Goal: Information Seeking & Learning: Learn about a topic

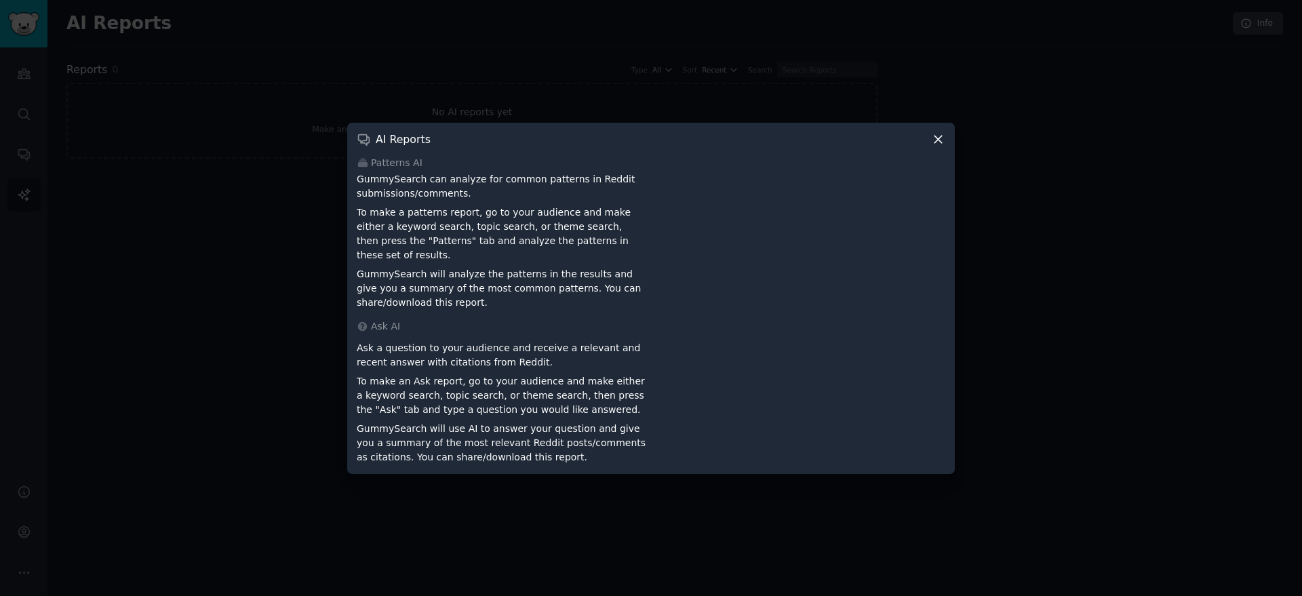
click at [936, 142] on icon at bounding box center [938, 139] width 14 height 14
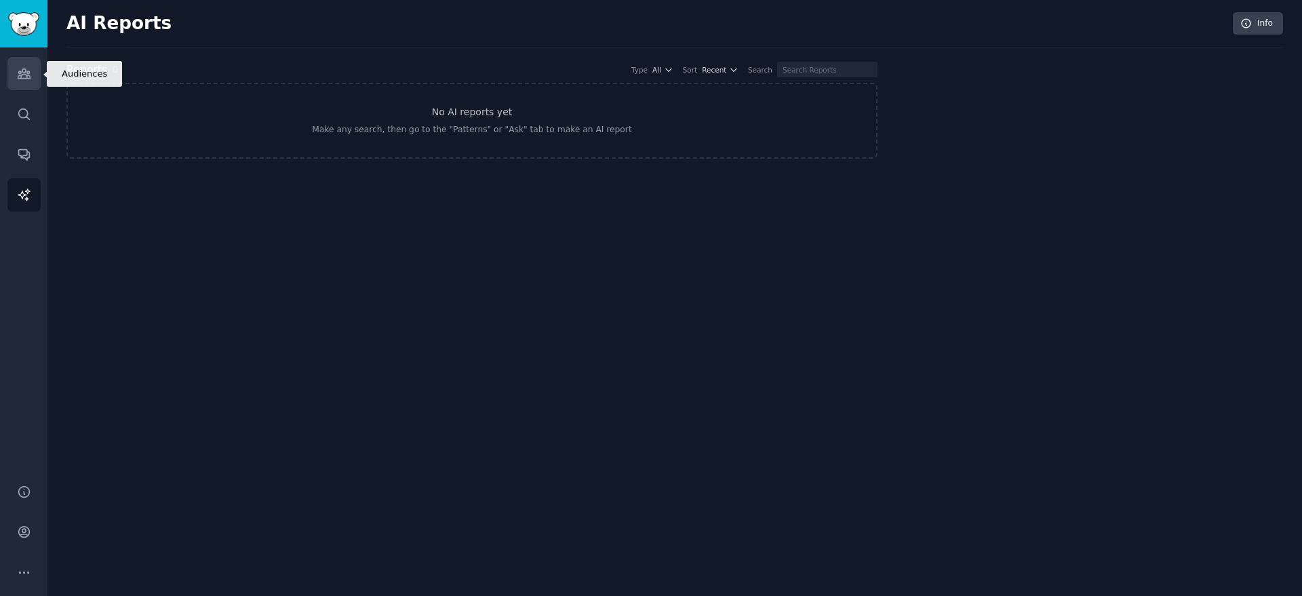
click at [26, 80] on link "Audiences" at bounding box center [23, 73] width 33 height 33
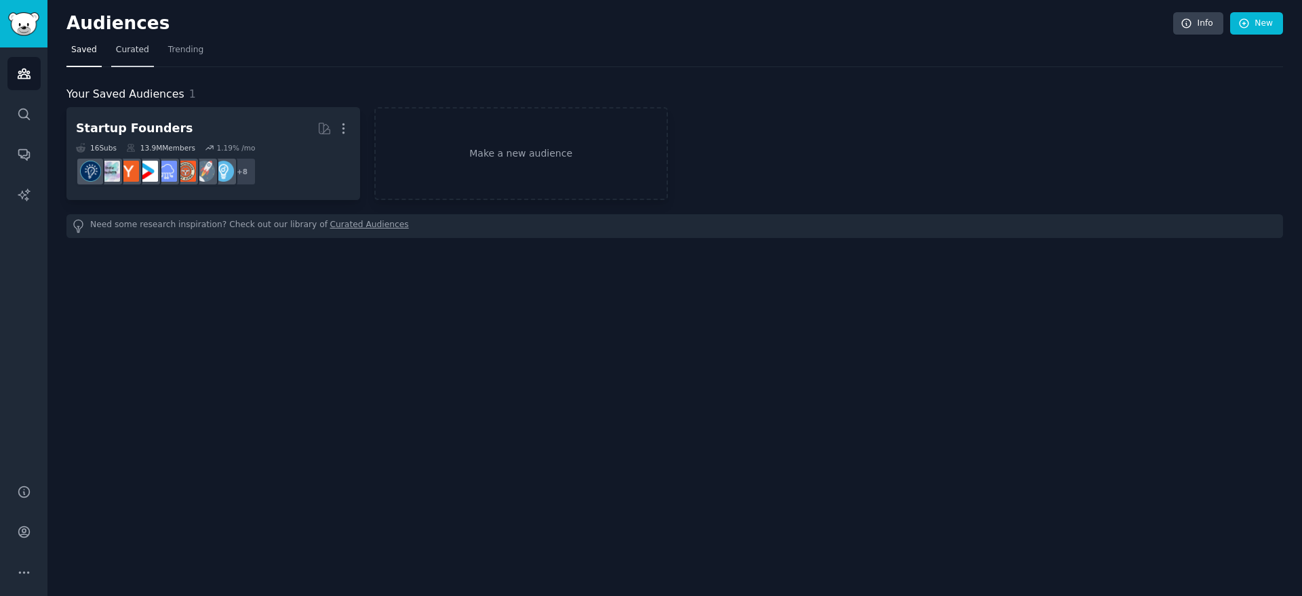
click at [131, 54] on span "Curated" at bounding box center [132, 50] width 33 height 12
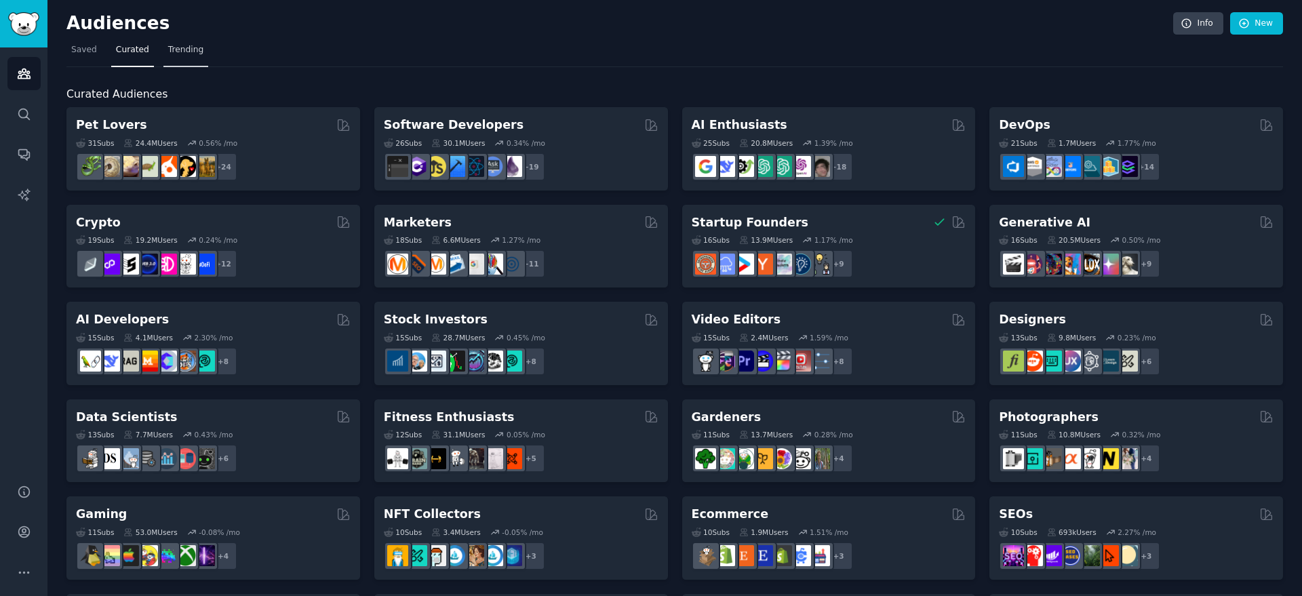
click at [186, 54] on span "Trending" at bounding box center [185, 50] width 35 height 12
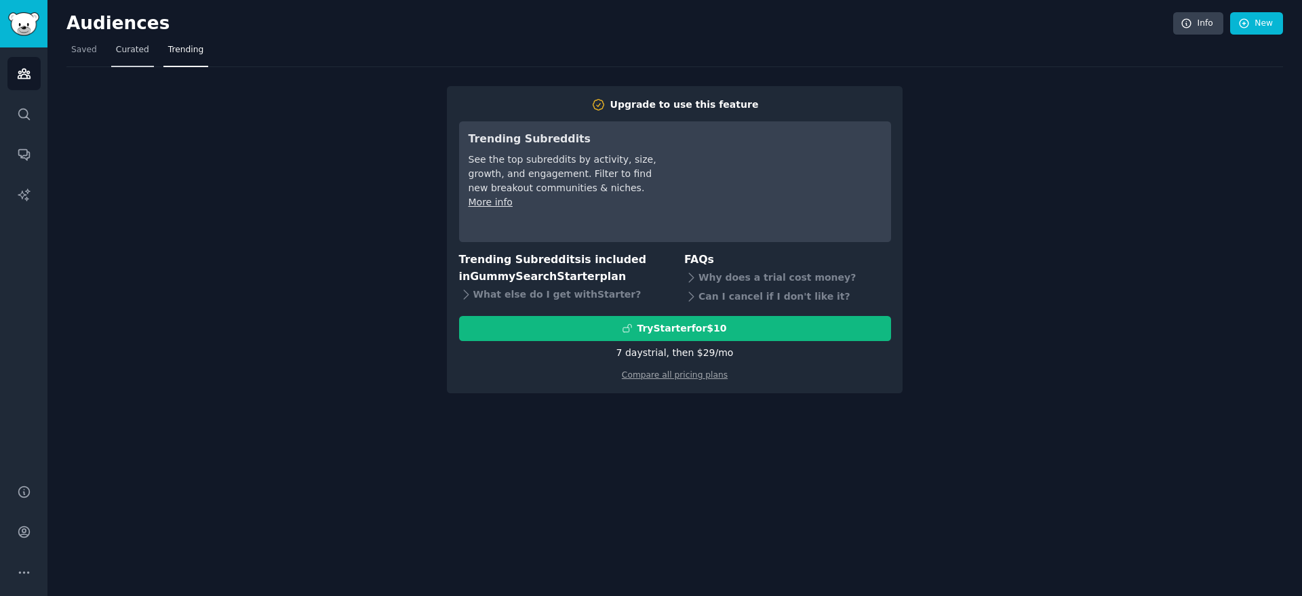
click at [133, 54] on span "Curated" at bounding box center [132, 50] width 33 height 12
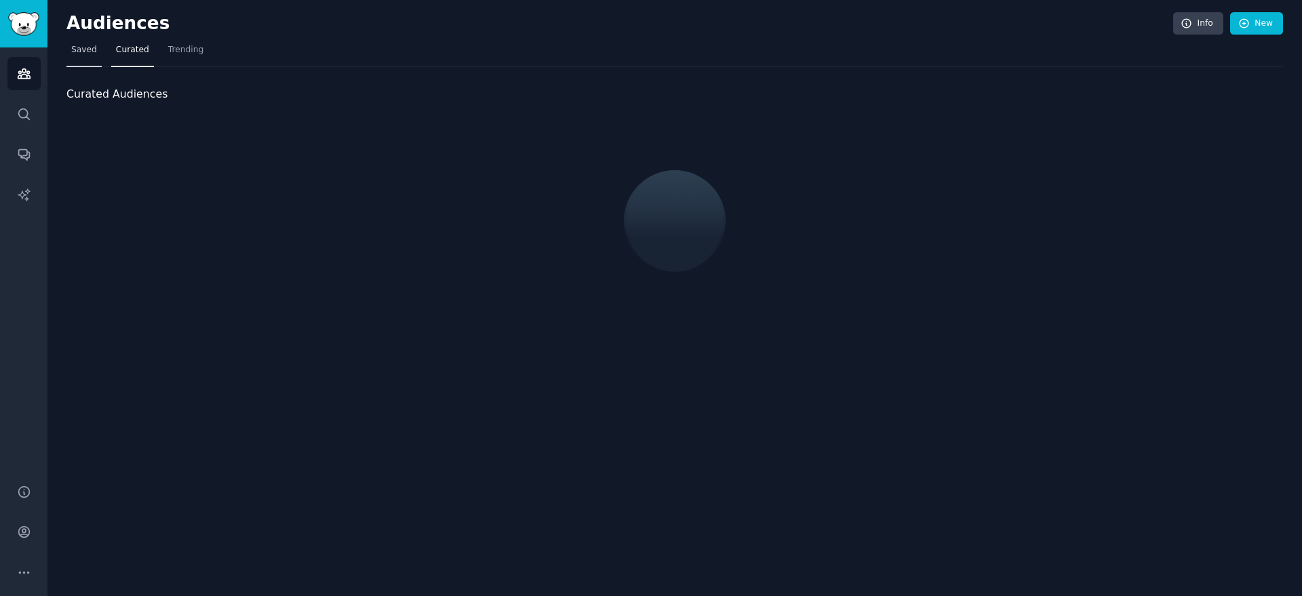
click at [80, 46] on span "Saved" at bounding box center [84, 50] width 26 height 12
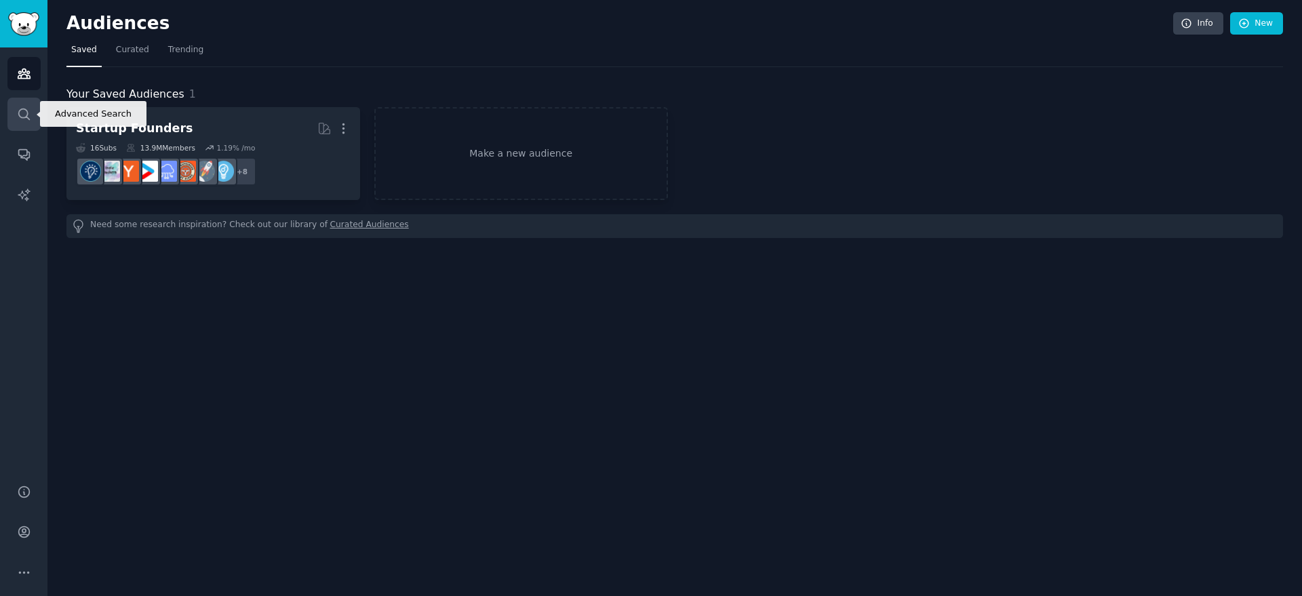
click at [30, 116] on icon "Sidebar" at bounding box center [24, 114] width 14 height 14
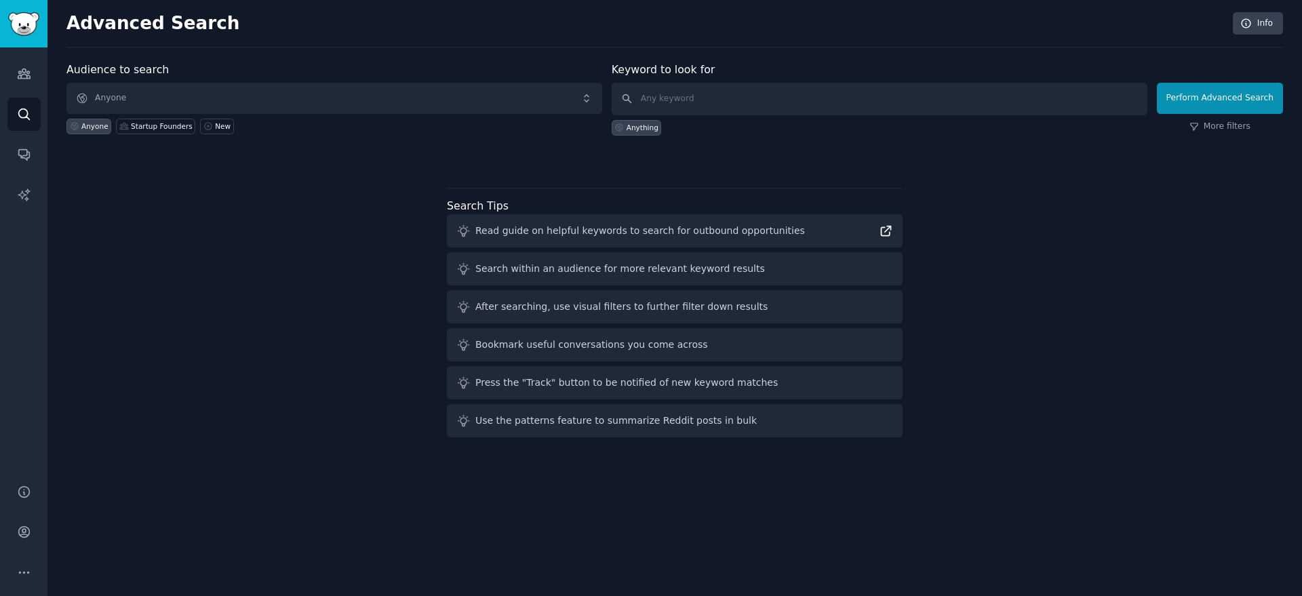
click at [882, 230] on icon at bounding box center [886, 231] width 14 height 14
click at [38, 31] on img "Sidebar" at bounding box center [23, 24] width 31 height 24
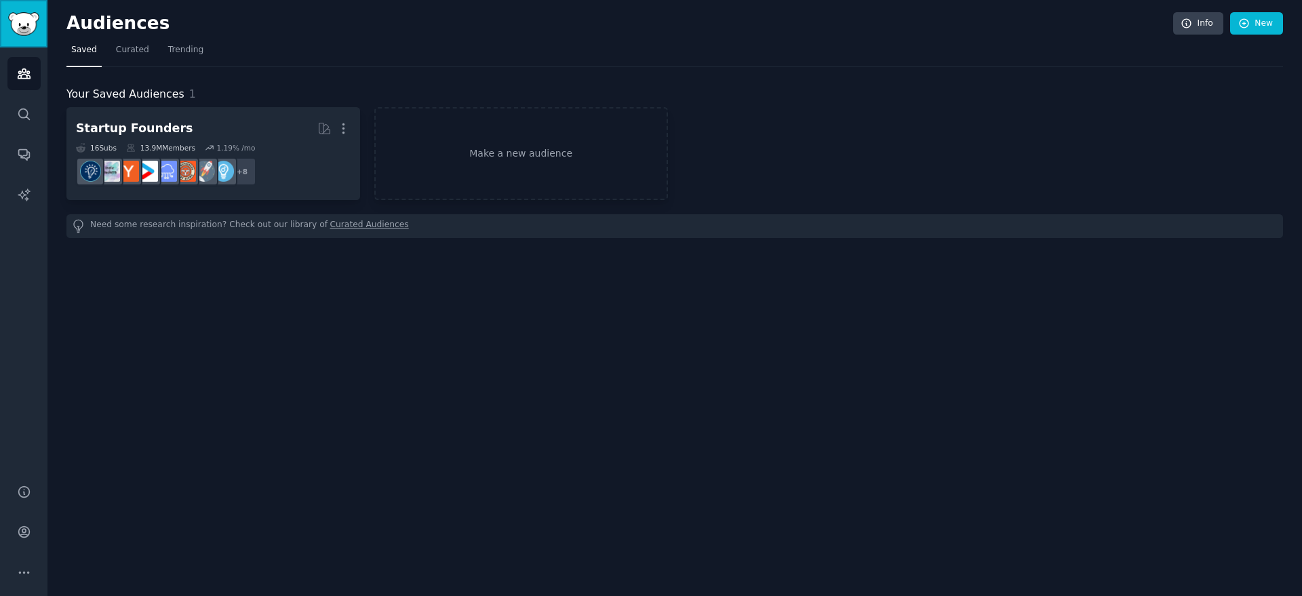
click at [34, 31] on img "Sidebar" at bounding box center [23, 24] width 31 height 24
click at [37, 31] on img "Sidebar" at bounding box center [23, 24] width 31 height 24
click at [1212, 30] on link "Info" at bounding box center [1198, 23] width 50 height 23
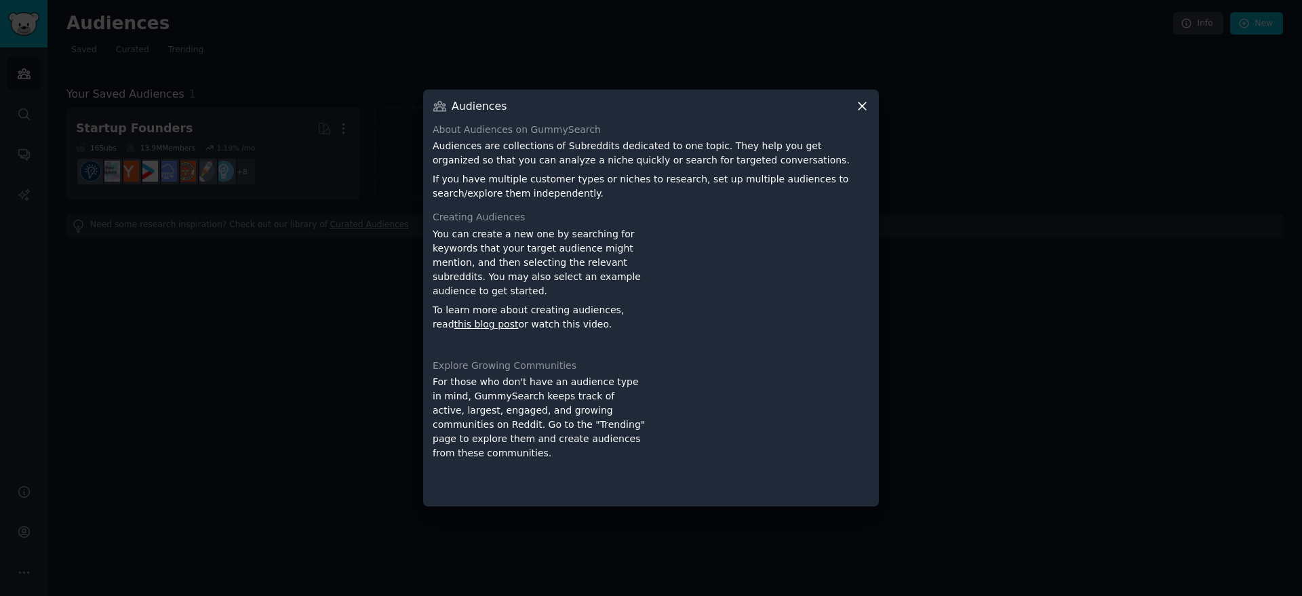
click at [862, 112] on icon at bounding box center [862, 106] width 14 height 14
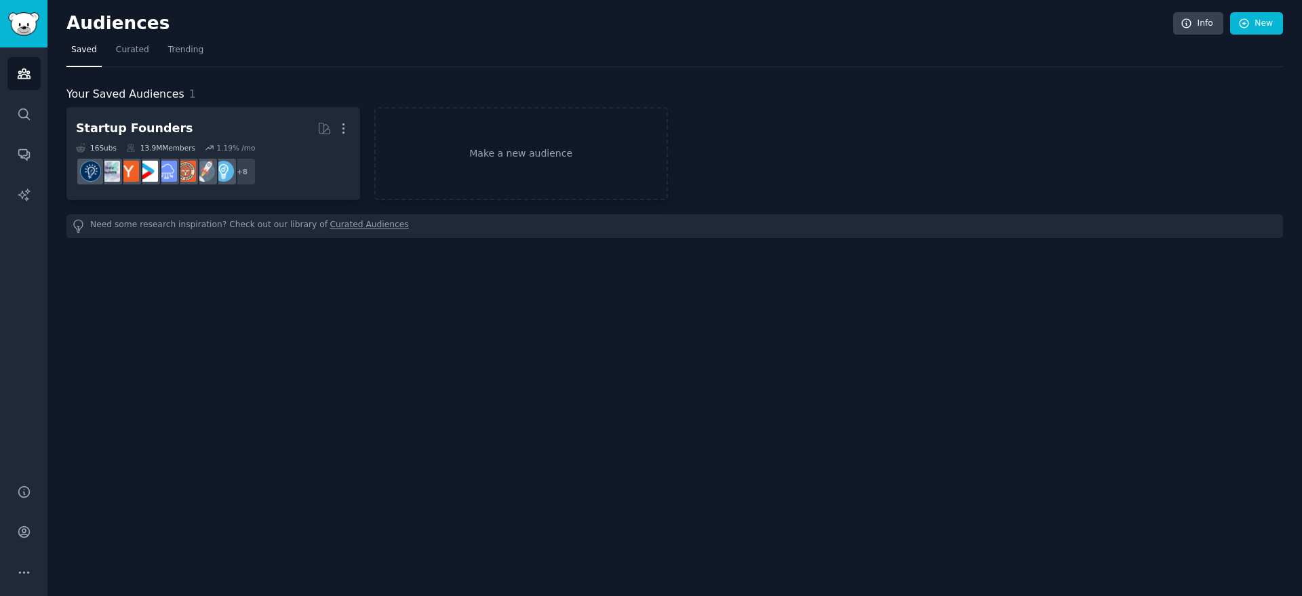
click at [935, 124] on div "Startup Founders More 16 Sub s 13.9M Members 1.19 % /mo + 8 Make a new audience" at bounding box center [674, 153] width 1216 height 93
click at [24, 494] on icon "Sidebar" at bounding box center [24, 492] width 14 height 14
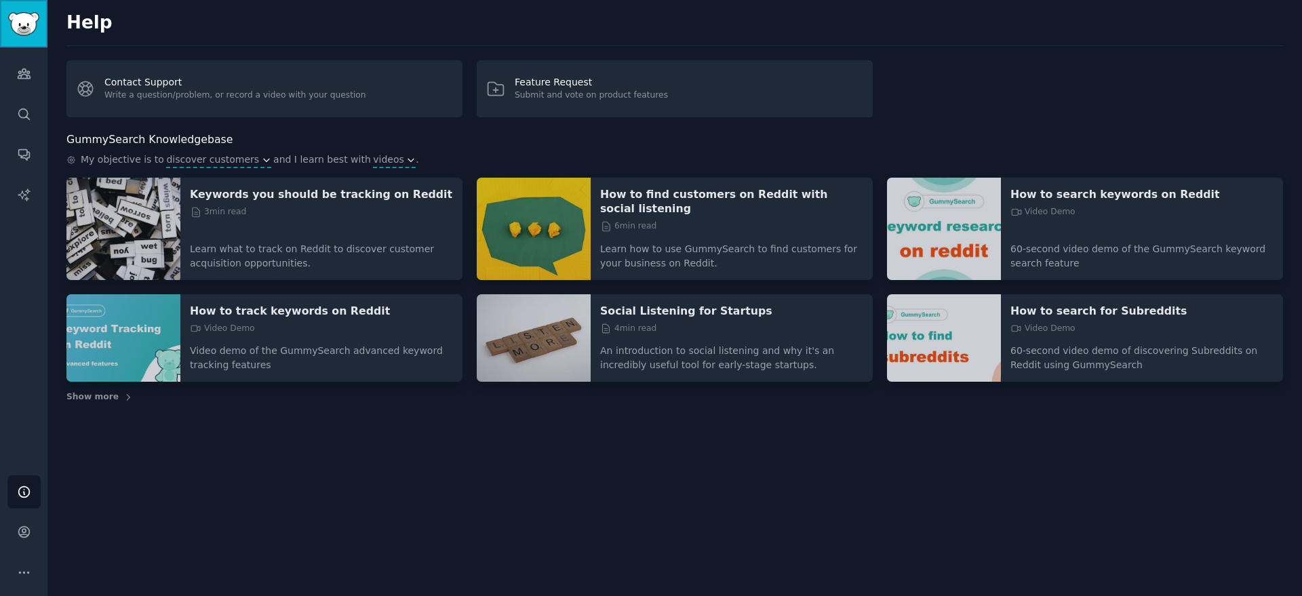
click at [34, 30] on img "Sidebar" at bounding box center [23, 24] width 31 height 24
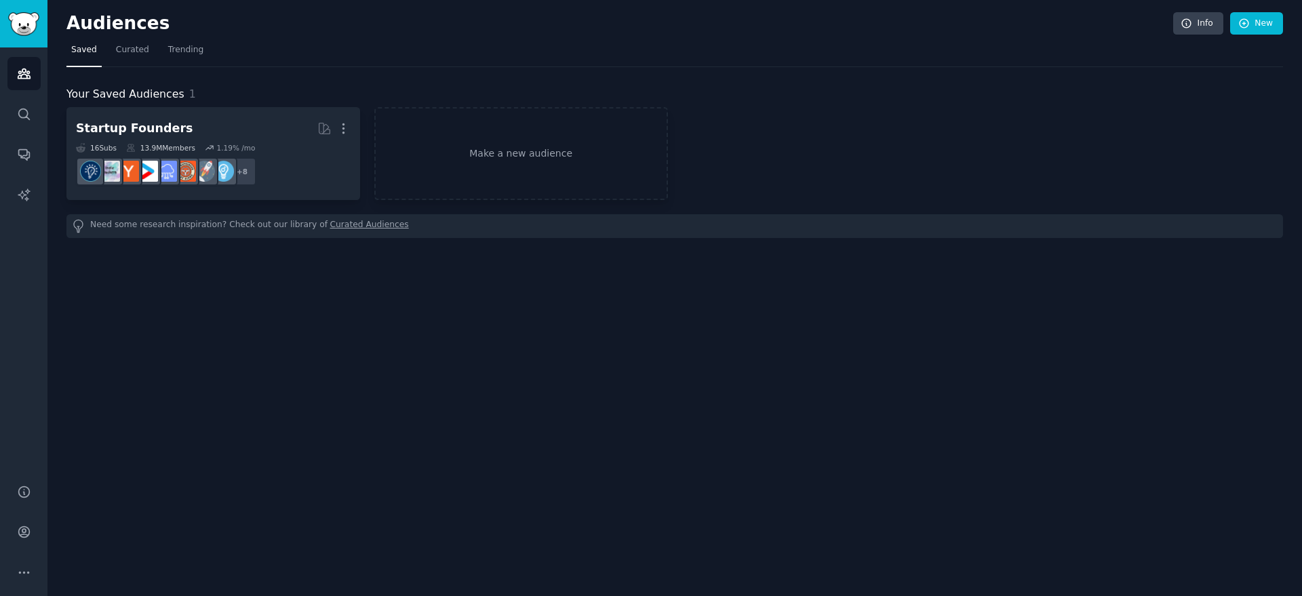
click at [34, 30] on img "Sidebar" at bounding box center [23, 24] width 31 height 24
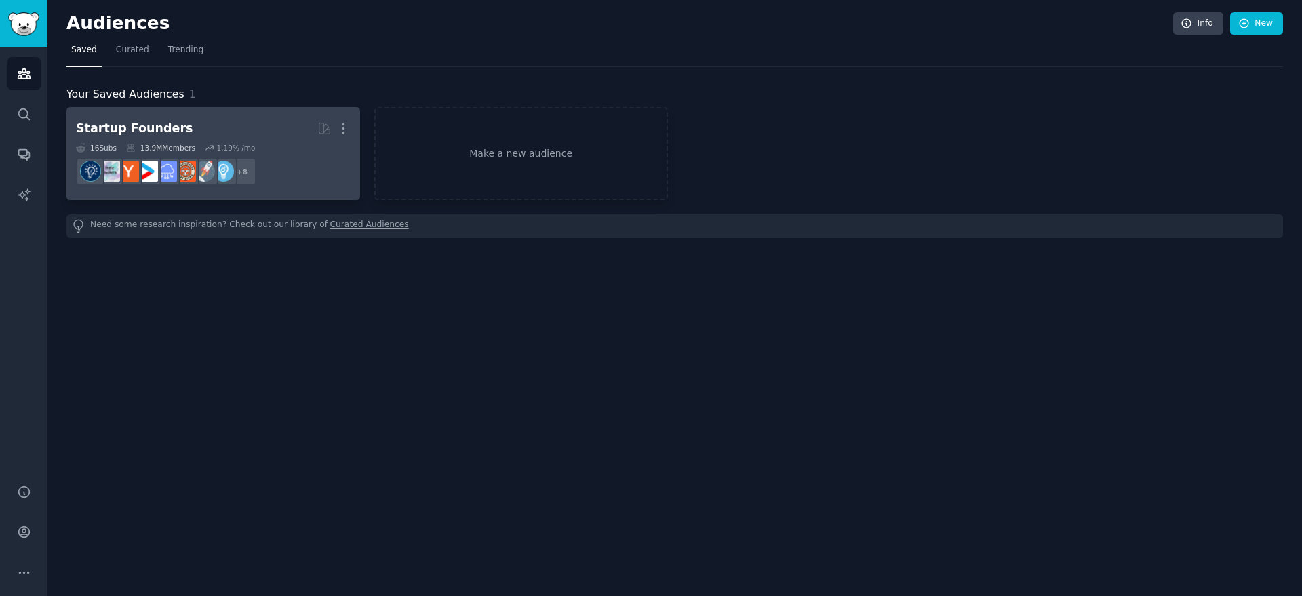
click at [217, 134] on h2 "Startup Founders More" at bounding box center [213, 129] width 275 height 24
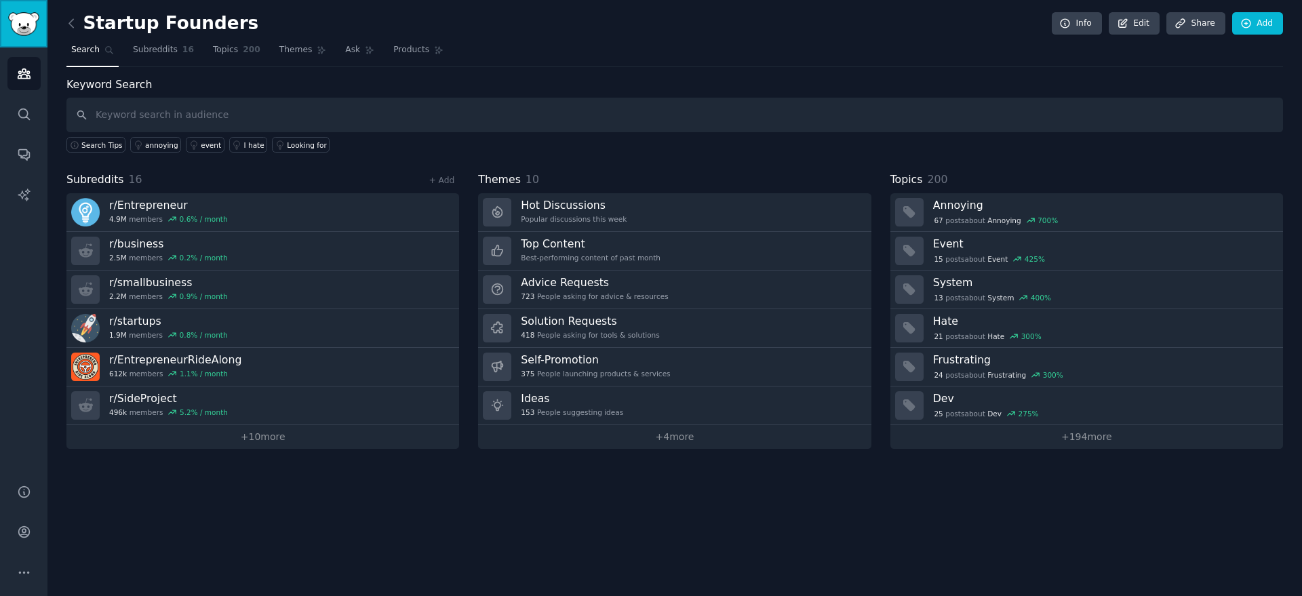
click at [21, 26] on img "Sidebar" at bounding box center [23, 24] width 31 height 24
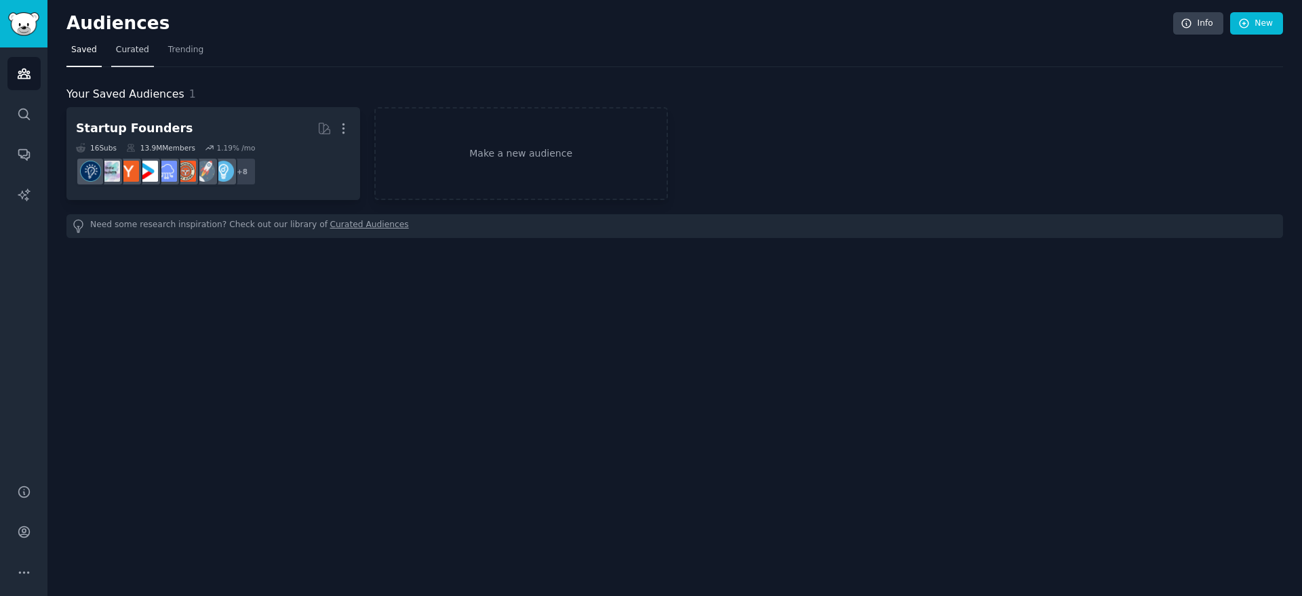
click at [148, 53] on link "Curated" at bounding box center [132, 53] width 43 height 28
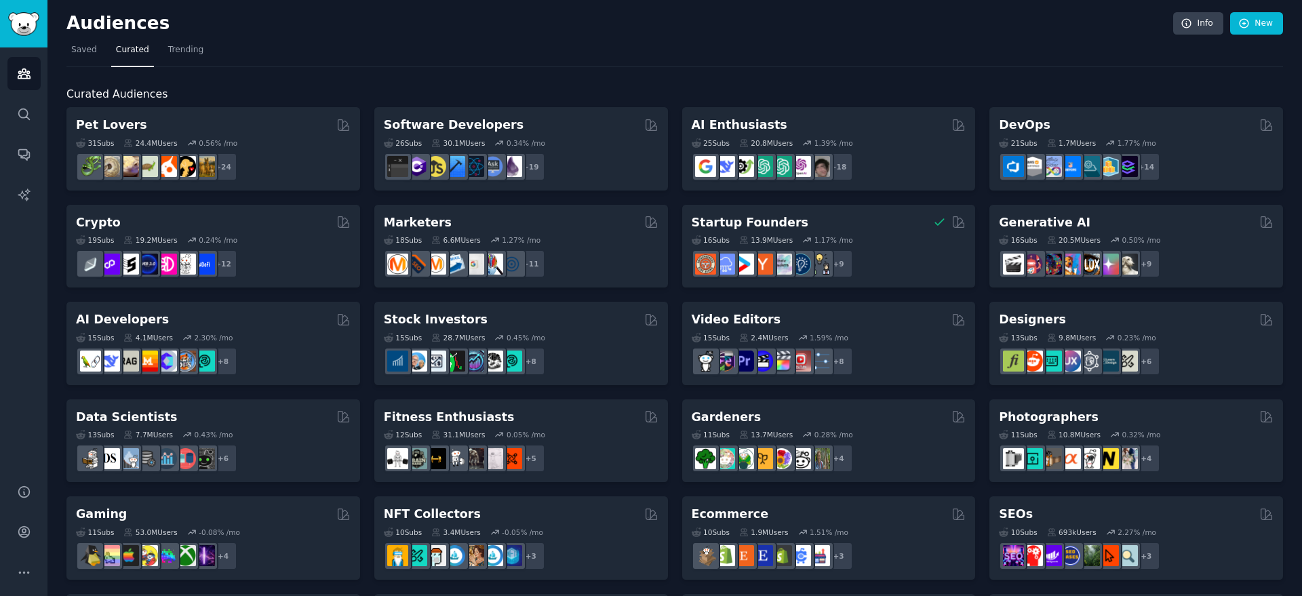
click at [222, 134] on div "31 Sub s 24.4M Users 0.56 % /mo + 24" at bounding box center [213, 157] width 275 height 47
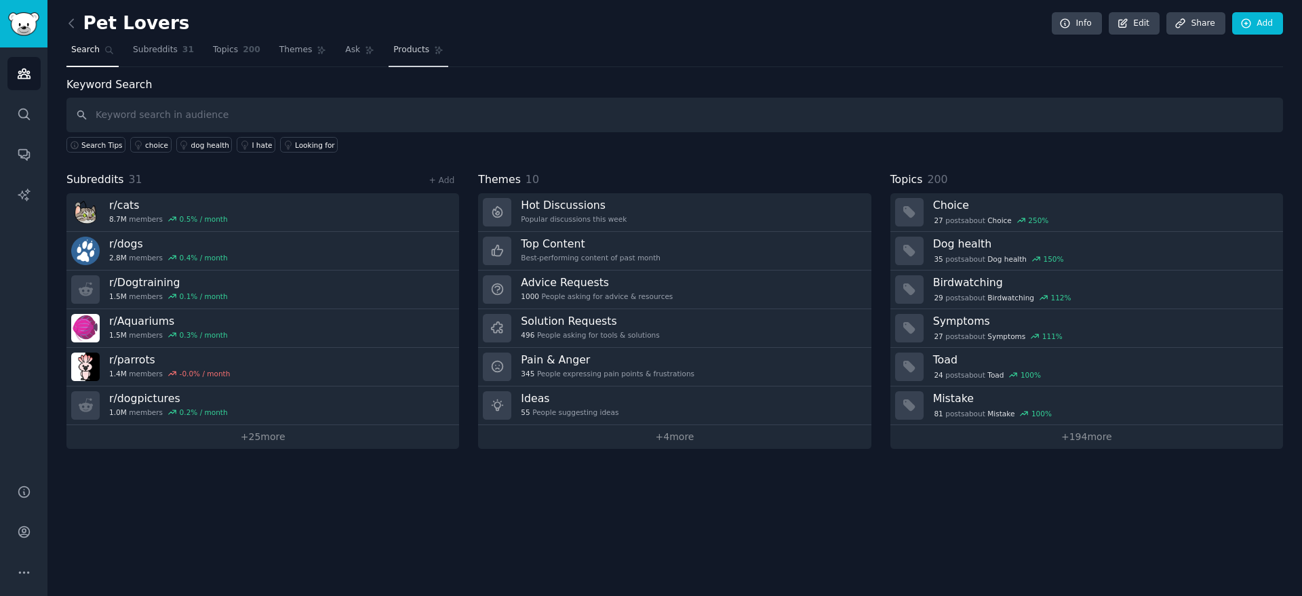
click at [418, 57] on link "Products" at bounding box center [418, 53] width 60 height 28
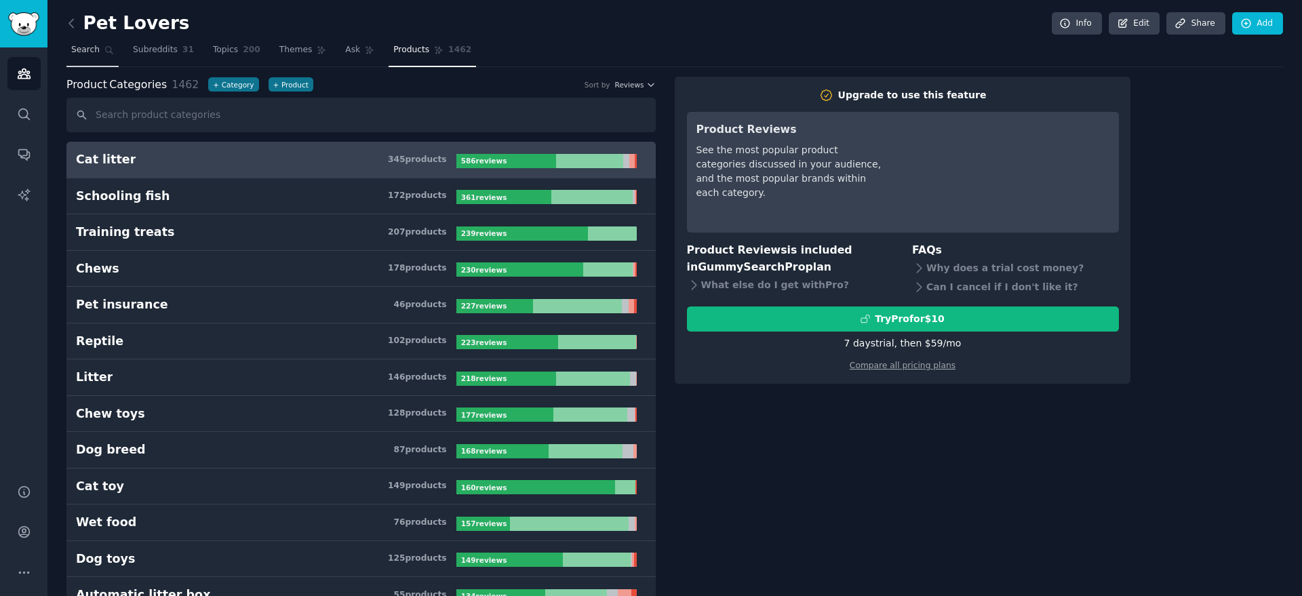
click at [80, 51] on span "Search" at bounding box center [85, 50] width 28 height 12
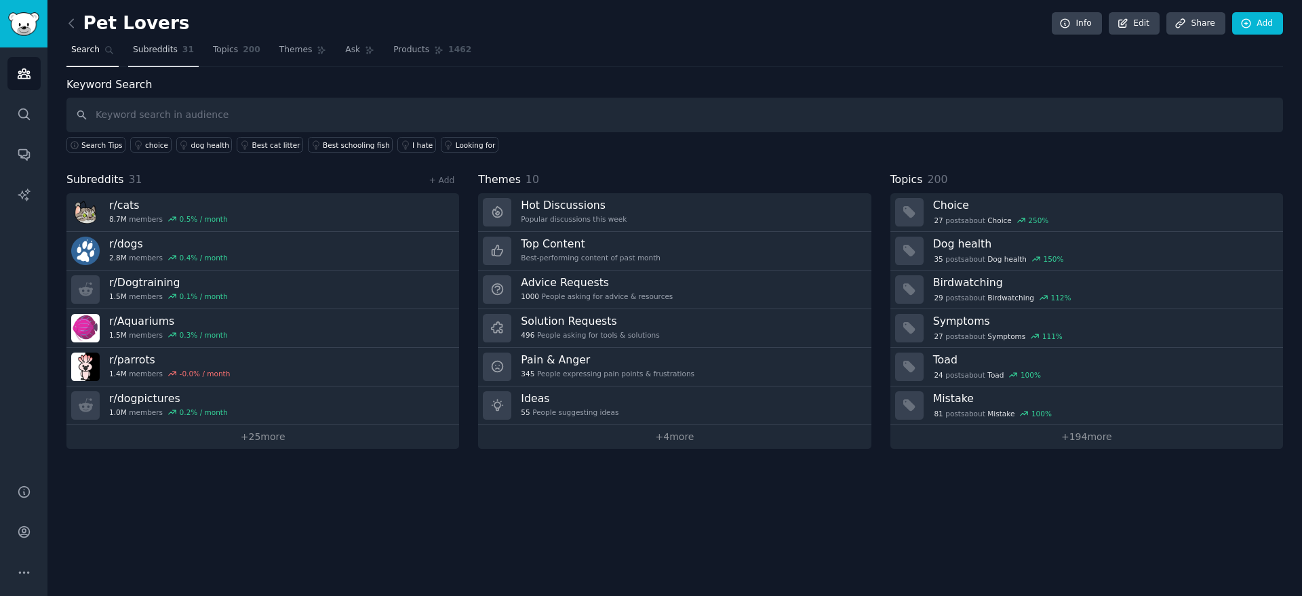
click at [164, 53] on span "Subreddits" at bounding box center [155, 50] width 45 height 12
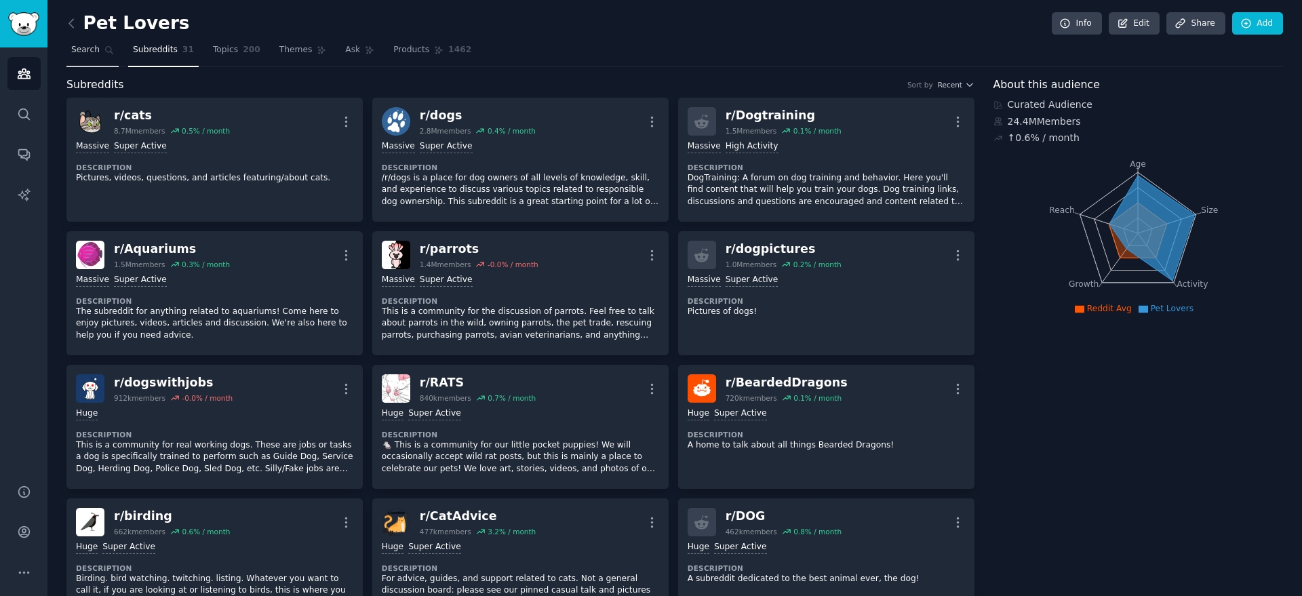
click at [84, 50] on span "Search" at bounding box center [85, 50] width 28 height 12
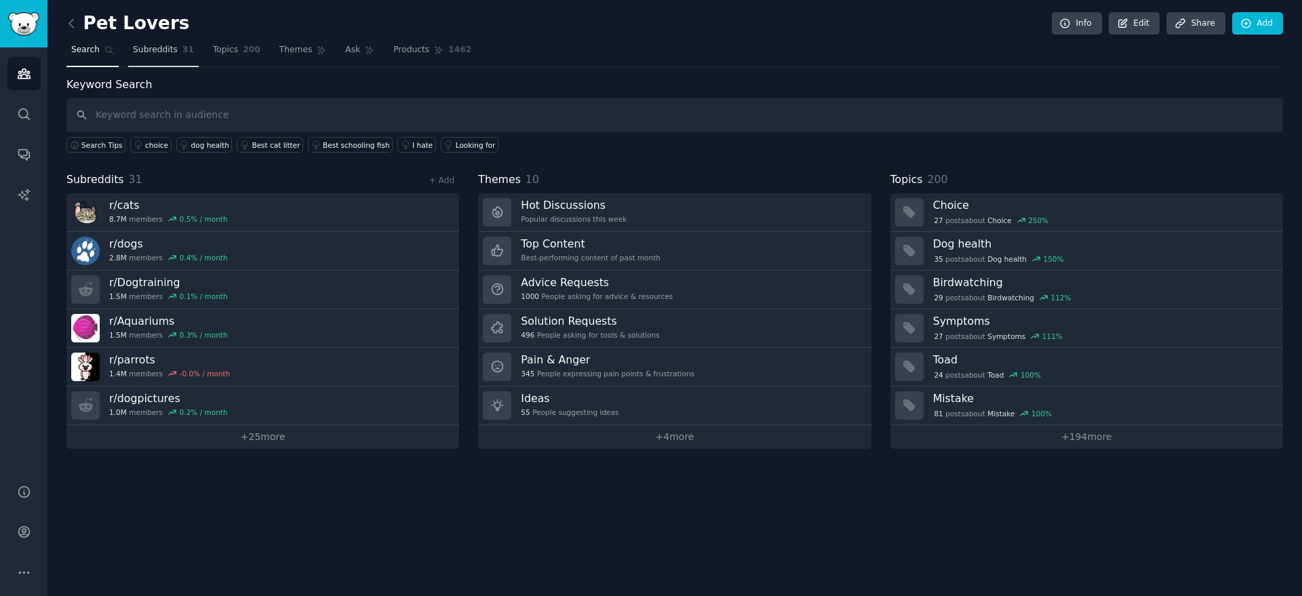
click at [160, 49] on span "Subreddits" at bounding box center [155, 50] width 45 height 12
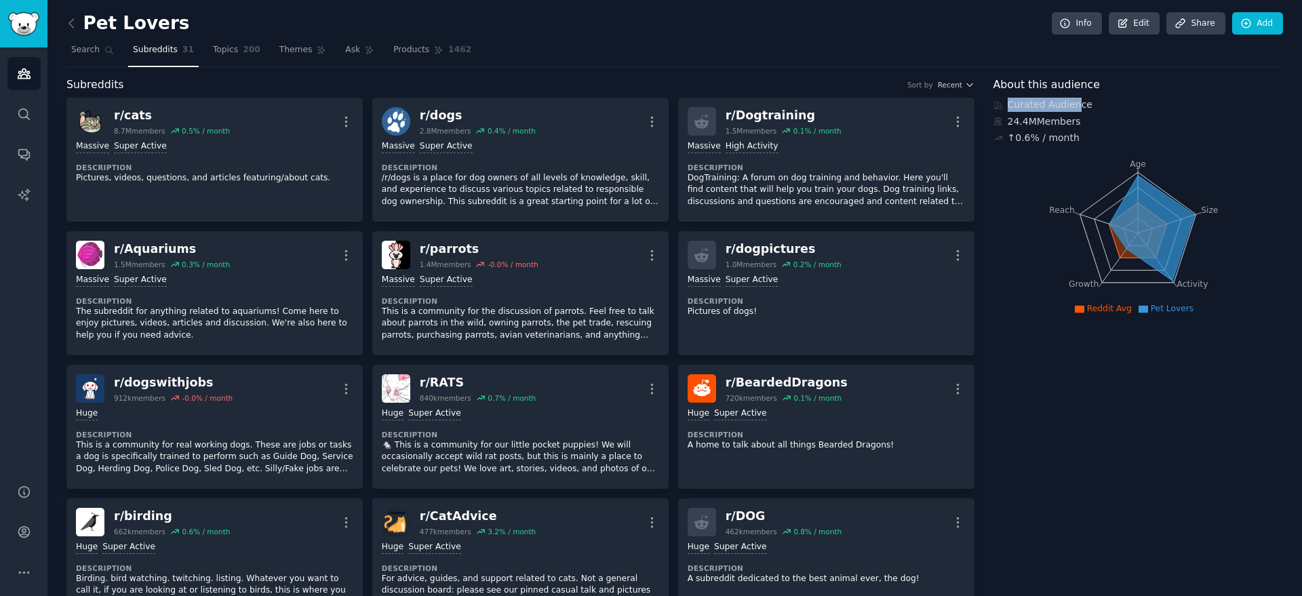
drag, startPoint x: 1010, startPoint y: 104, endPoint x: 1073, endPoint y: 107, distance: 63.1
click at [1073, 107] on div "Curated Audience" at bounding box center [1138, 105] width 290 height 14
click at [1084, 132] on div "↑ 0.6 % / month" at bounding box center [1138, 138] width 290 height 14
click at [238, 54] on link "Topics 200" at bounding box center [236, 53] width 57 height 28
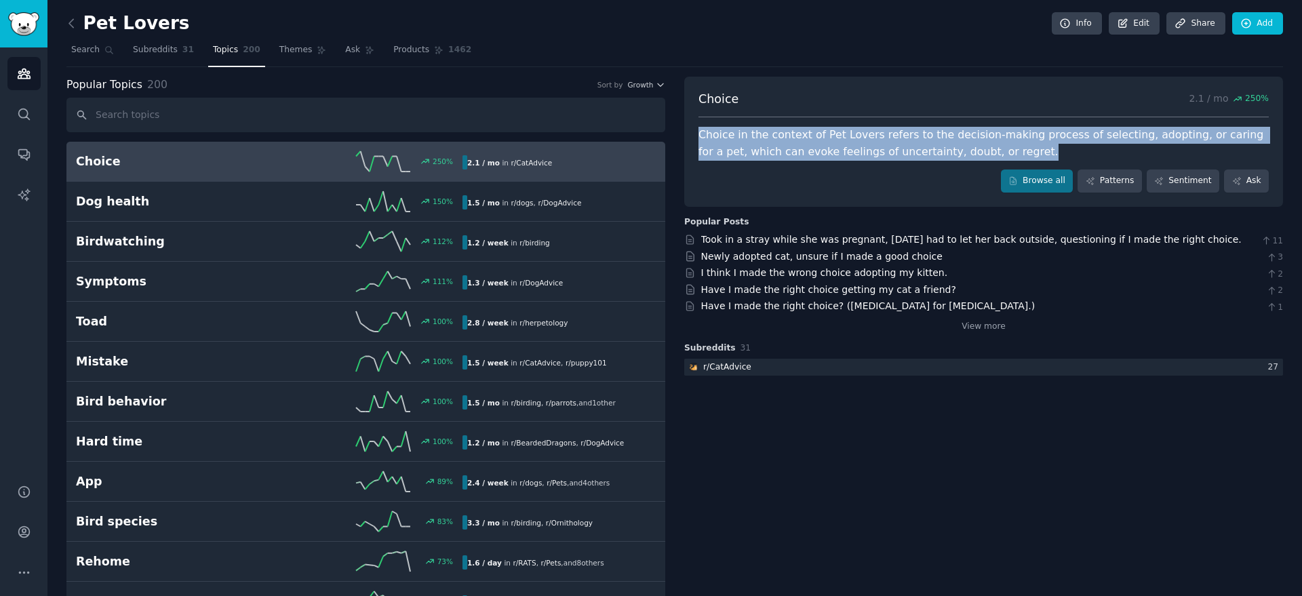
drag, startPoint x: 717, startPoint y: 134, endPoint x: 977, endPoint y: 148, distance: 260.0
click at [977, 148] on div "Choice in the context of Pet Lovers refers to the decision-making process of se…" at bounding box center [983, 143] width 570 height 33
click at [965, 148] on div "Choice in the context of Pet Lovers refers to the decision-making process of se…" at bounding box center [983, 143] width 570 height 33
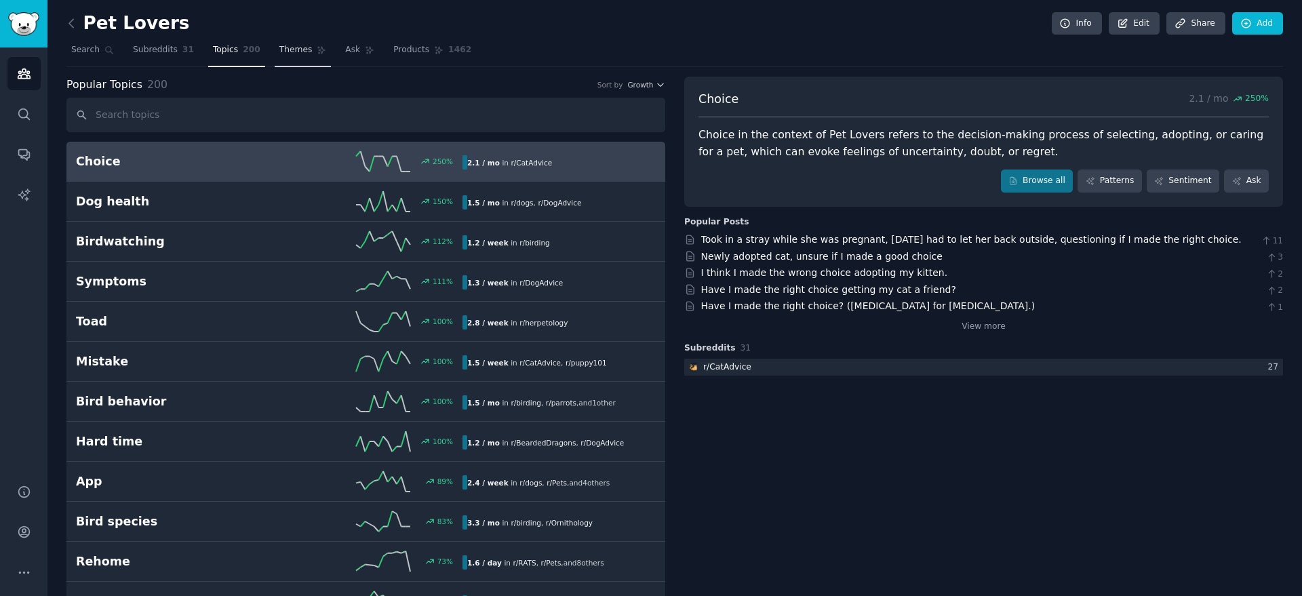
click at [286, 50] on span "Themes" at bounding box center [295, 50] width 33 height 12
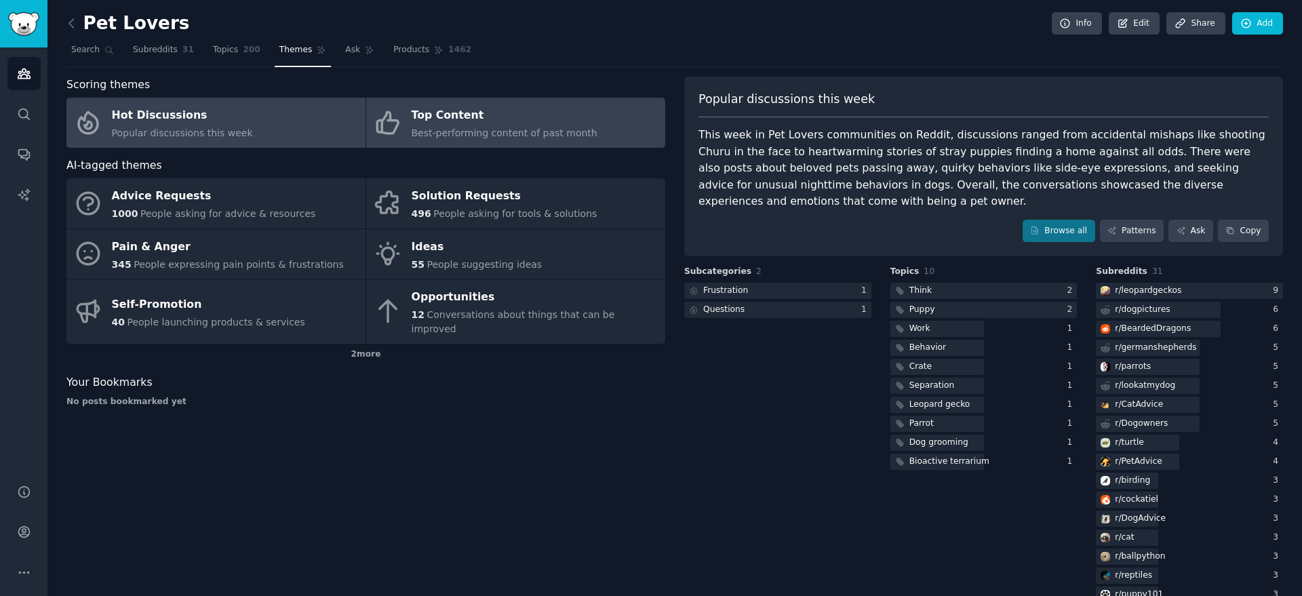
click at [415, 121] on div "Top Content" at bounding box center [505, 116] width 186 height 22
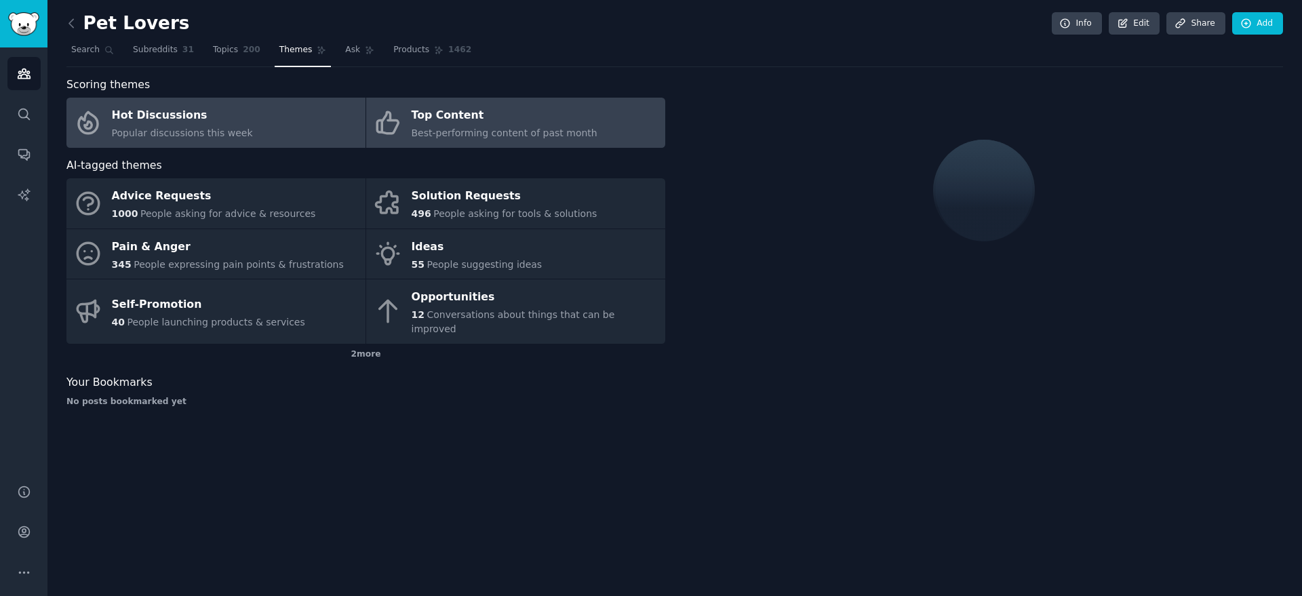
click at [278, 119] on link "Hot Discussions Popular discussions this week" at bounding box center [215, 123] width 299 height 50
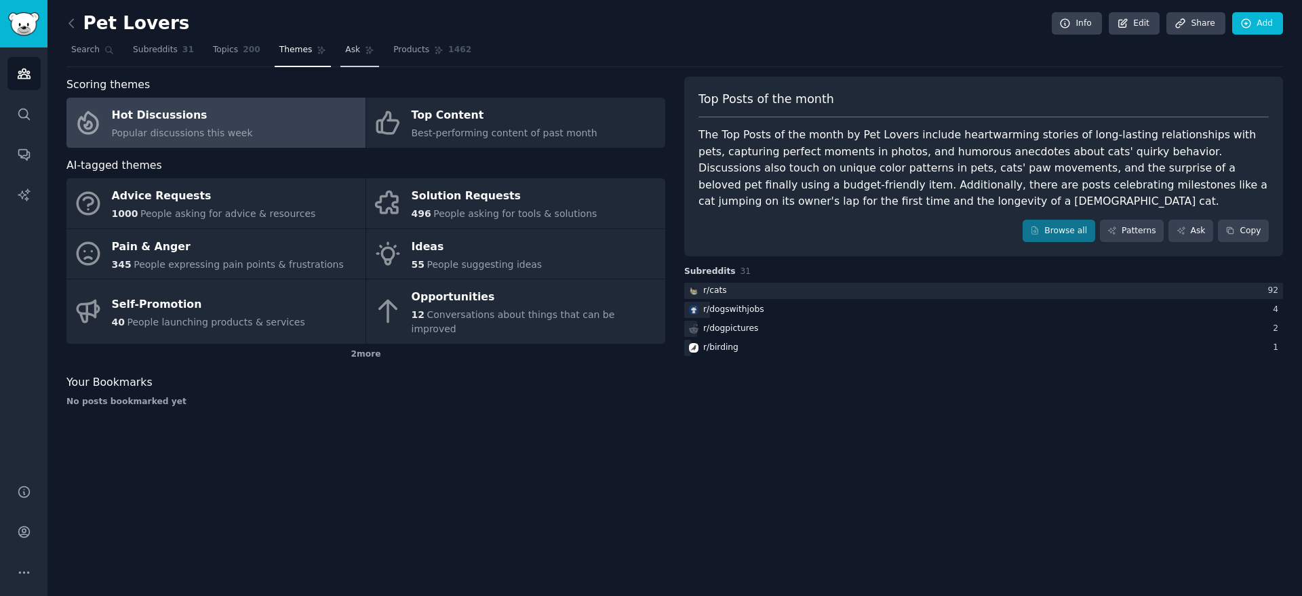
click at [345, 51] on span "Ask" at bounding box center [352, 50] width 15 height 12
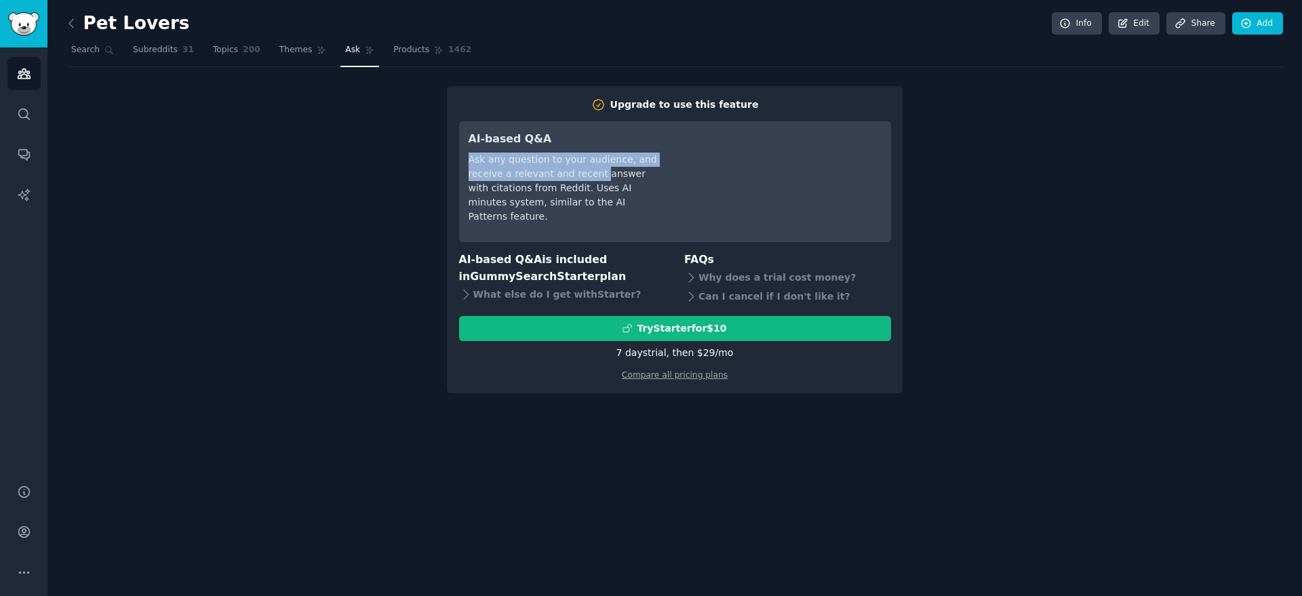
drag, startPoint x: 473, startPoint y: 161, endPoint x: 597, endPoint y: 169, distance: 124.3
click at [597, 169] on div "Ask any question to your audience, and receive a relevant and recent answer wit…" at bounding box center [563, 188] width 190 height 71
click at [502, 180] on div "Ask any question to your audience, and receive a relevant and recent answer wit…" at bounding box center [563, 188] width 190 height 71
click at [467, 293] on icon at bounding box center [466, 293] width 5 height 9
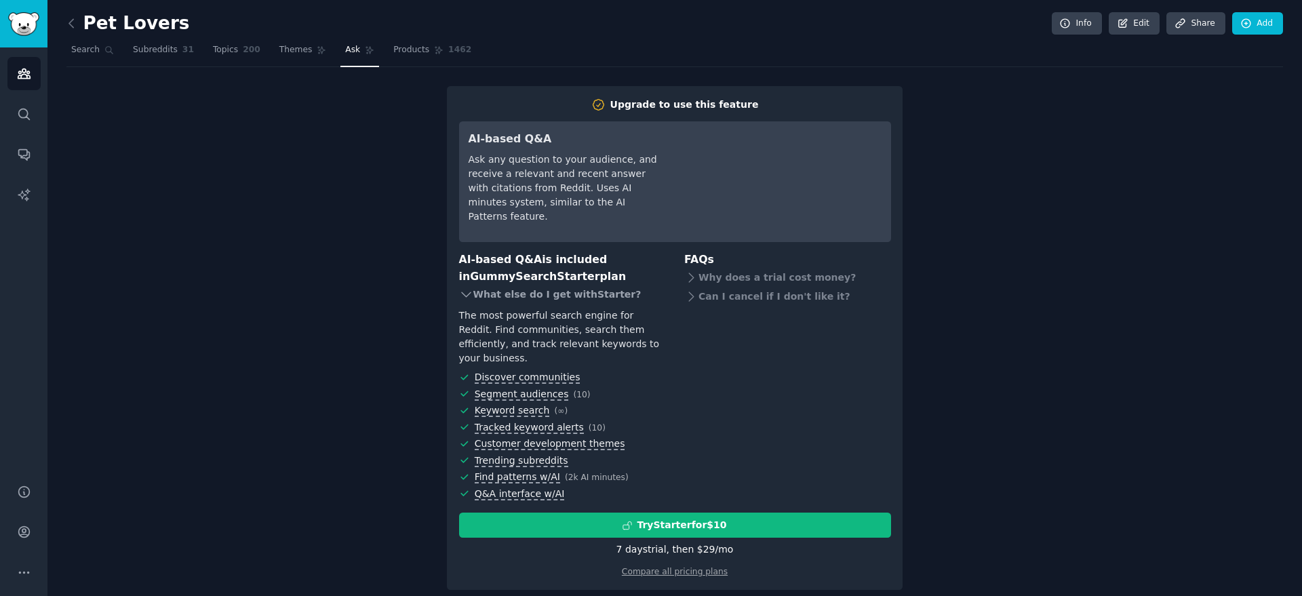
click at [468, 292] on icon at bounding box center [466, 294] width 14 height 14
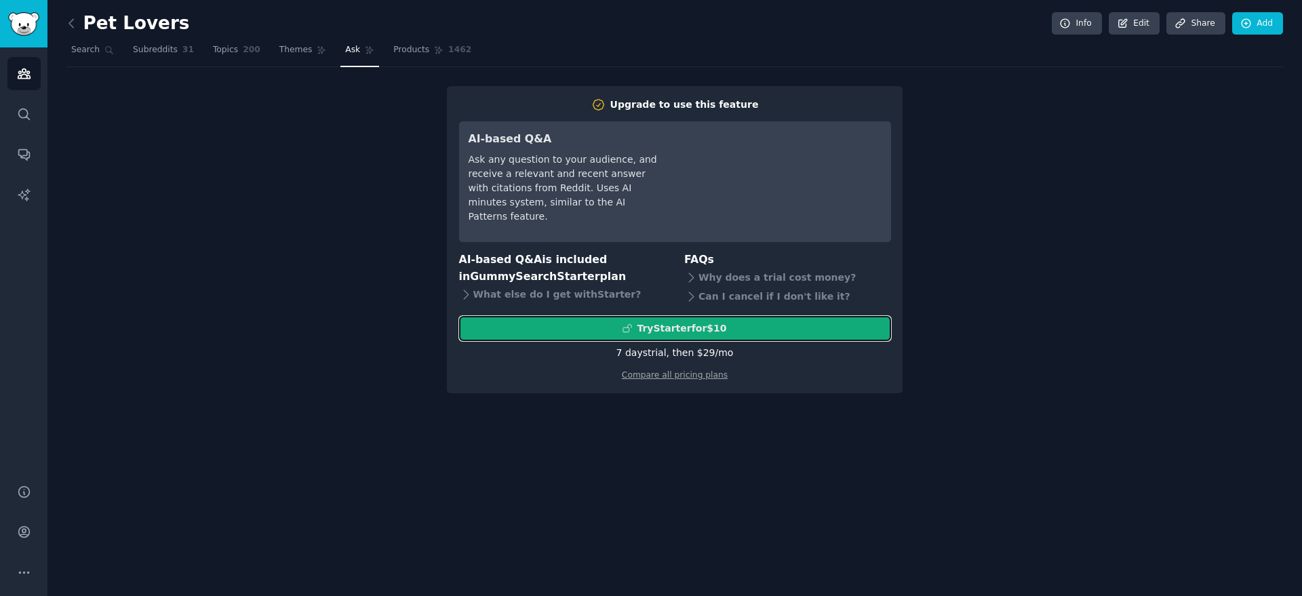
click at [671, 325] on div "Try Starter for $10" at bounding box center [681, 328] width 89 height 14
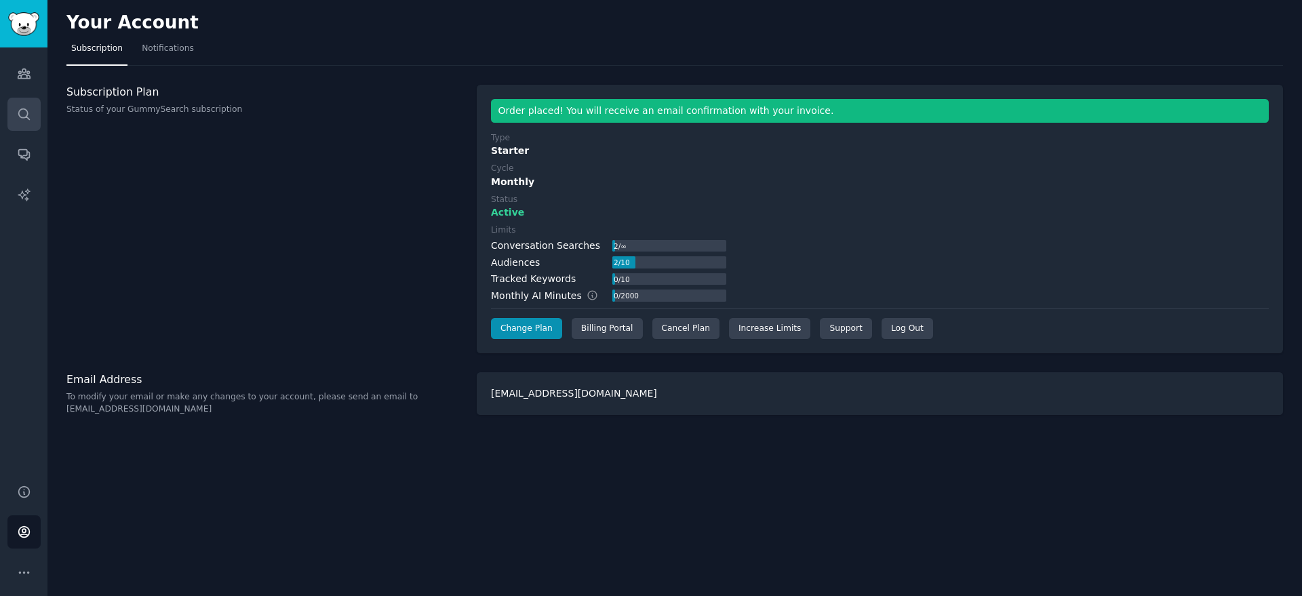
drag, startPoint x: 17, startPoint y: 262, endPoint x: 28, endPoint y: 127, distance: 136.0
click at [17, 262] on div "Audiences Search Conversations AI Reports" at bounding box center [23, 257] width 47 height 420
click at [28, 30] on img "Sidebar" at bounding box center [23, 24] width 31 height 24
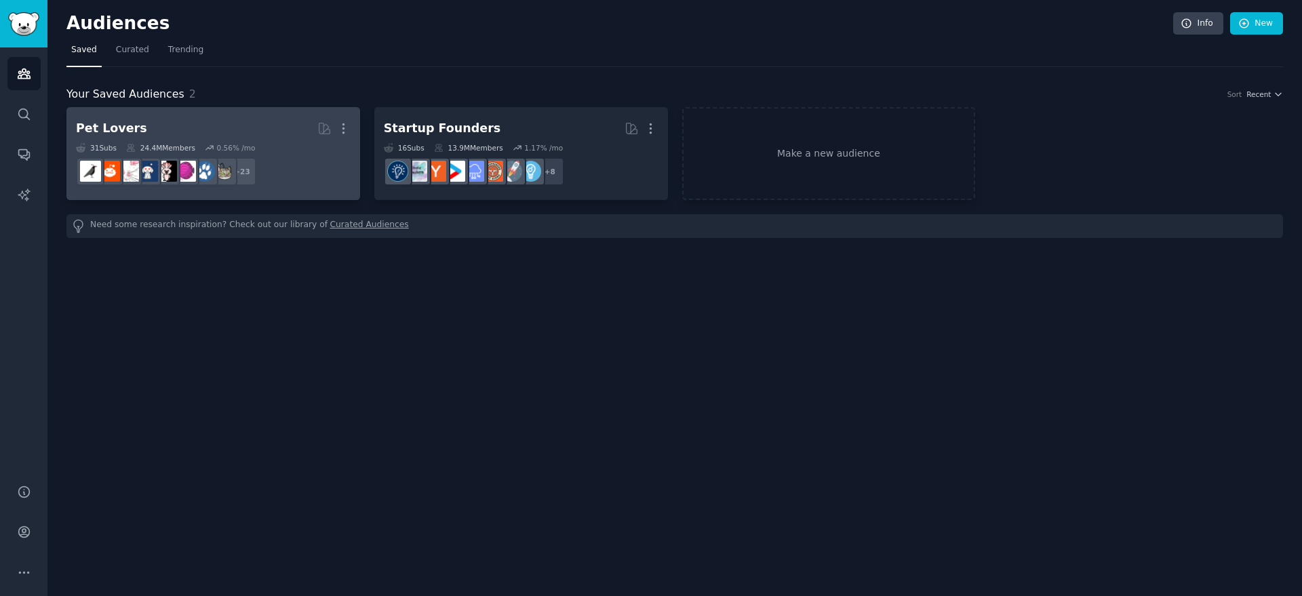
click at [199, 131] on h2 "Pet Lovers More" at bounding box center [213, 129] width 275 height 24
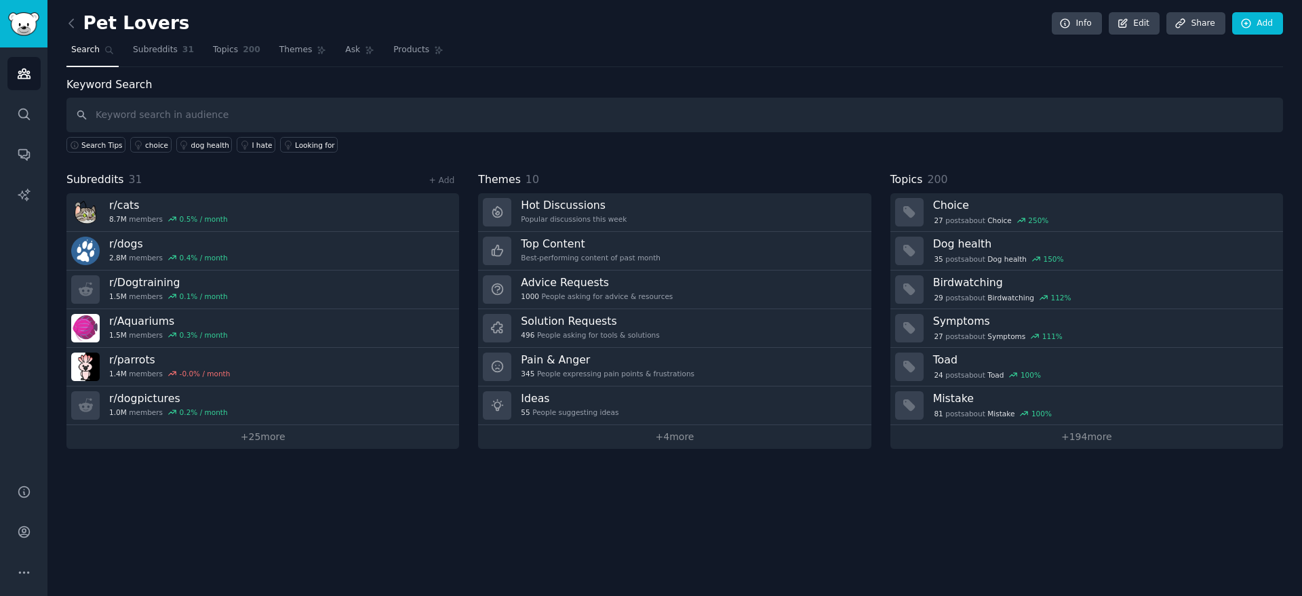
click at [172, 123] on input "text" at bounding box center [674, 115] width 1216 height 35
click at [90, 52] on span "Search" at bounding box center [85, 50] width 28 height 12
click at [139, 49] on span "Subreddits" at bounding box center [155, 50] width 45 height 12
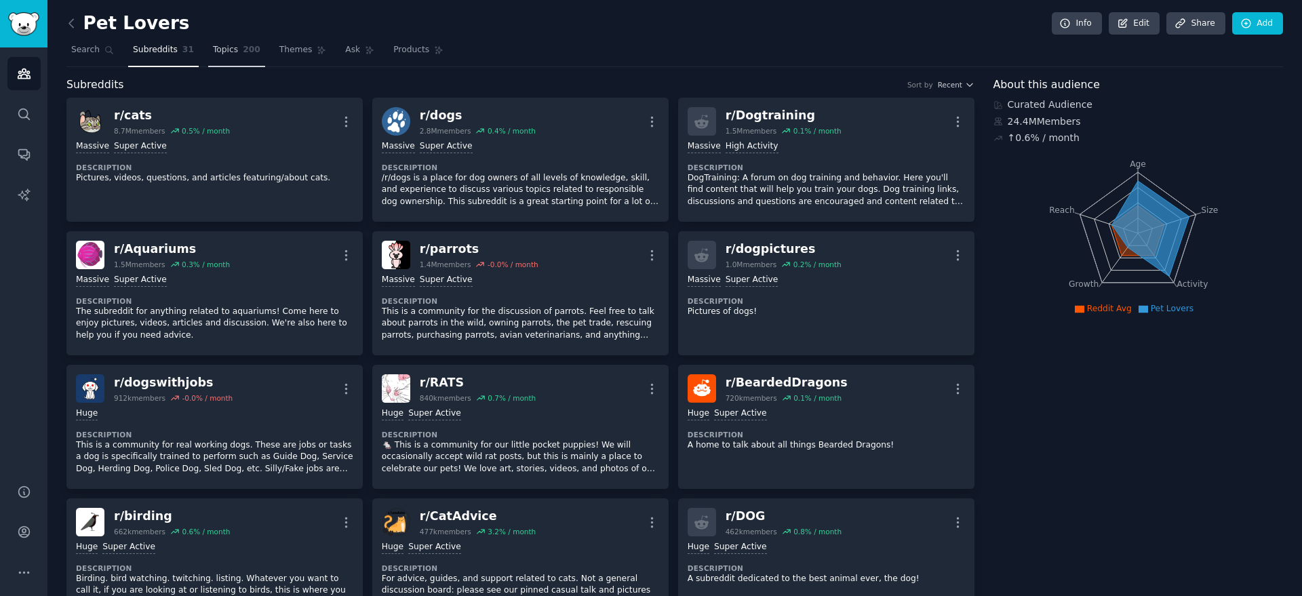
drag, startPoint x: 256, startPoint y: 48, endPoint x: 235, endPoint y: 47, distance: 21.1
click at [256, 48] on span "200" at bounding box center [252, 50] width 18 height 12
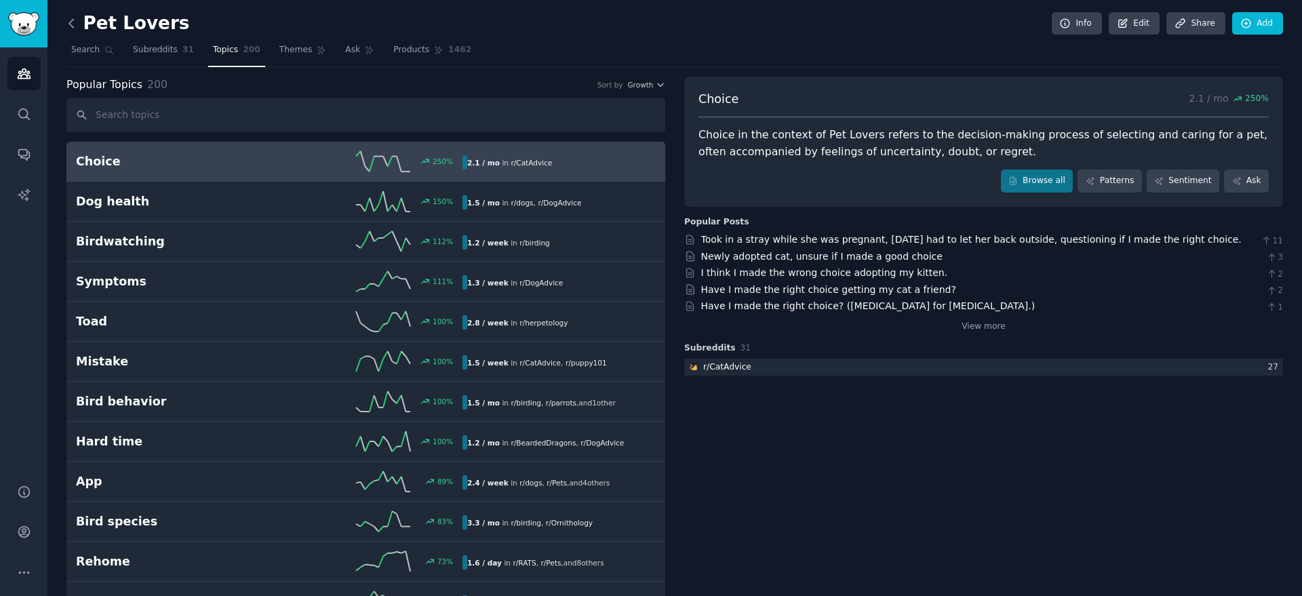
click at [76, 26] on icon at bounding box center [71, 23] width 14 height 14
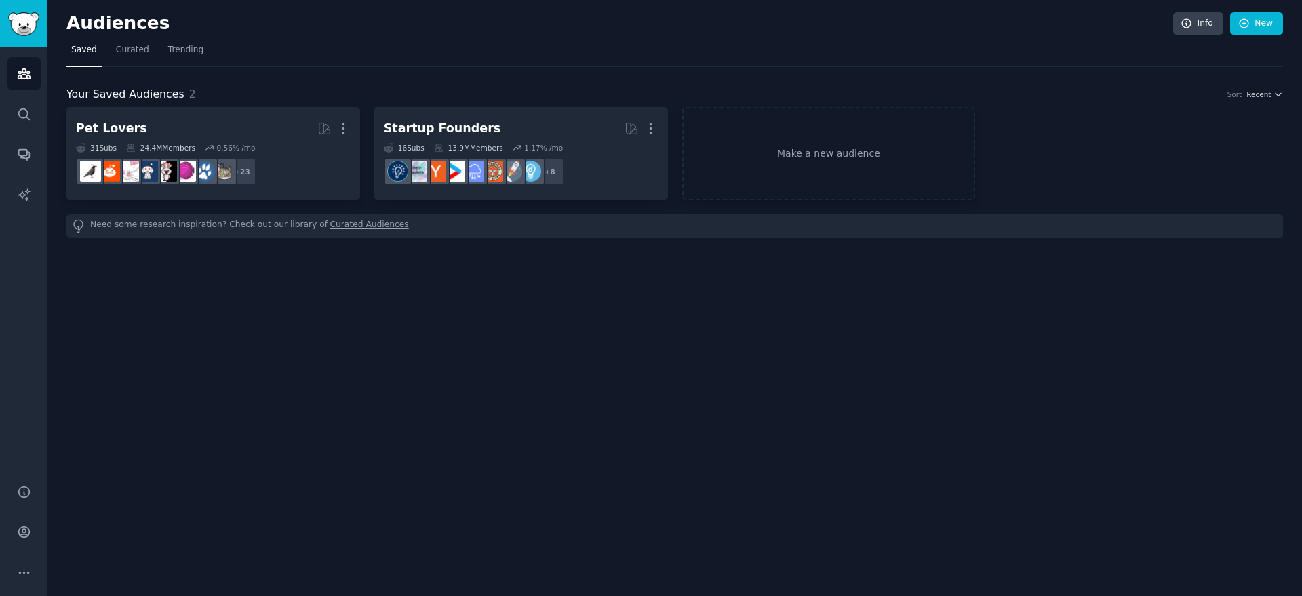
click at [161, 75] on div "Your Saved Audiences 2 Sort Recent Pet Lovers More 31 Sub s 24.4M Members 0.56 …" at bounding box center [674, 152] width 1216 height 171
click at [20, 45] on link "Sidebar" at bounding box center [23, 23] width 47 height 47
click at [24, 29] on img "Sidebar" at bounding box center [23, 24] width 31 height 24
click at [31, 73] on link "Audiences" at bounding box center [23, 73] width 33 height 33
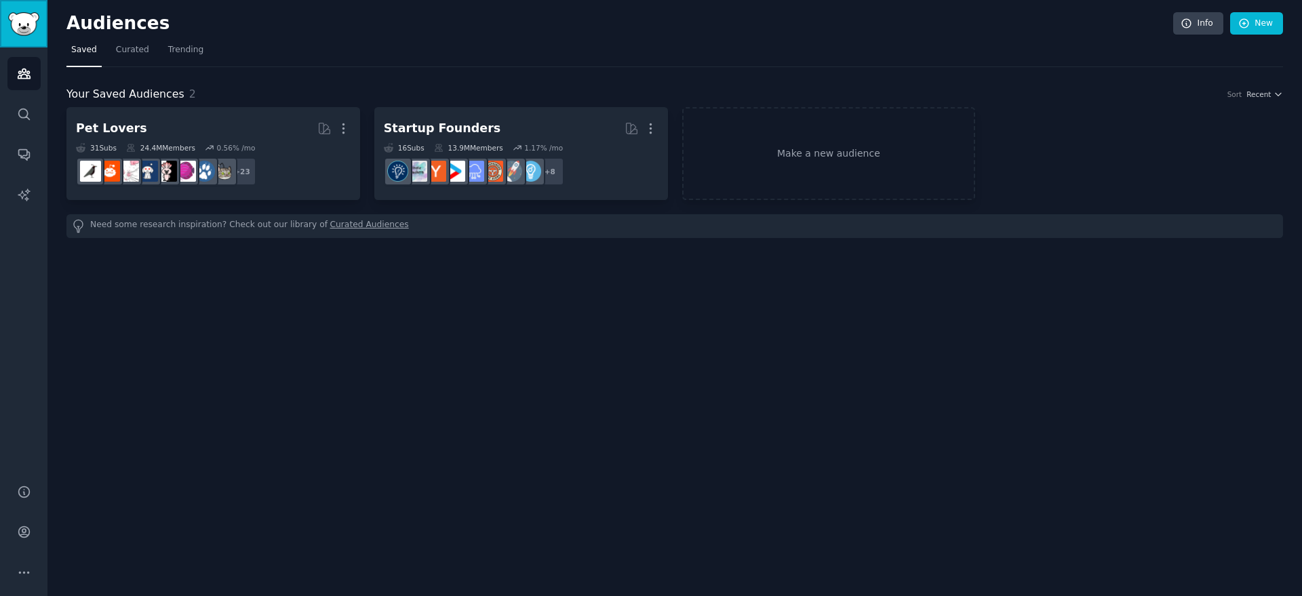
click at [33, 26] on img "Sidebar" at bounding box center [23, 24] width 31 height 24
click at [33, 28] on img "Sidebar" at bounding box center [23, 24] width 31 height 24
drag, startPoint x: 33, startPoint y: 28, endPoint x: 34, endPoint y: 94, distance: 65.8
click at [33, 28] on img "Sidebar" at bounding box center [23, 24] width 31 height 24
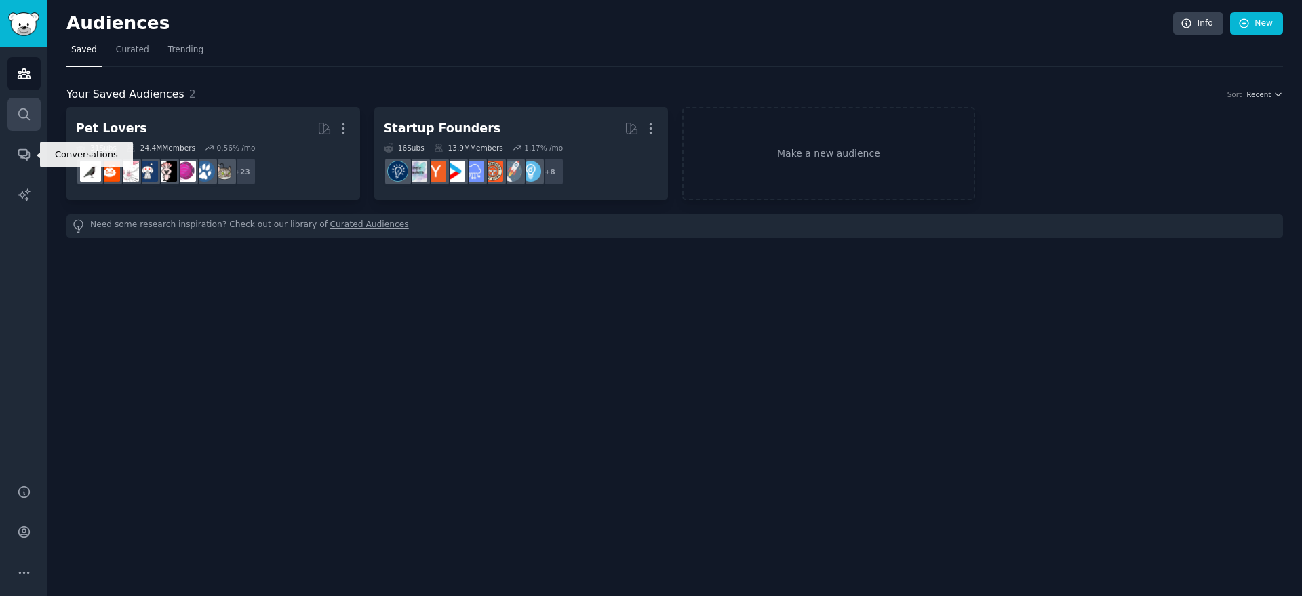
click at [17, 113] on icon "Sidebar" at bounding box center [24, 114] width 14 height 14
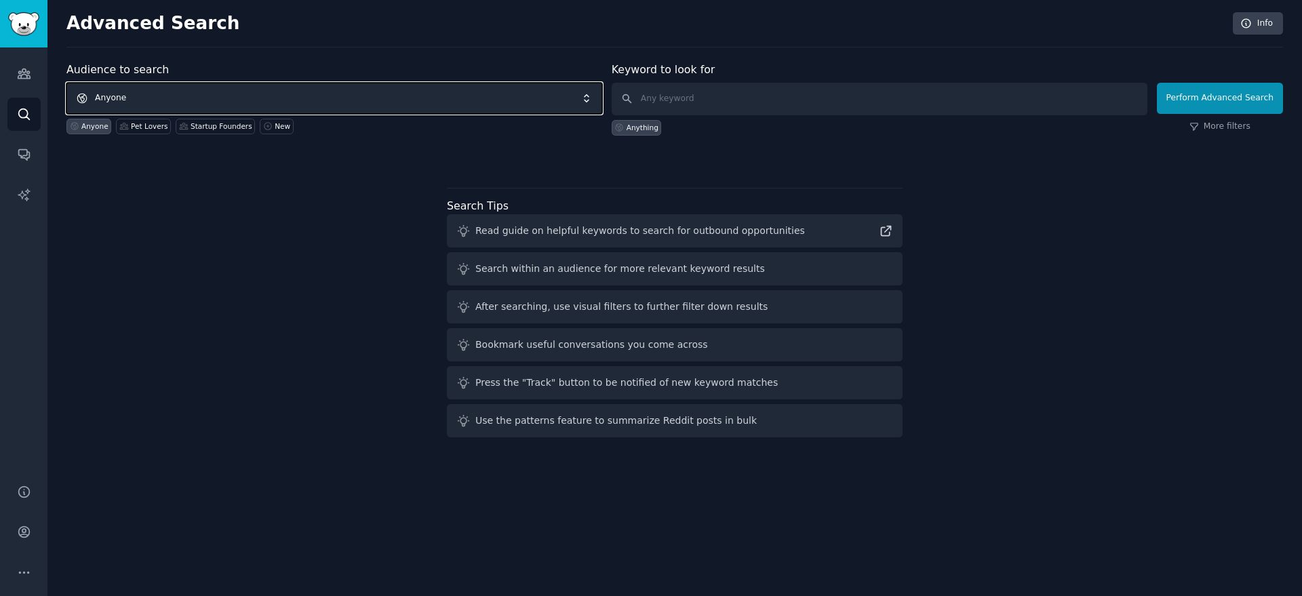
click at [119, 96] on span "Anyone" at bounding box center [334, 98] width 536 height 31
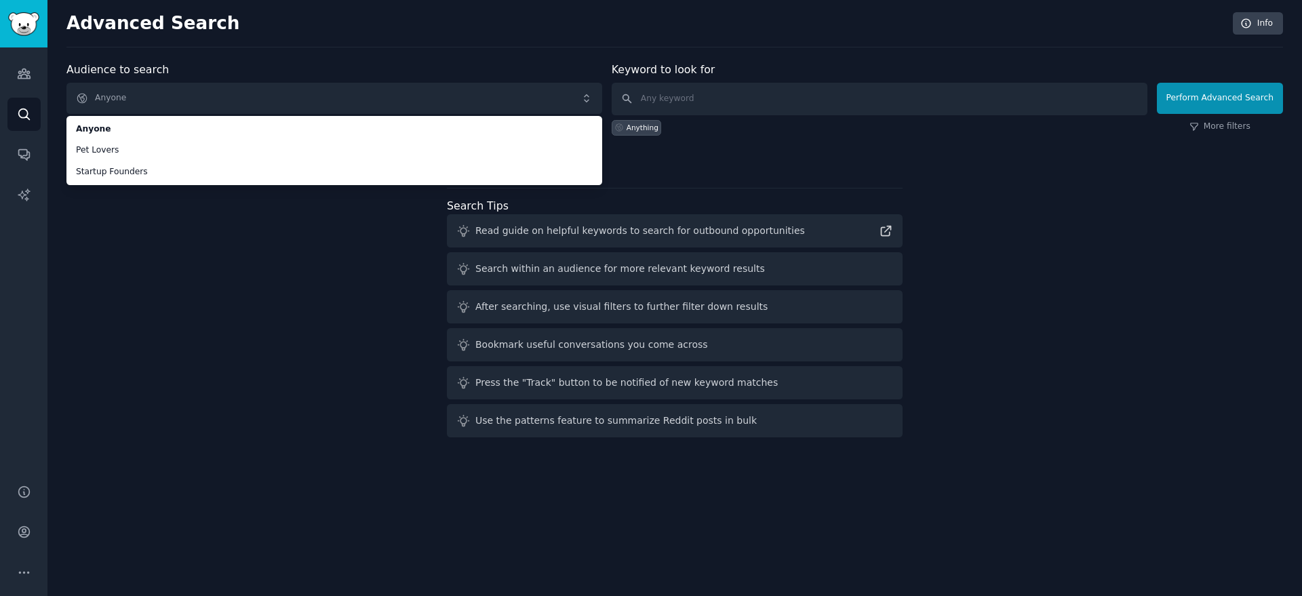
click at [123, 205] on div "Audience to search Anyone Anyone Pet Lovers Startup Founders Anyone Pet Lovers …" at bounding box center [674, 252] width 1216 height 381
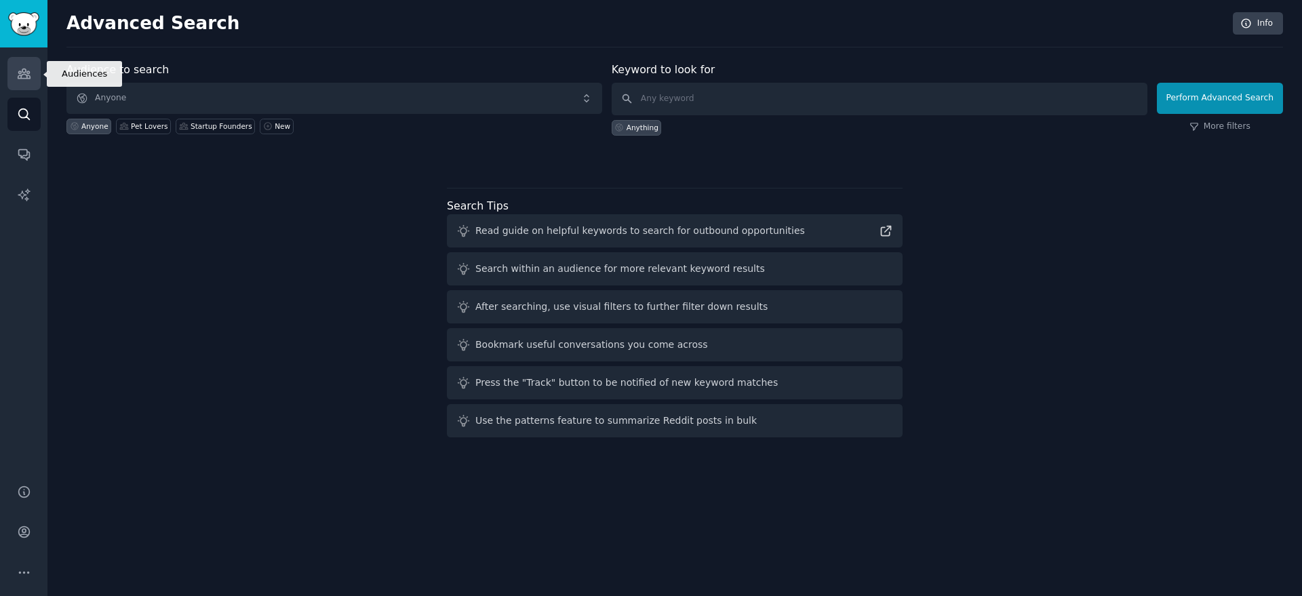
click at [26, 73] on icon "Sidebar" at bounding box center [24, 73] width 12 height 9
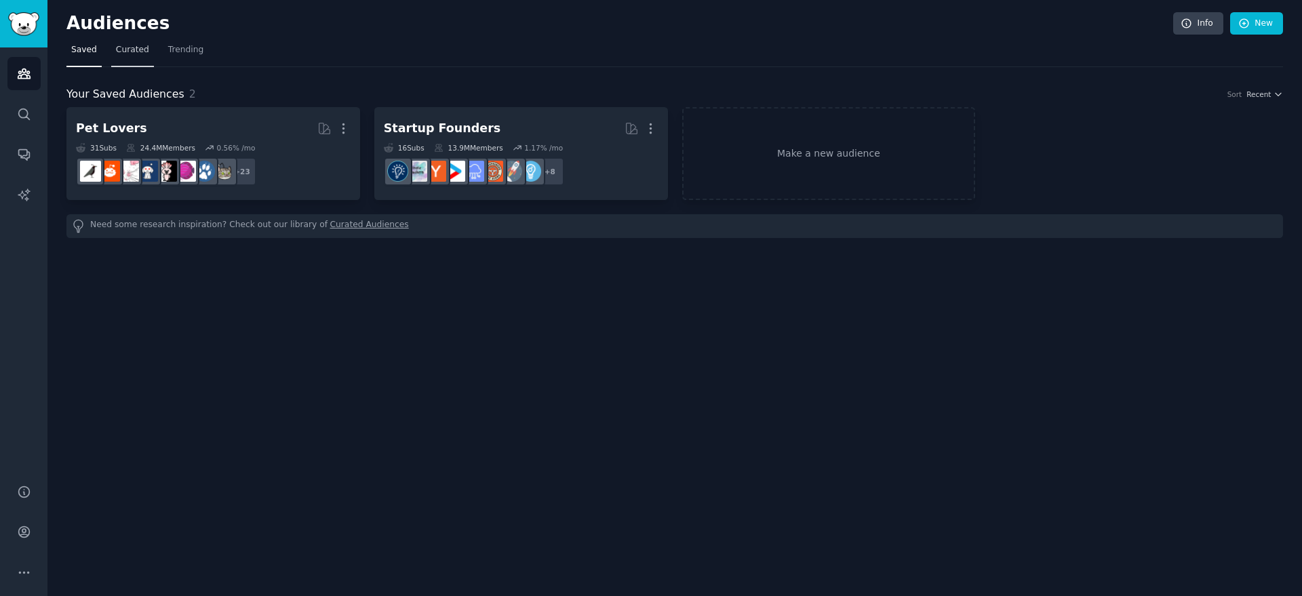
click at [123, 50] on span "Curated" at bounding box center [132, 50] width 33 height 12
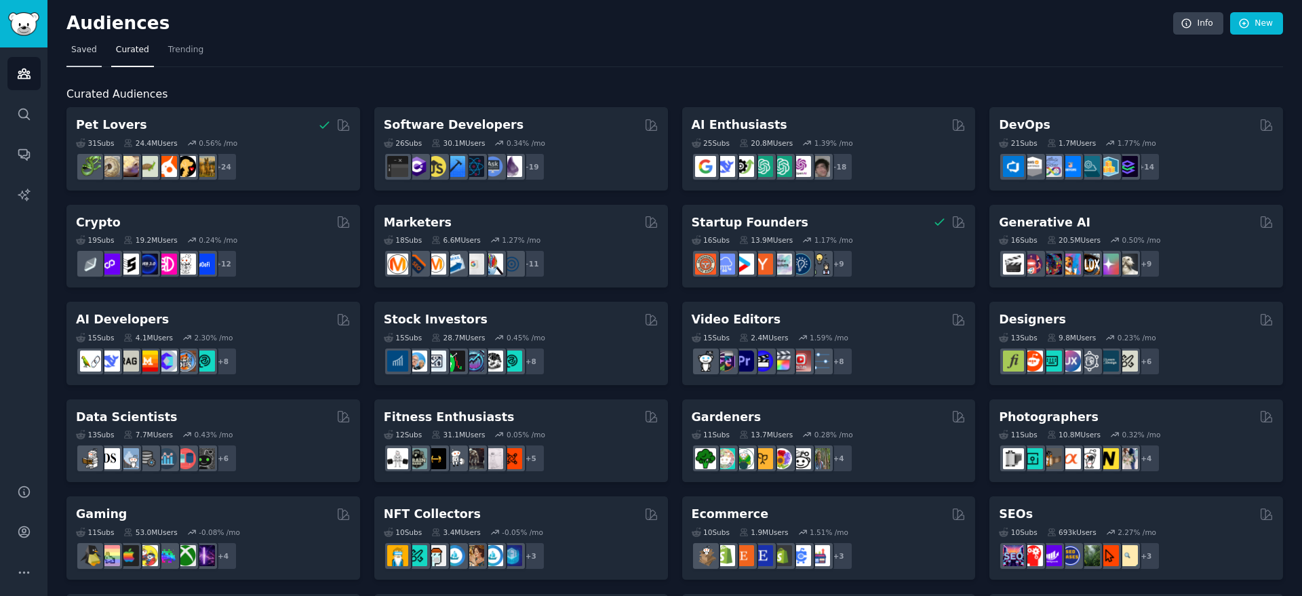
click at [81, 56] on link "Saved" at bounding box center [83, 53] width 35 height 28
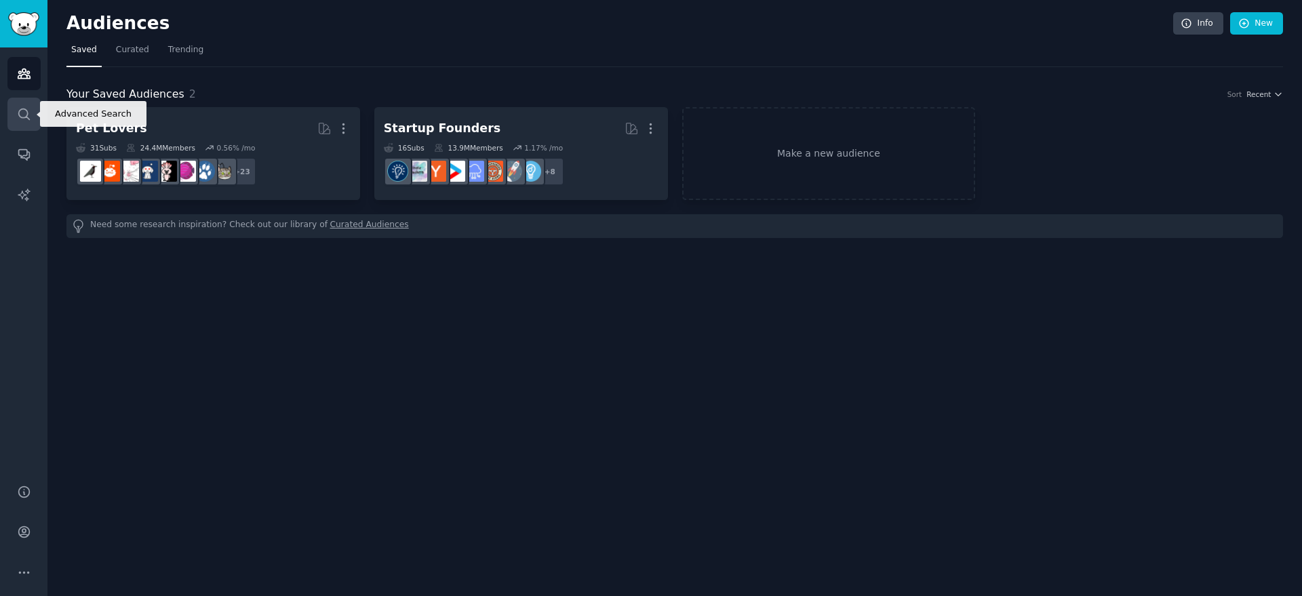
click at [35, 111] on link "Search" at bounding box center [23, 114] width 33 height 33
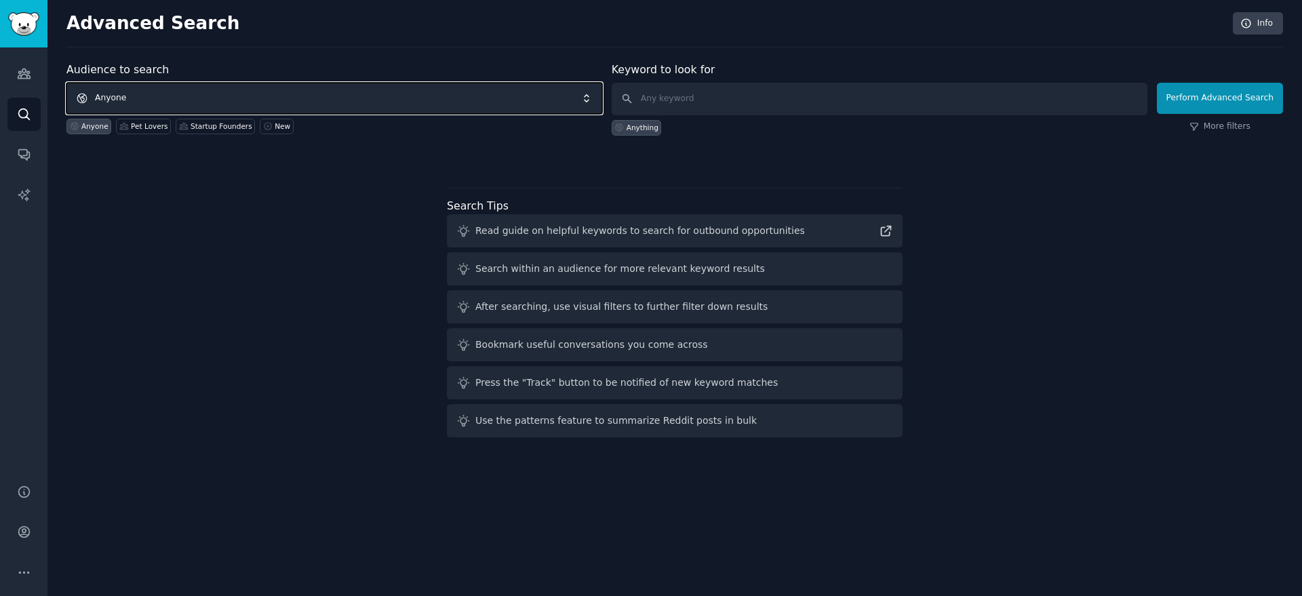
click at [117, 96] on span "Anyone" at bounding box center [334, 98] width 536 height 31
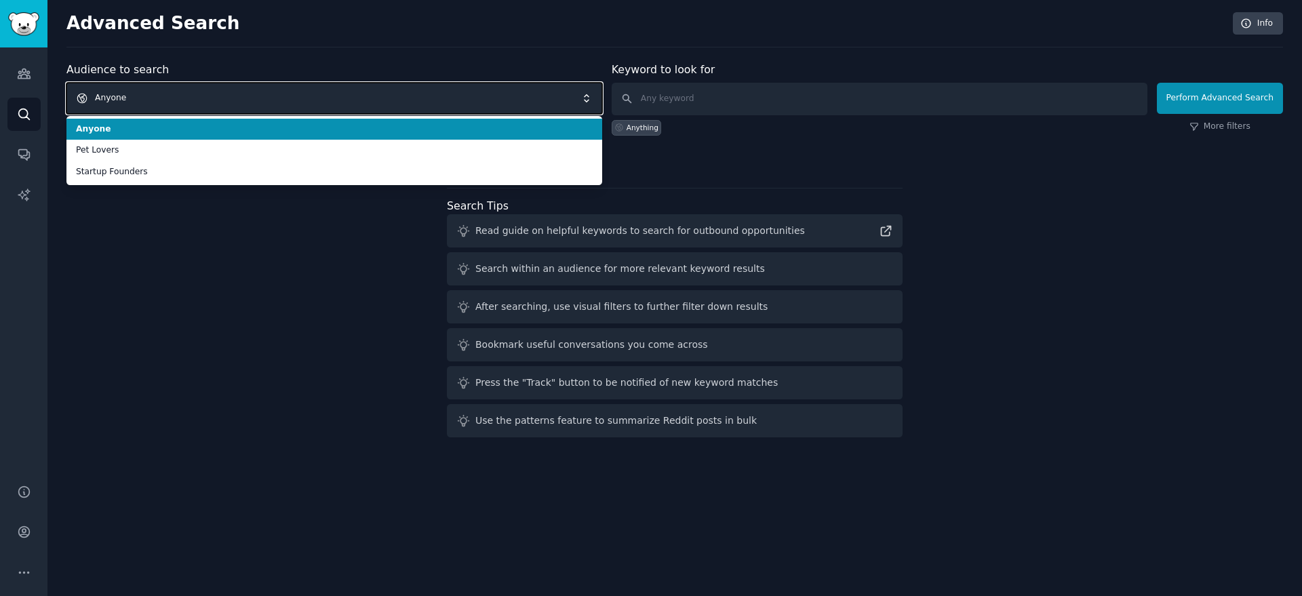
click at [126, 94] on span "Anyone" at bounding box center [334, 98] width 536 height 31
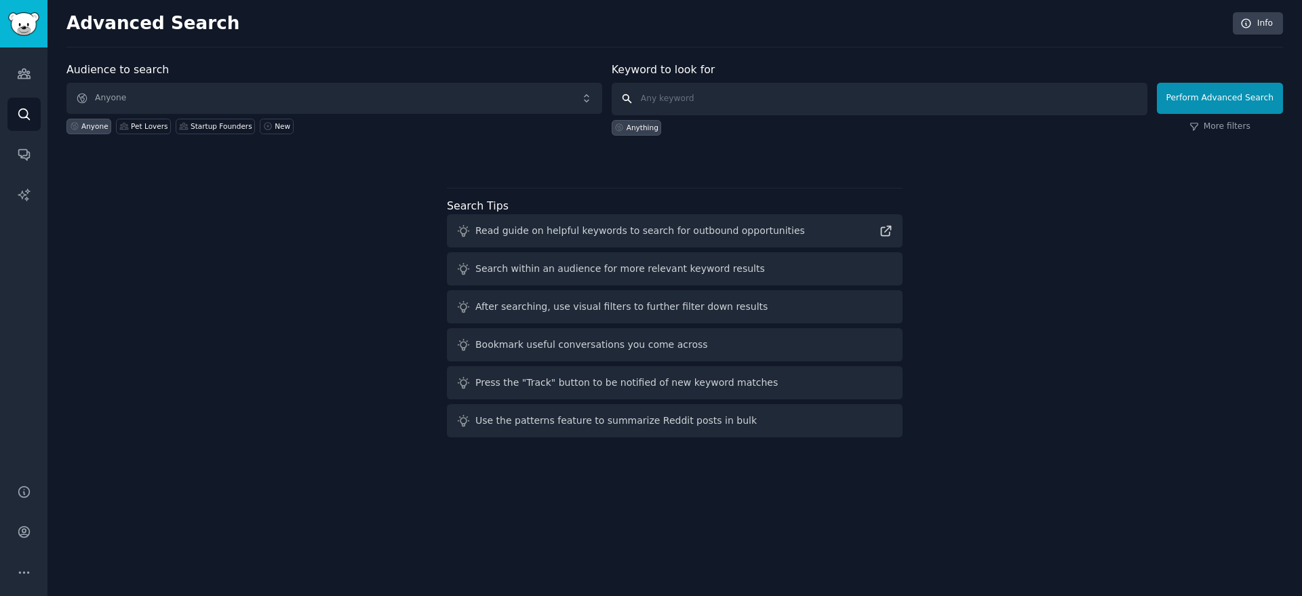
click at [693, 92] on input "text" at bounding box center [879, 99] width 536 height 33
click at [332, 116] on div "Anyone Pet Lovers Startup Founders New" at bounding box center [334, 124] width 536 height 20
click at [351, 96] on span "Anyone" at bounding box center [334, 98] width 536 height 31
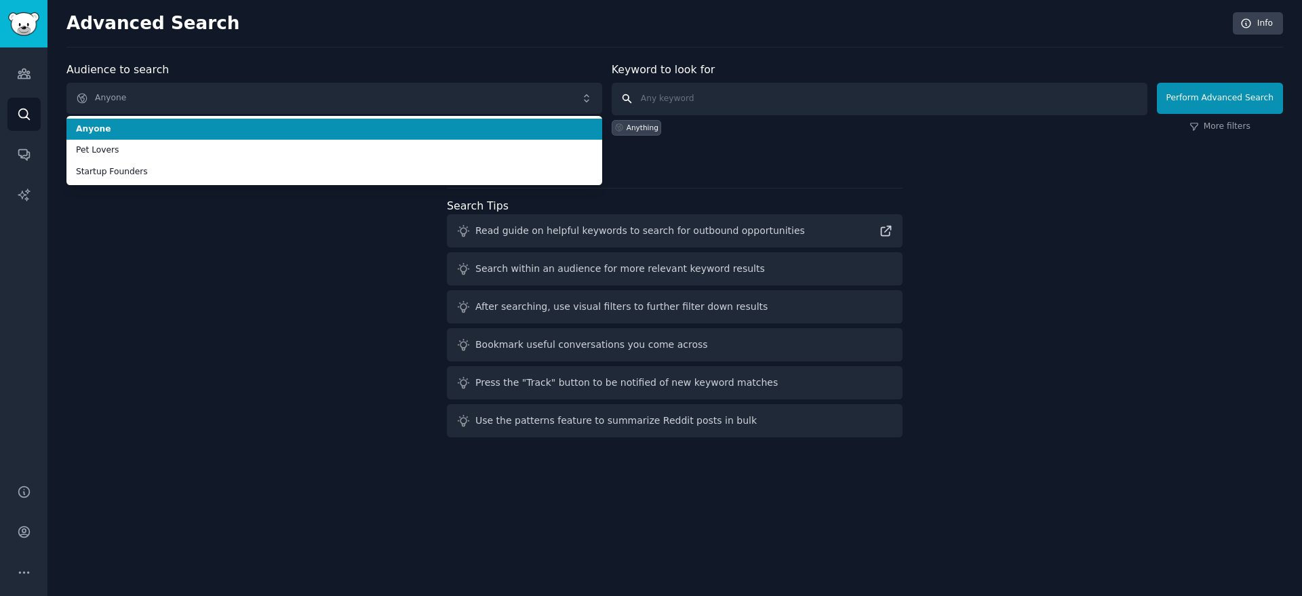
click at [679, 93] on input "text" at bounding box center [879, 99] width 536 height 33
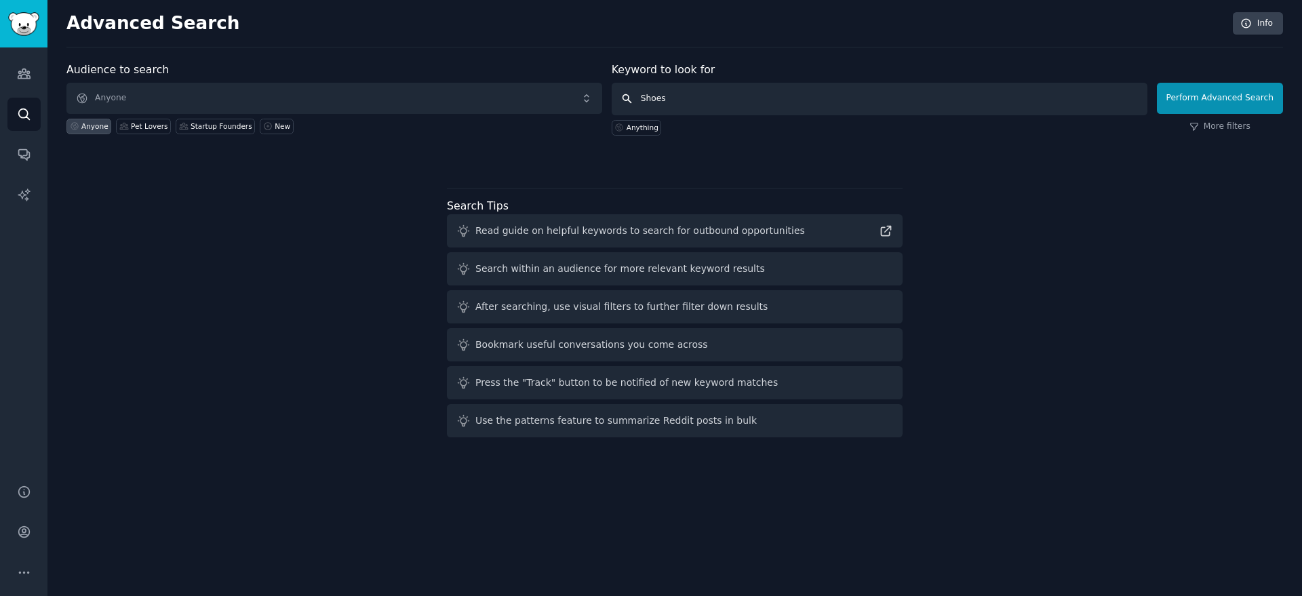
type input "Shoe"
click button "Perform Advanced Search" at bounding box center [1220, 98] width 126 height 31
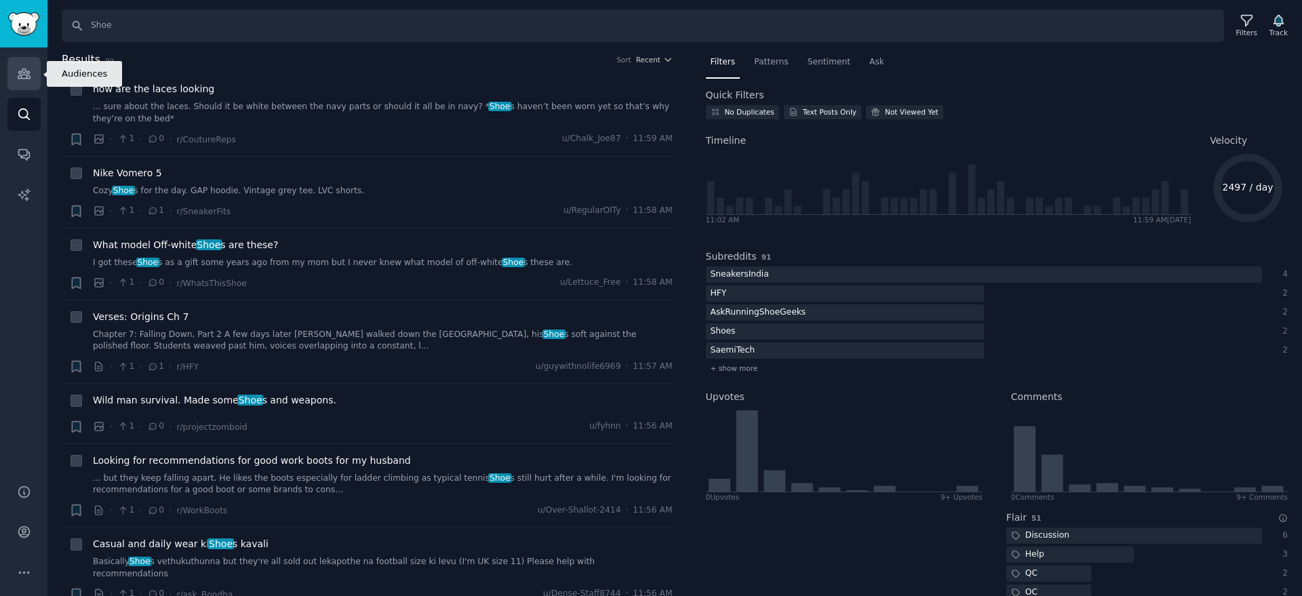
click at [31, 79] on icon "Sidebar" at bounding box center [24, 73] width 14 height 14
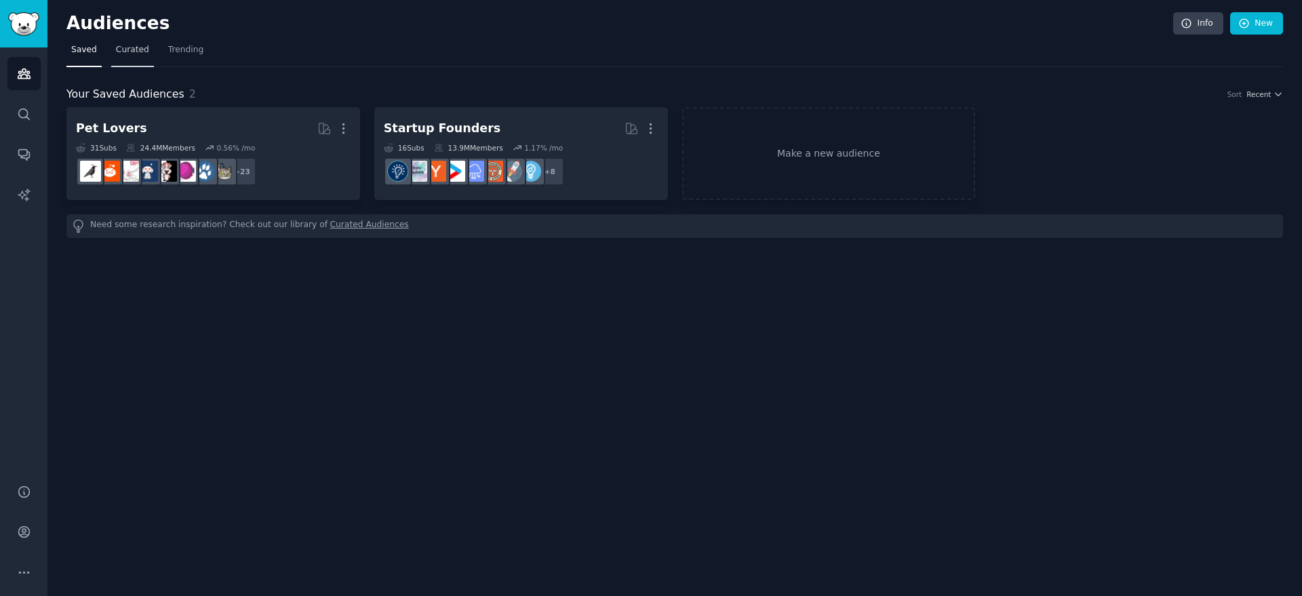
click at [124, 49] on span "Curated" at bounding box center [132, 50] width 33 height 12
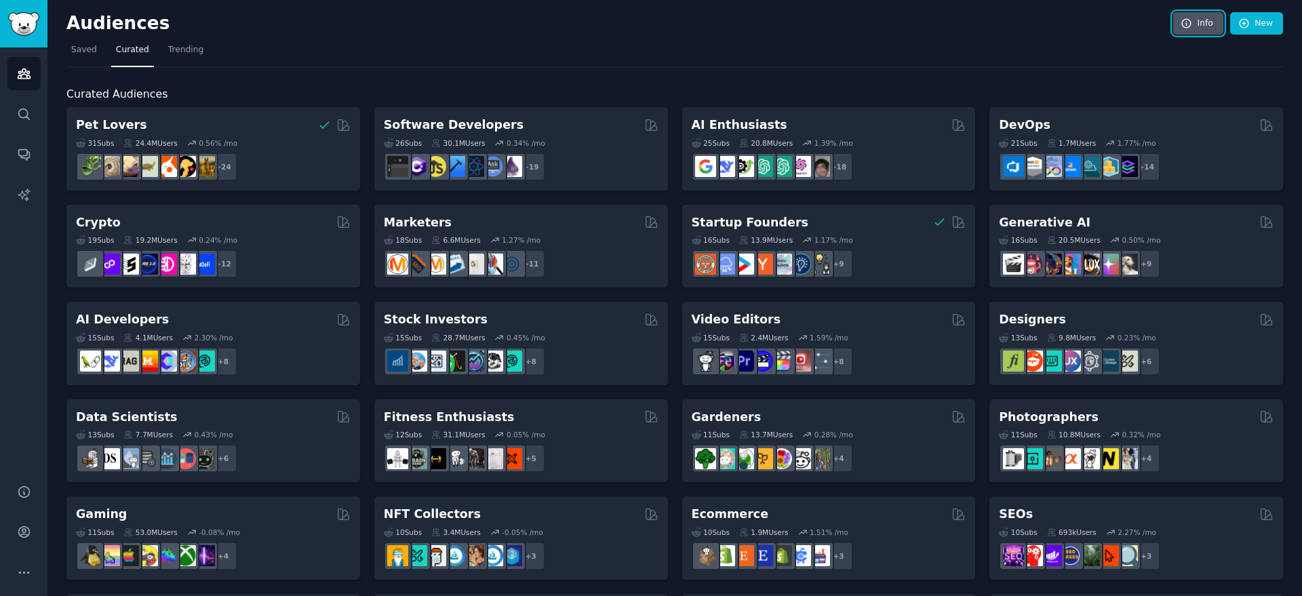
click at [1183, 19] on icon at bounding box center [1186, 23] width 9 height 9
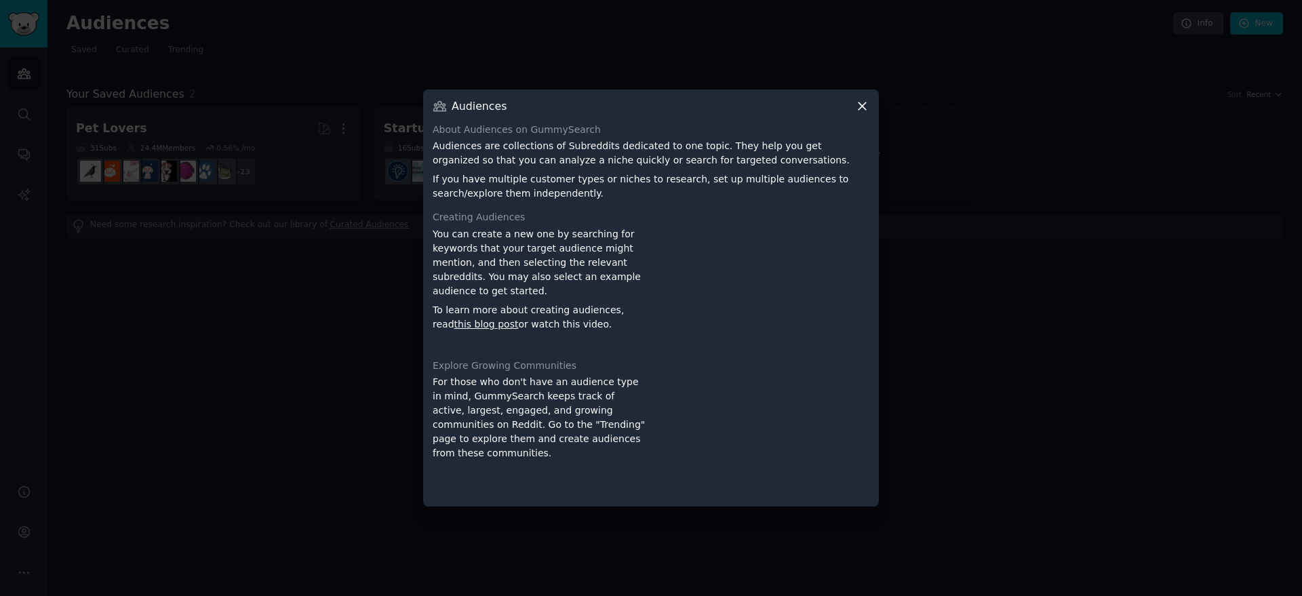
click at [862, 104] on icon at bounding box center [861, 105] width 7 height 7
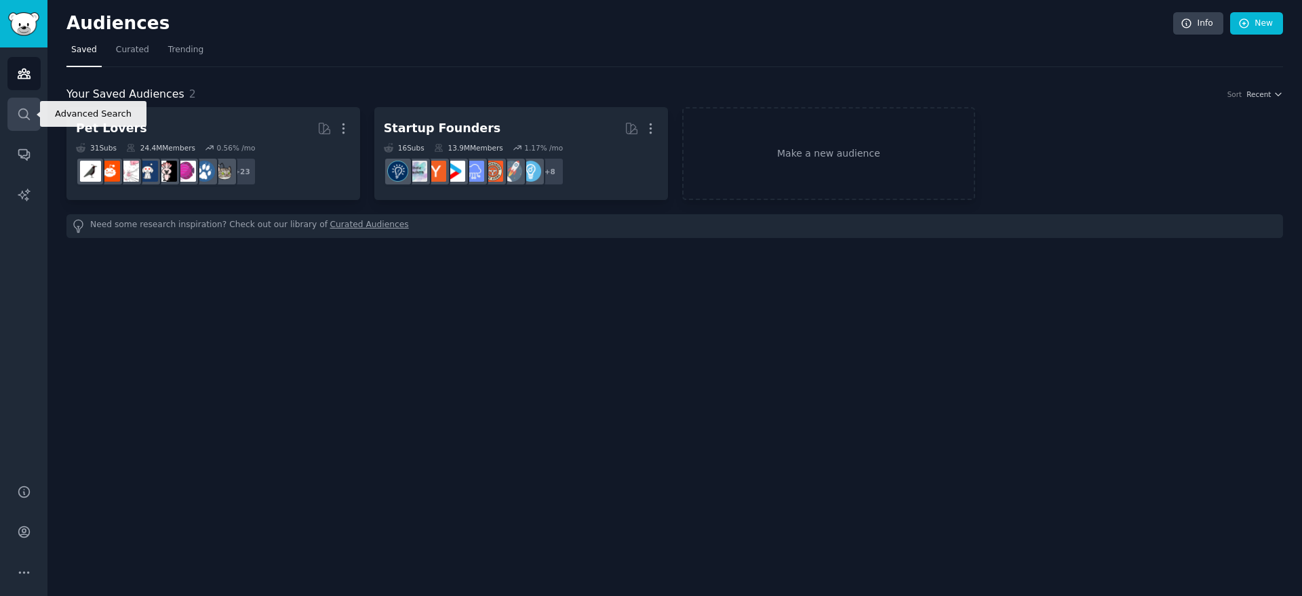
click at [28, 115] on icon "Sidebar" at bounding box center [24, 114] width 14 height 14
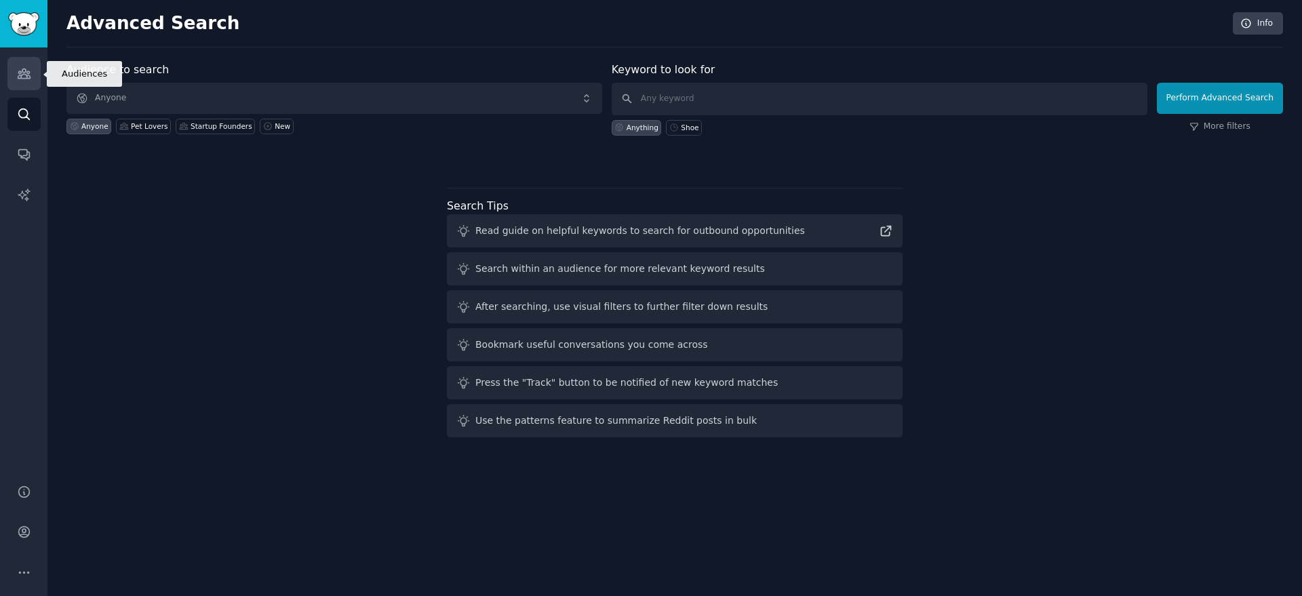
click at [29, 73] on icon "Sidebar" at bounding box center [24, 73] width 14 height 14
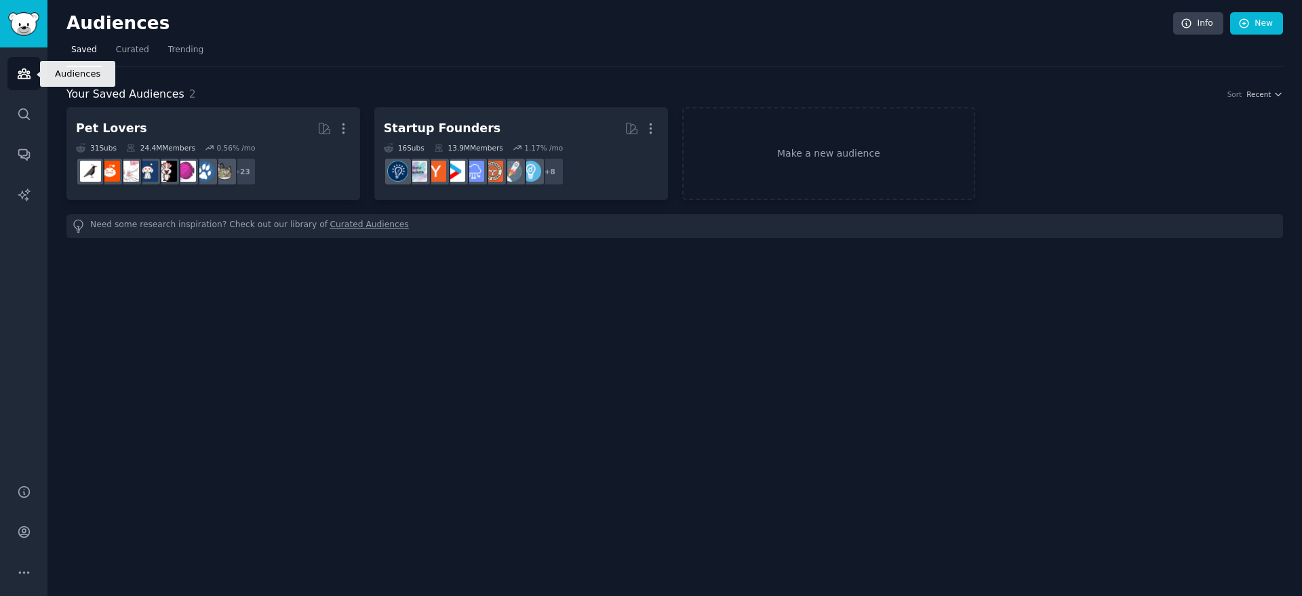
click at [27, 75] on icon "Sidebar" at bounding box center [24, 73] width 12 height 9
click at [24, 28] on img "Sidebar" at bounding box center [23, 24] width 31 height 24
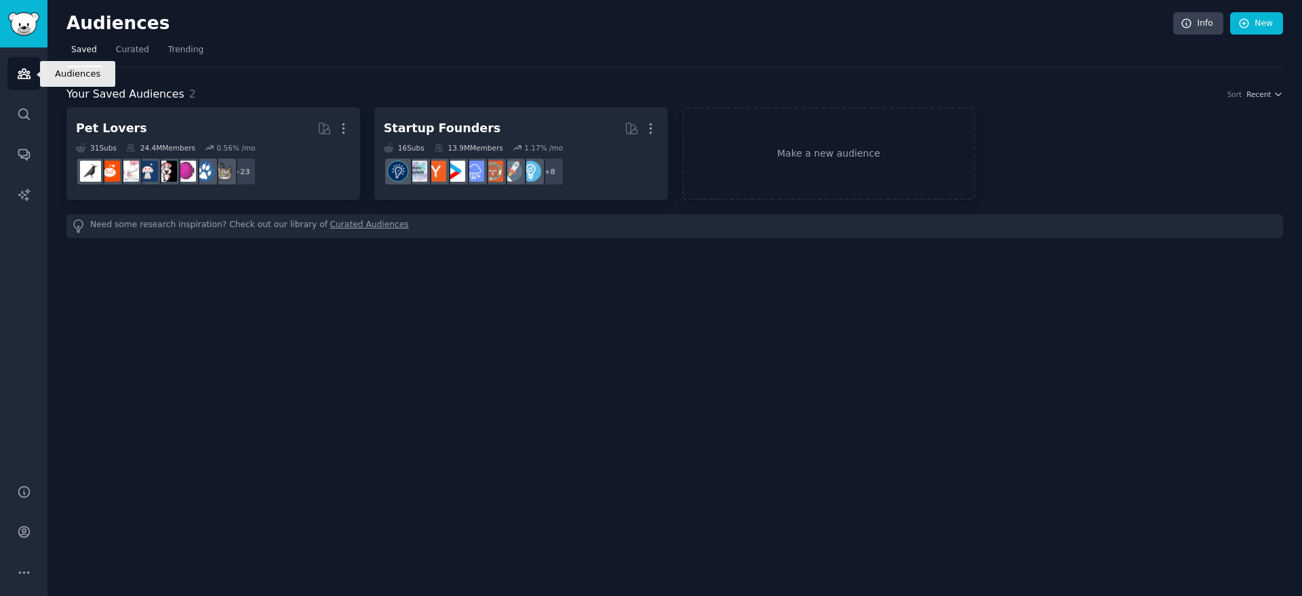
click at [27, 77] on icon "Sidebar" at bounding box center [24, 73] width 12 height 9
click at [129, 48] on span "Curated" at bounding box center [132, 50] width 33 height 12
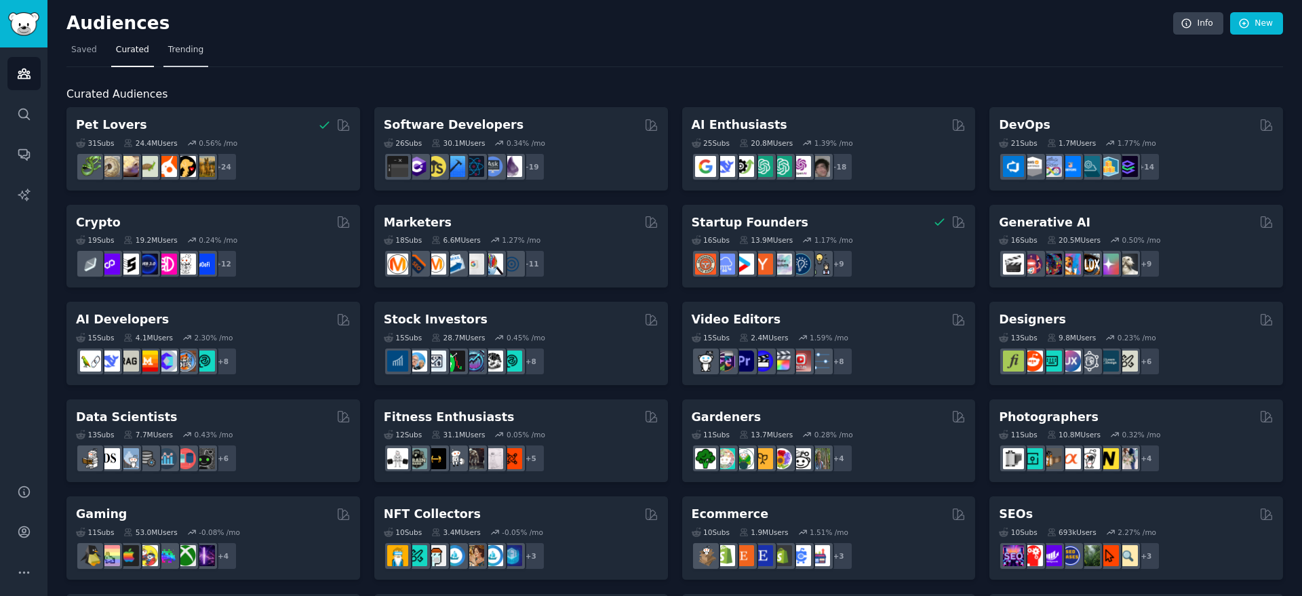
click at [170, 56] on link "Trending" at bounding box center [185, 53] width 45 height 28
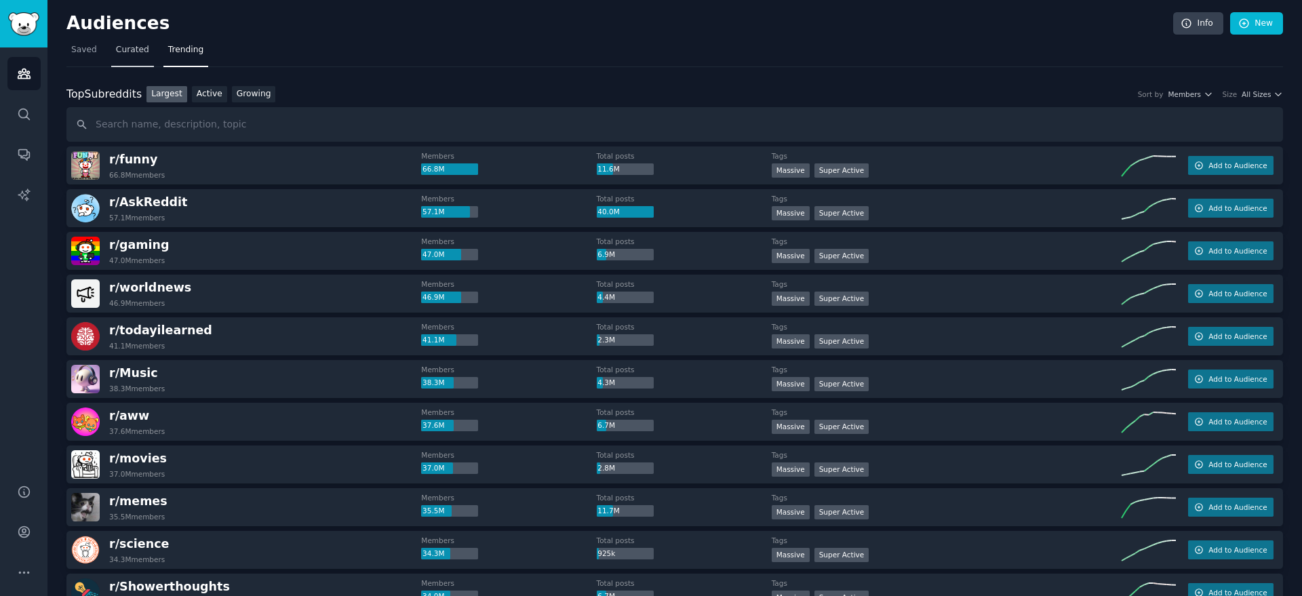
click at [111, 53] on link "Curated" at bounding box center [132, 53] width 43 height 28
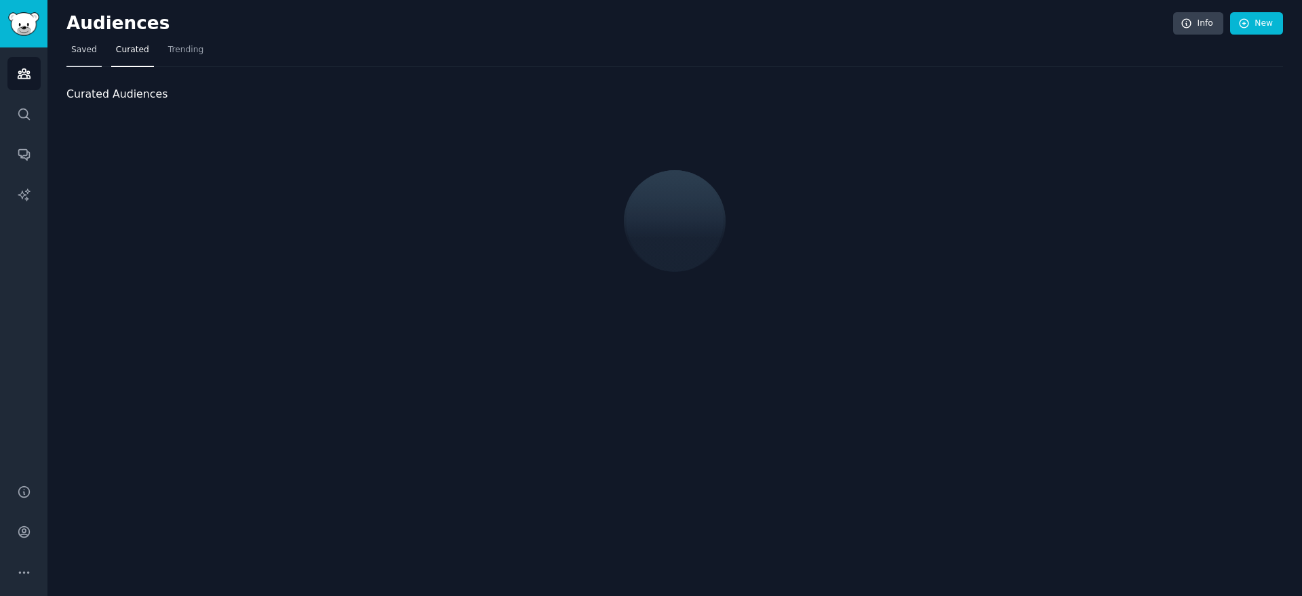
click at [86, 53] on span "Saved" at bounding box center [84, 50] width 26 height 12
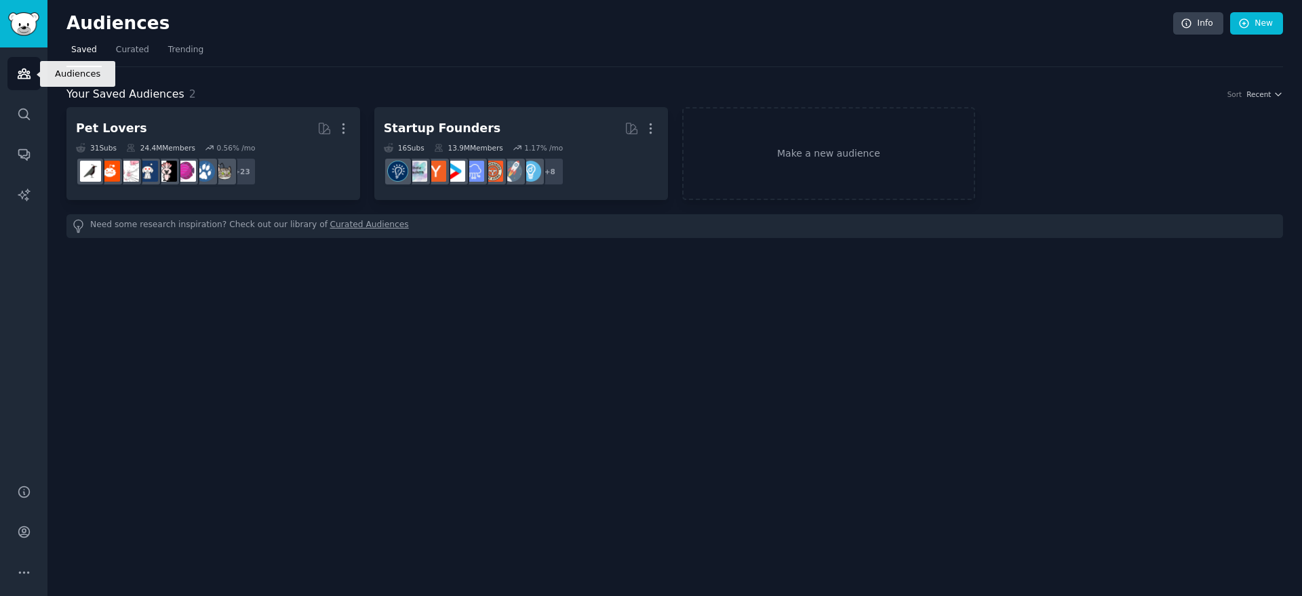
click at [20, 75] on icon "Sidebar" at bounding box center [24, 73] width 12 height 9
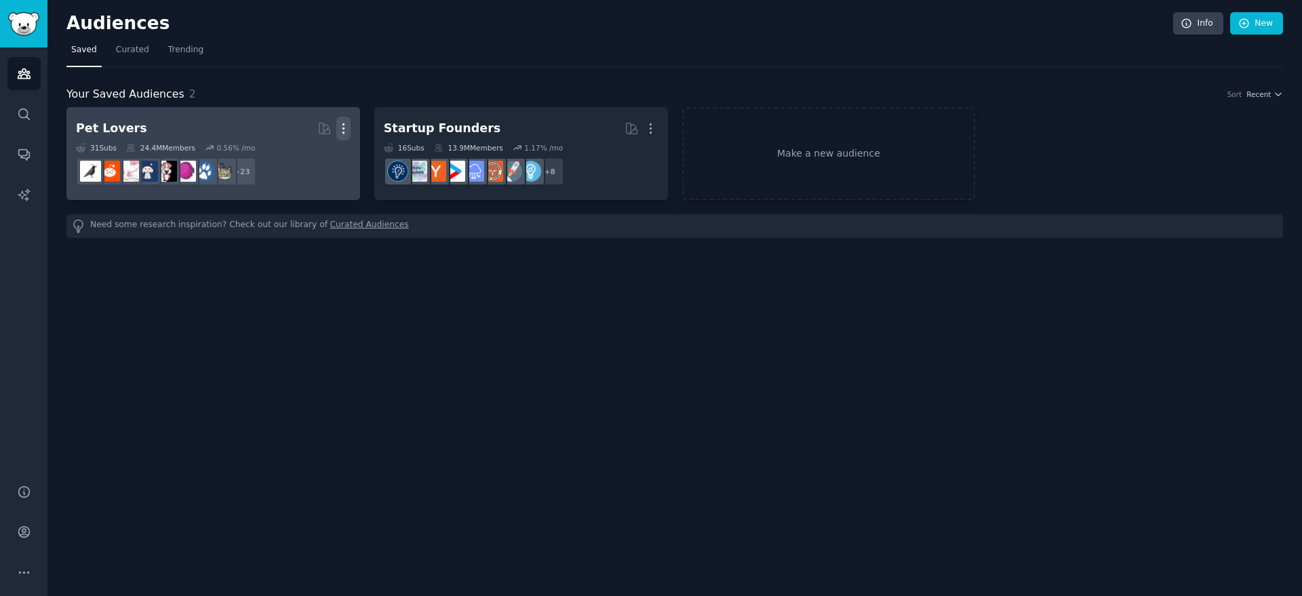
click at [345, 127] on icon "button" at bounding box center [343, 128] width 14 height 14
click at [304, 159] on p "Delete" at bounding box center [306, 157] width 31 height 14
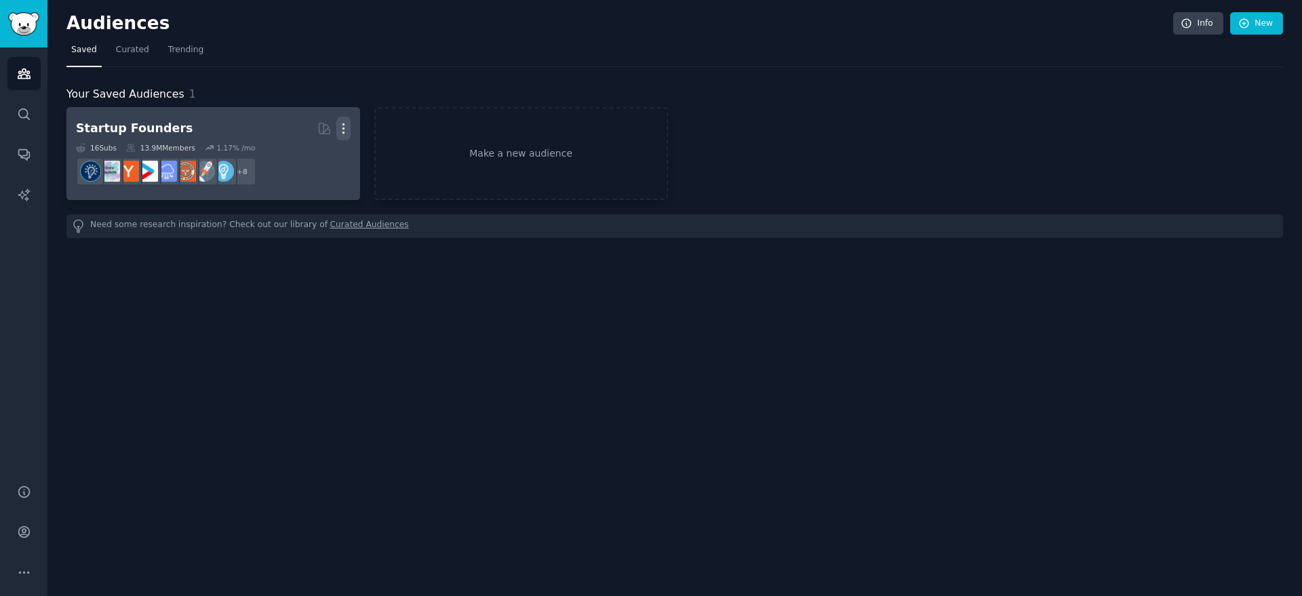
click at [346, 127] on icon "button" at bounding box center [343, 128] width 14 height 14
click at [311, 160] on p "Delete" at bounding box center [306, 157] width 31 height 14
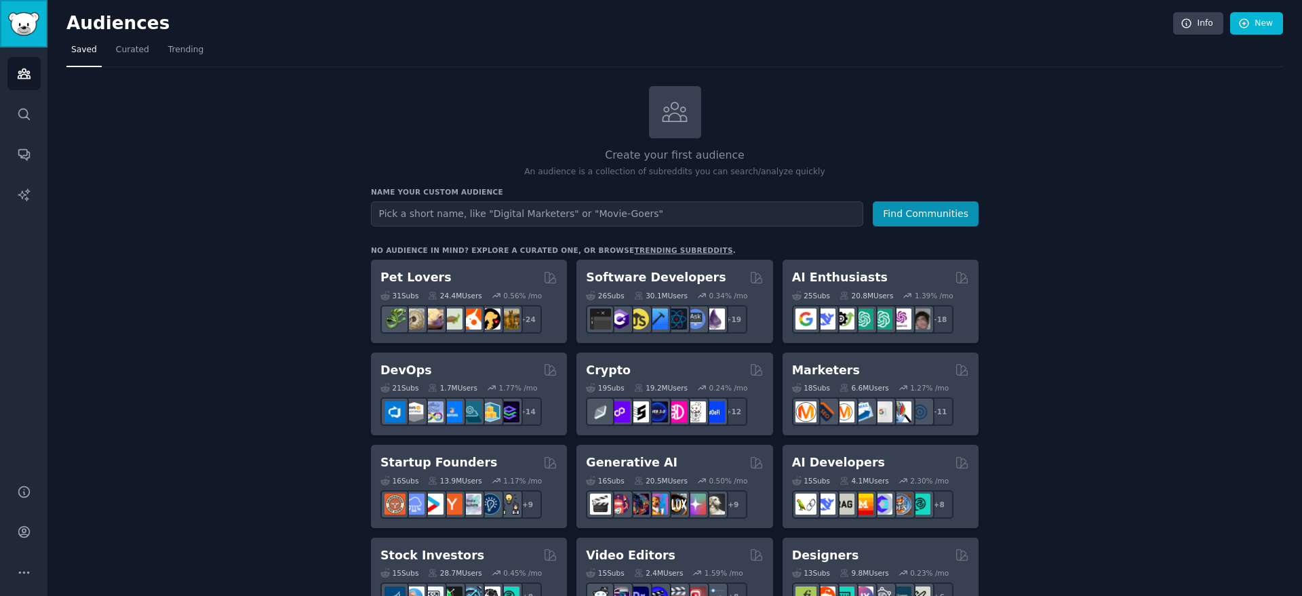
click at [20, 27] on img "Sidebar" at bounding box center [23, 24] width 31 height 24
click at [20, 26] on img "Sidebar" at bounding box center [23, 24] width 31 height 24
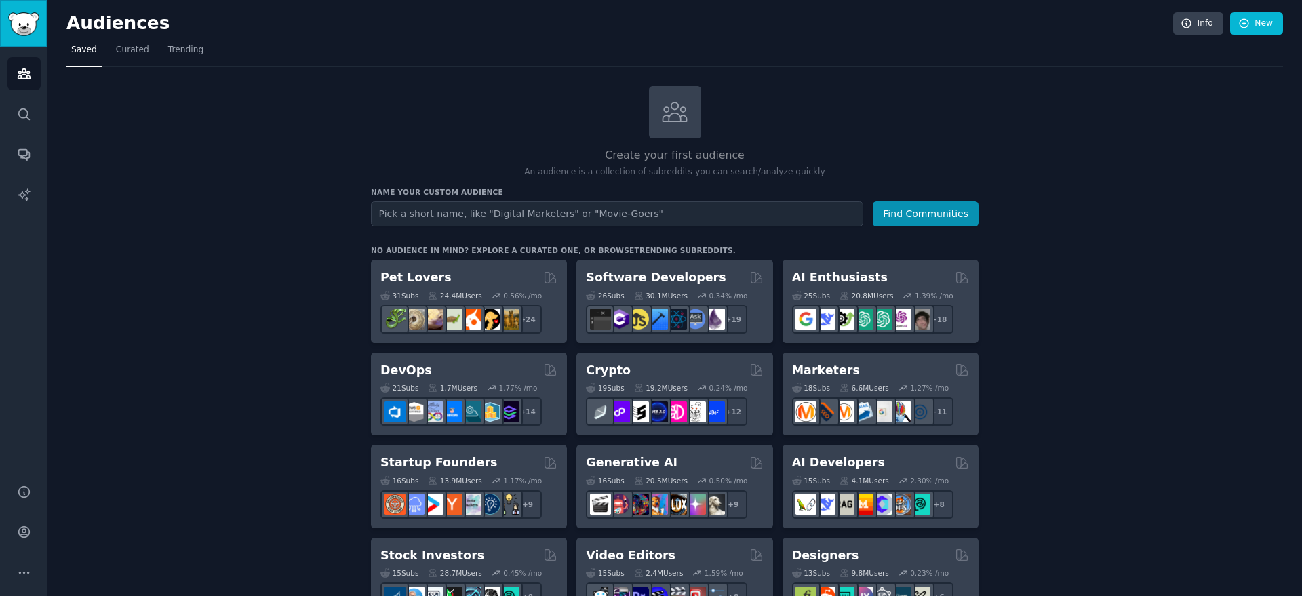
click at [18, 27] on img "Sidebar" at bounding box center [23, 24] width 31 height 24
click at [1196, 28] on link "Info" at bounding box center [1198, 23] width 50 height 23
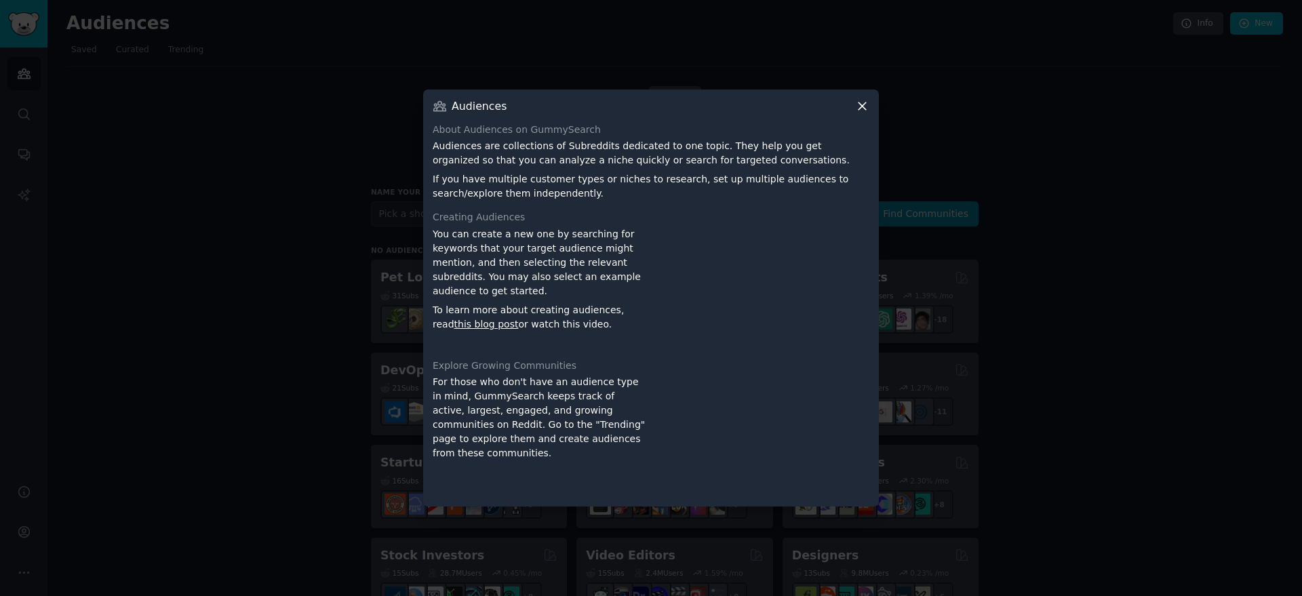
click at [860, 100] on icon at bounding box center [862, 106] width 14 height 14
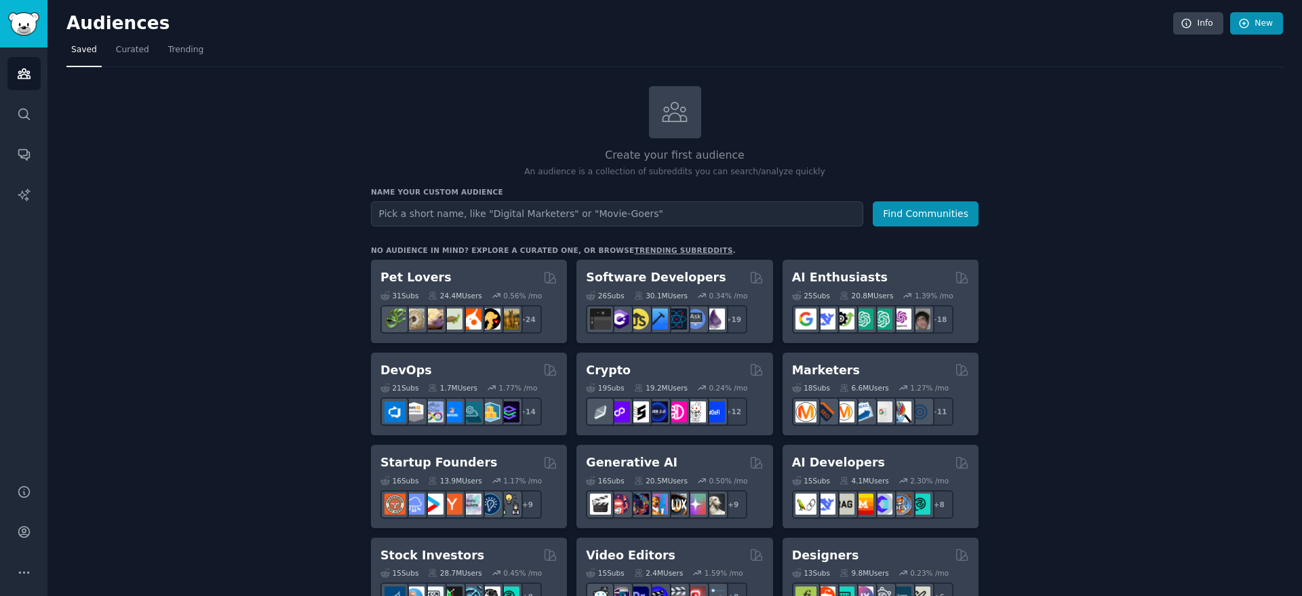
drag, startPoint x: 1184, startPoint y: 94, endPoint x: 1235, endPoint y: 13, distance: 95.4
click at [1249, 23] on link "New" at bounding box center [1256, 23] width 53 height 23
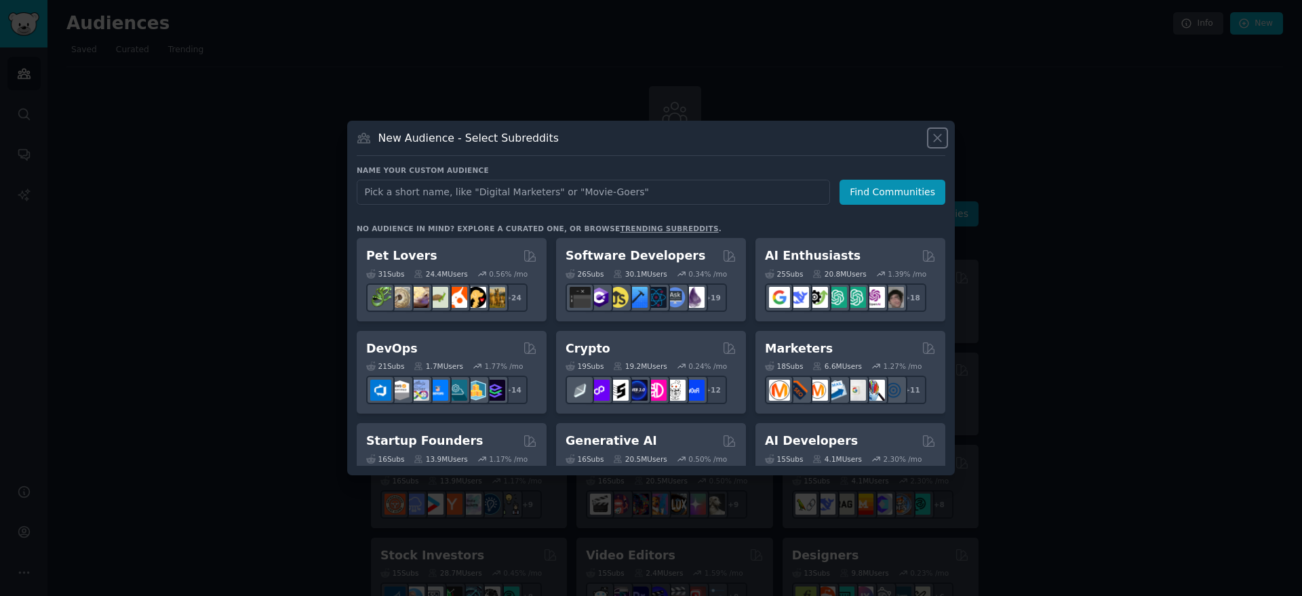
click at [938, 144] on icon at bounding box center [937, 138] width 14 height 14
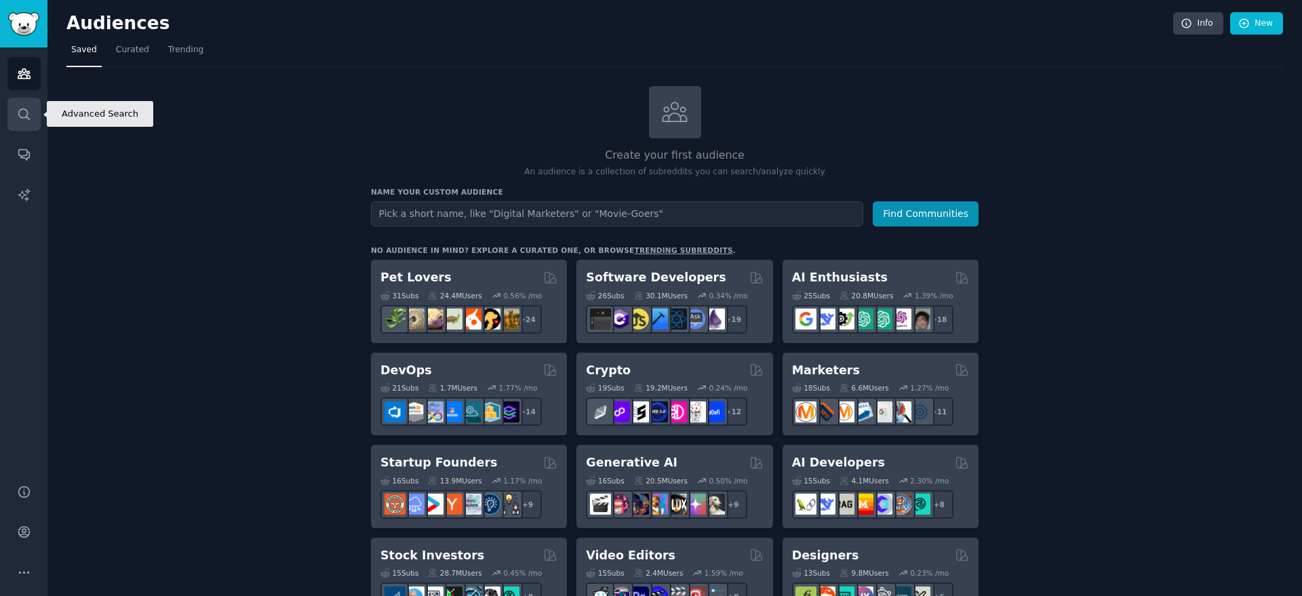
click at [31, 118] on link "Search" at bounding box center [23, 114] width 33 height 33
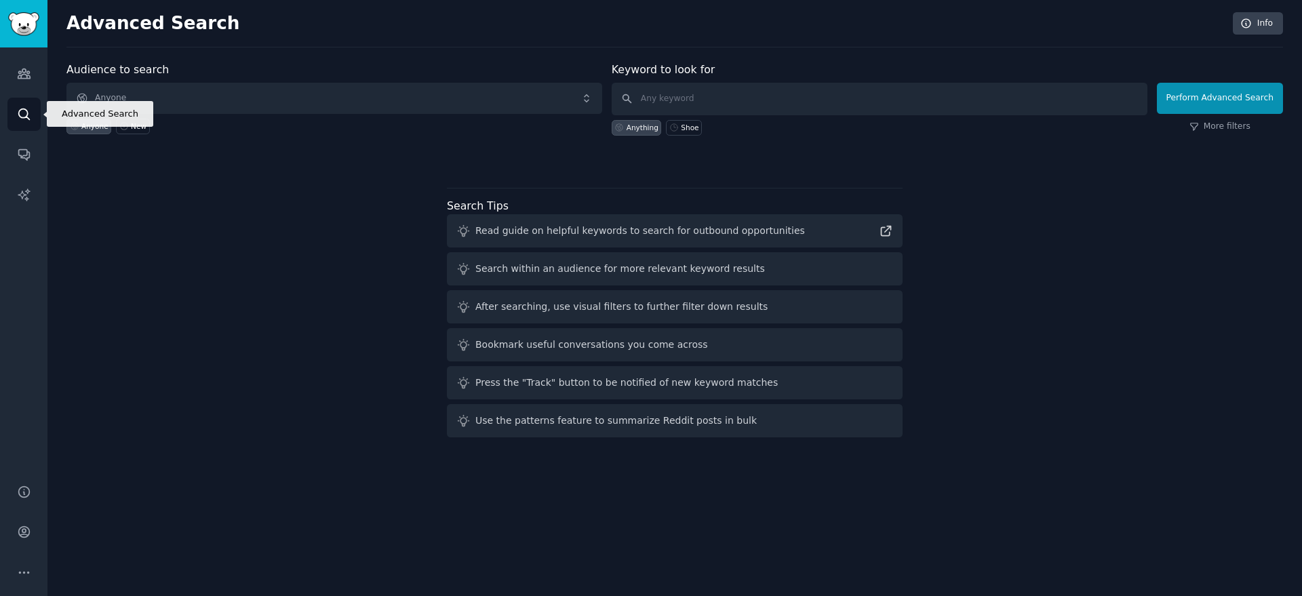
click at [33, 96] on div "Audiences Search Conversations AI Reports" at bounding box center [23, 257] width 47 height 420
click at [25, 69] on icon "Sidebar" at bounding box center [24, 73] width 12 height 9
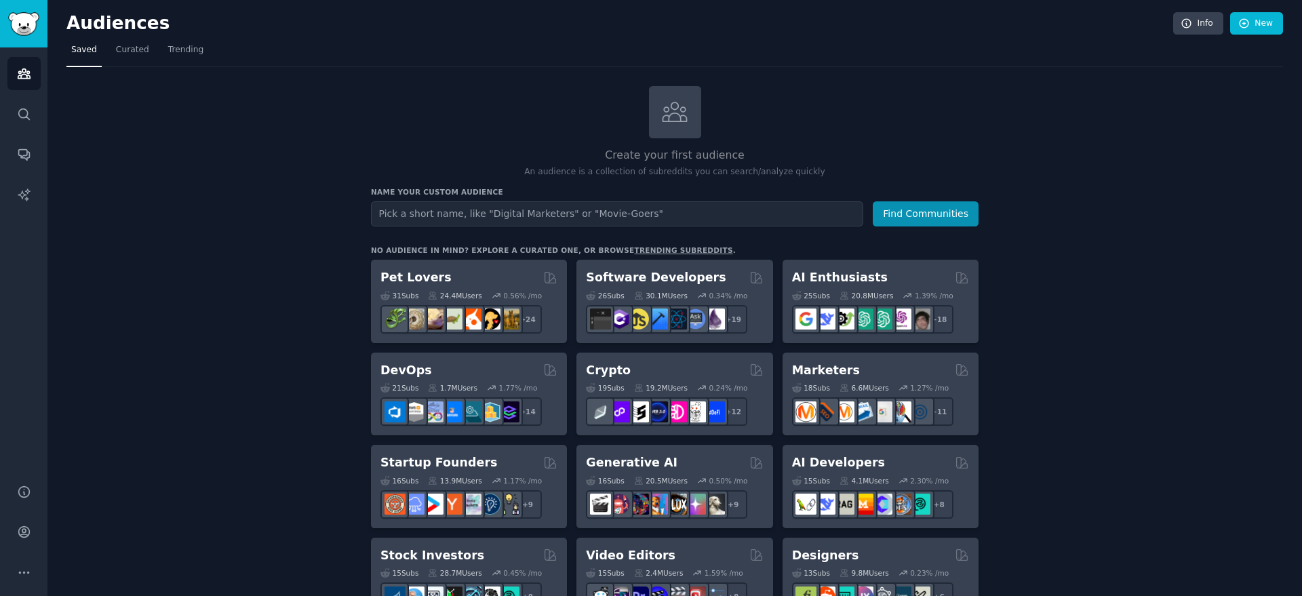
click at [494, 266] on div "Pet Lovers 31 Sub s 24.4M Users 0.56 % /mo + 24" at bounding box center [469, 301] width 196 height 83
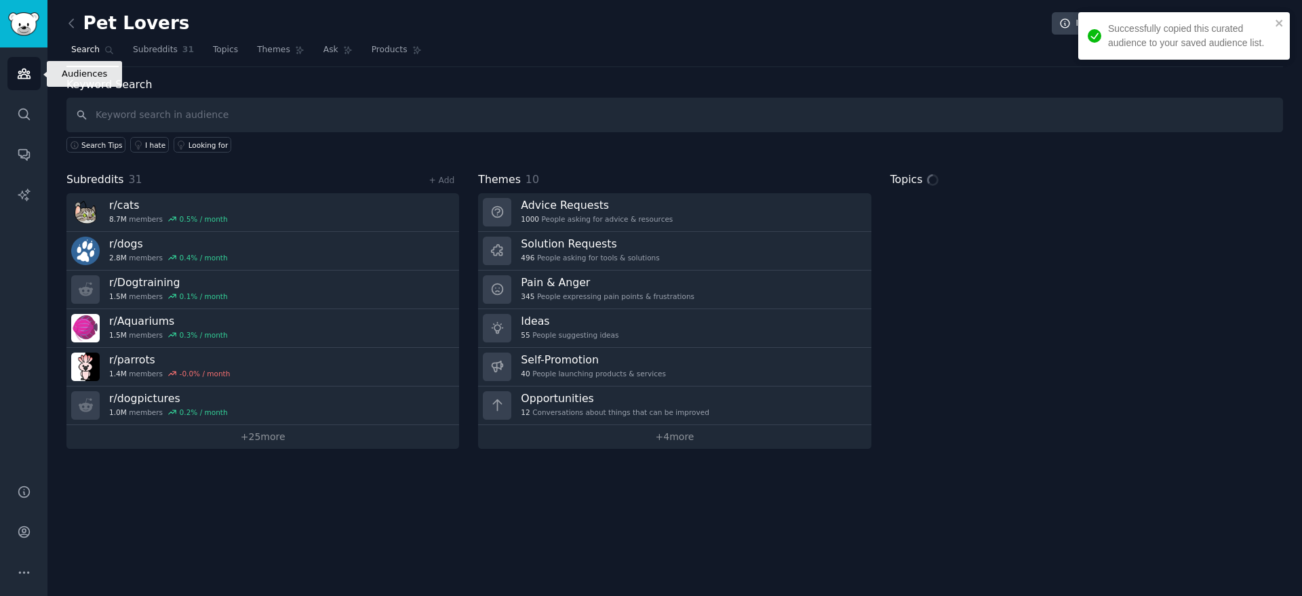
click at [26, 73] on icon "Sidebar" at bounding box center [24, 73] width 12 height 9
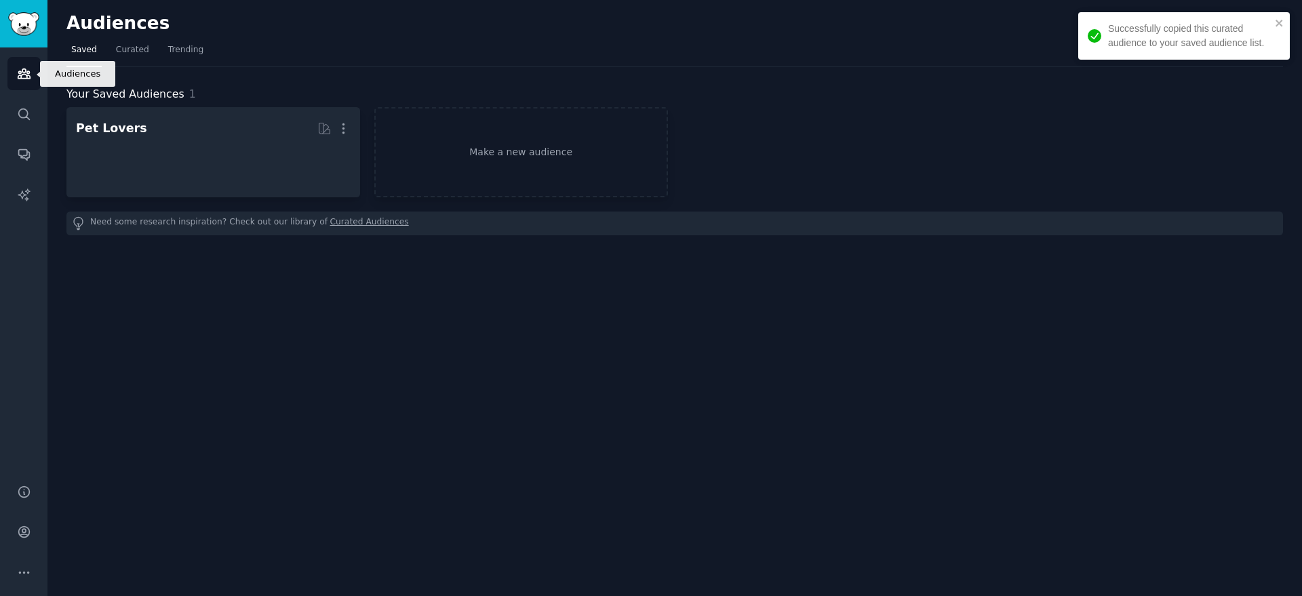
click at [26, 73] on icon "Sidebar" at bounding box center [24, 73] width 12 height 9
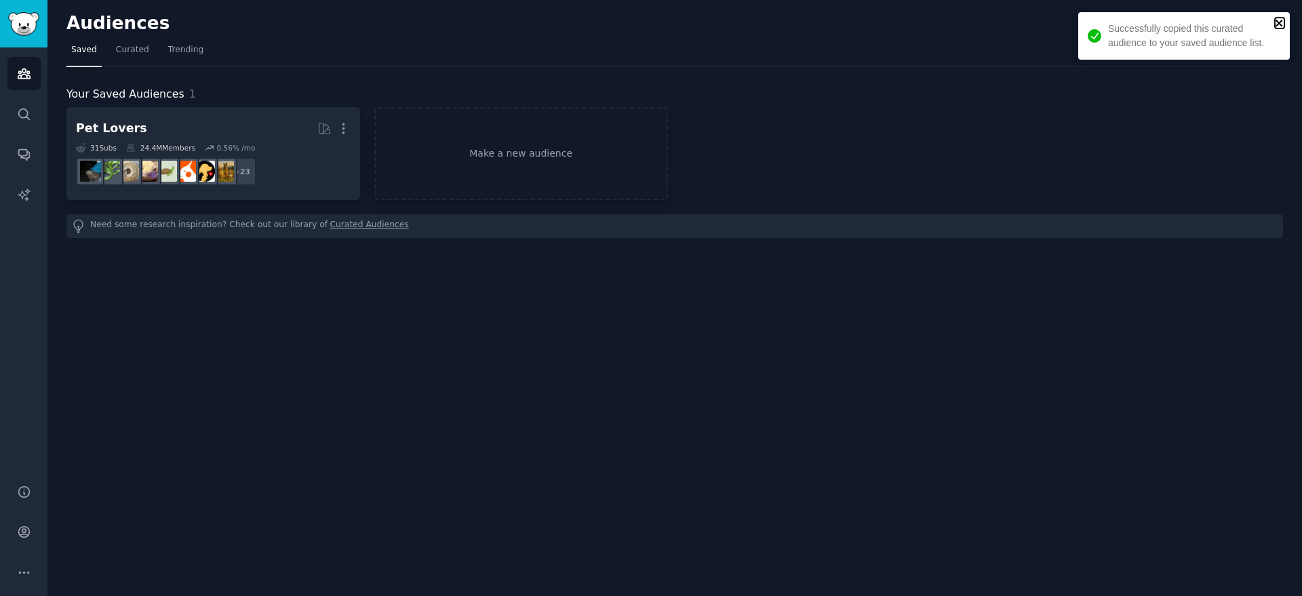
click at [1279, 23] on icon "close" at bounding box center [1278, 23] width 7 height 7
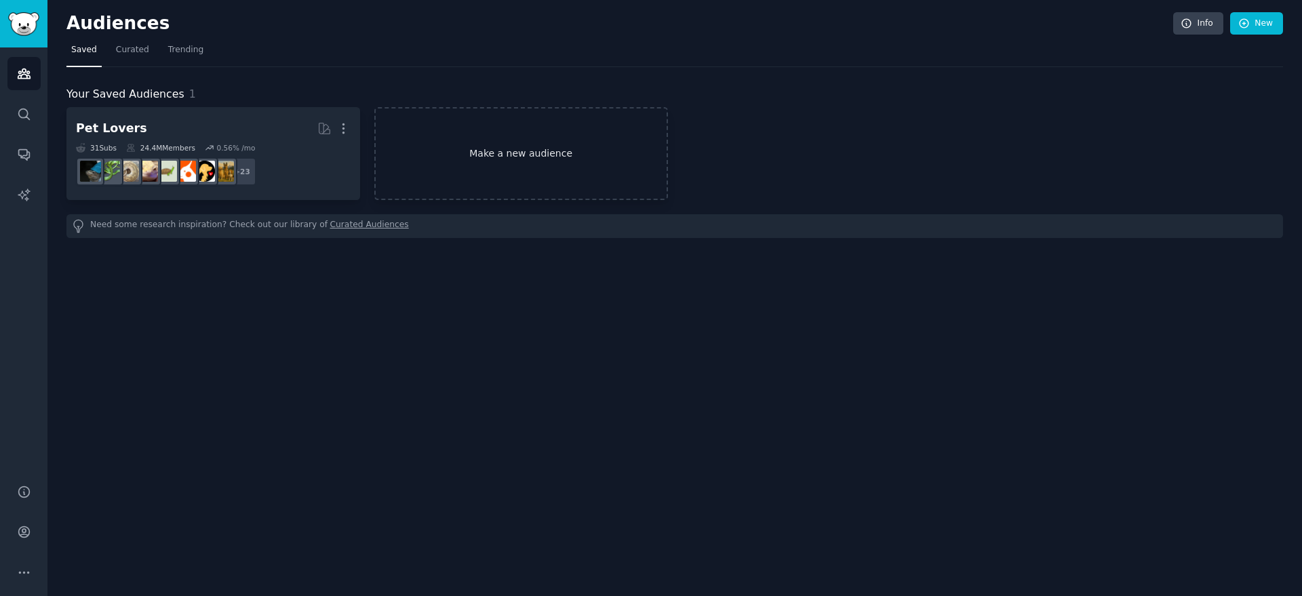
click at [500, 172] on link "Make a new audience" at bounding box center [521, 153] width 294 height 93
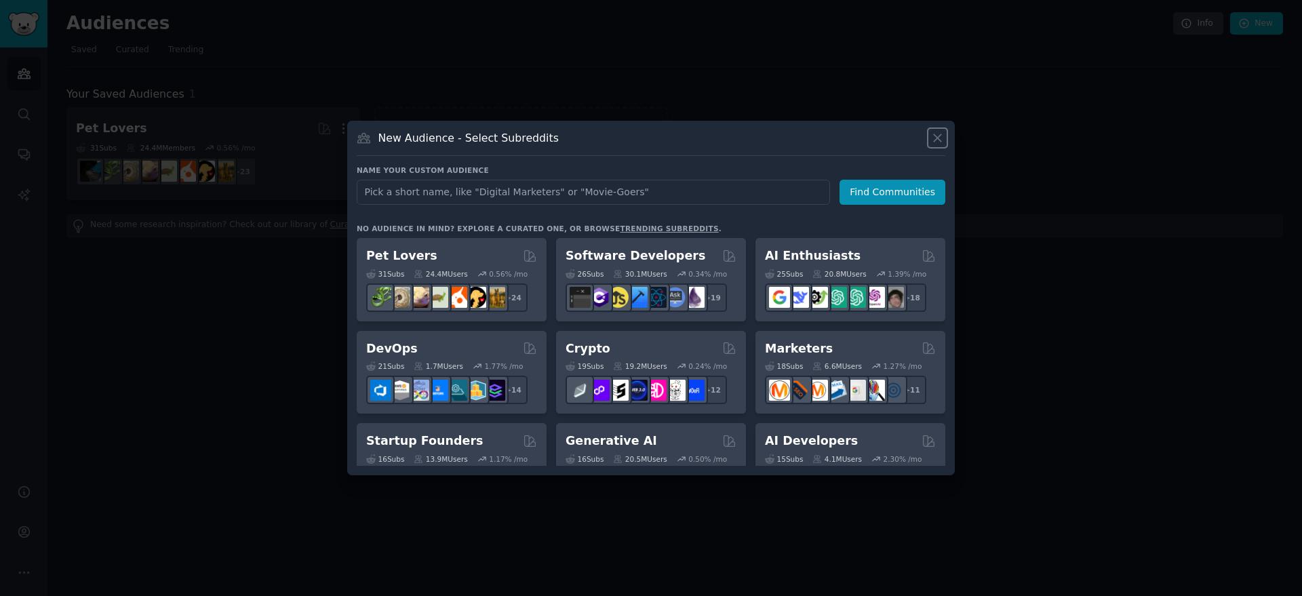
drag, startPoint x: 932, startPoint y: 138, endPoint x: 950, endPoint y: 135, distance: 17.9
click at [933, 138] on icon at bounding box center [937, 138] width 14 height 14
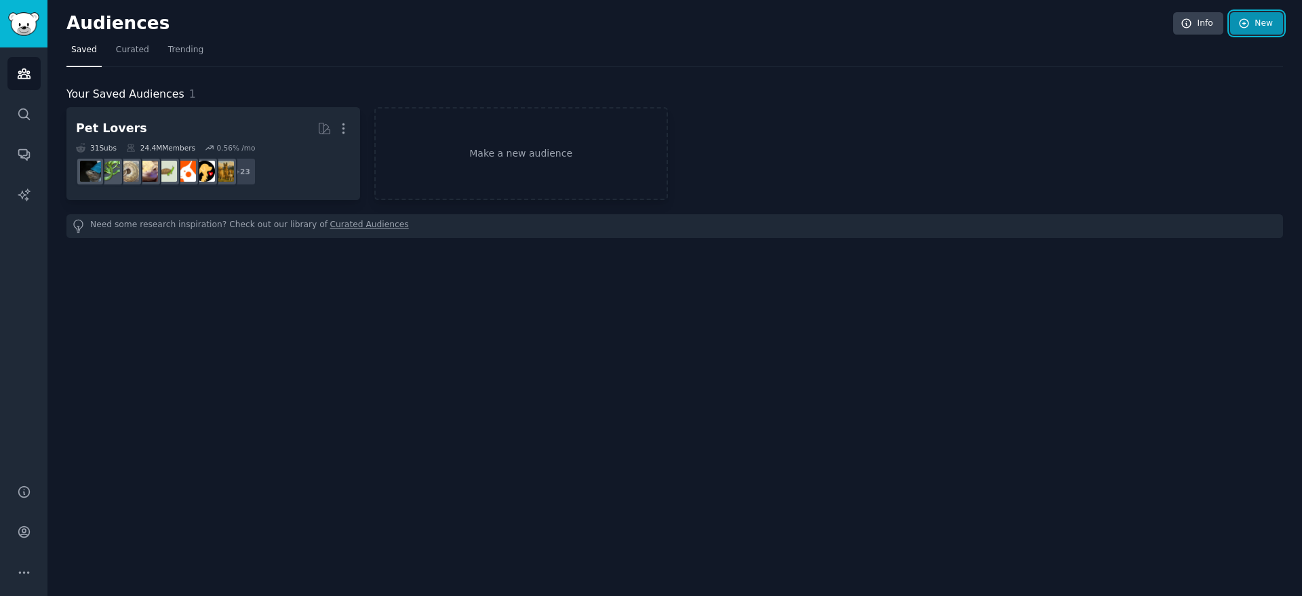
click at [1263, 26] on link "New" at bounding box center [1256, 23] width 53 height 23
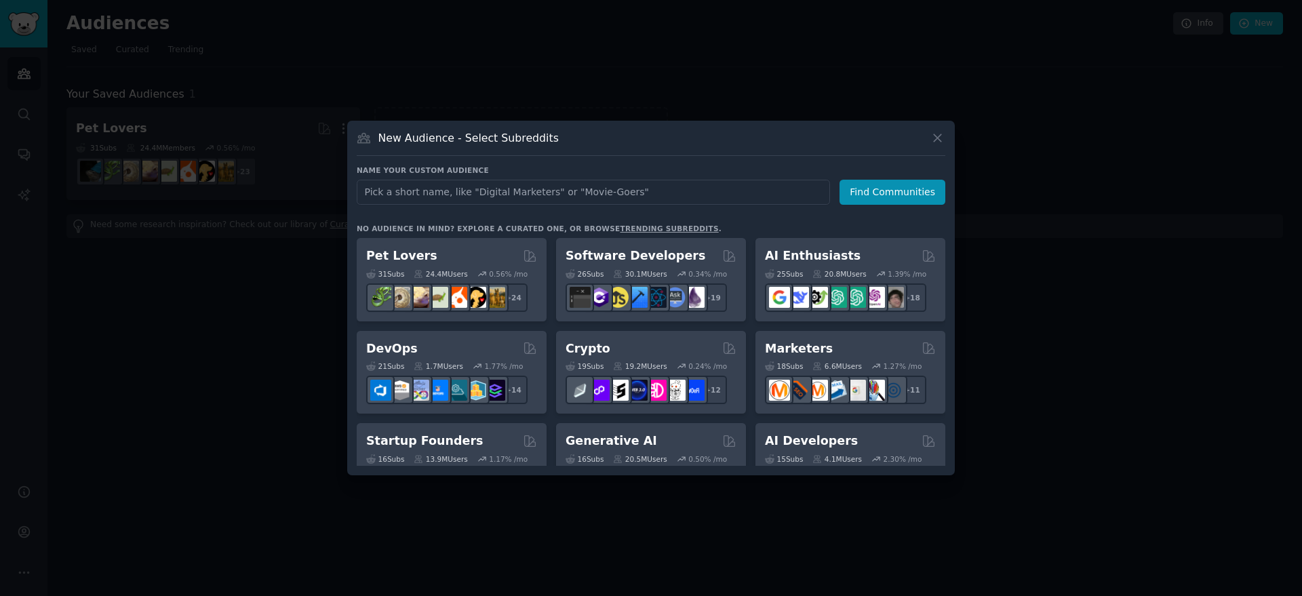
click at [1046, 148] on div at bounding box center [651, 298] width 1302 height 596
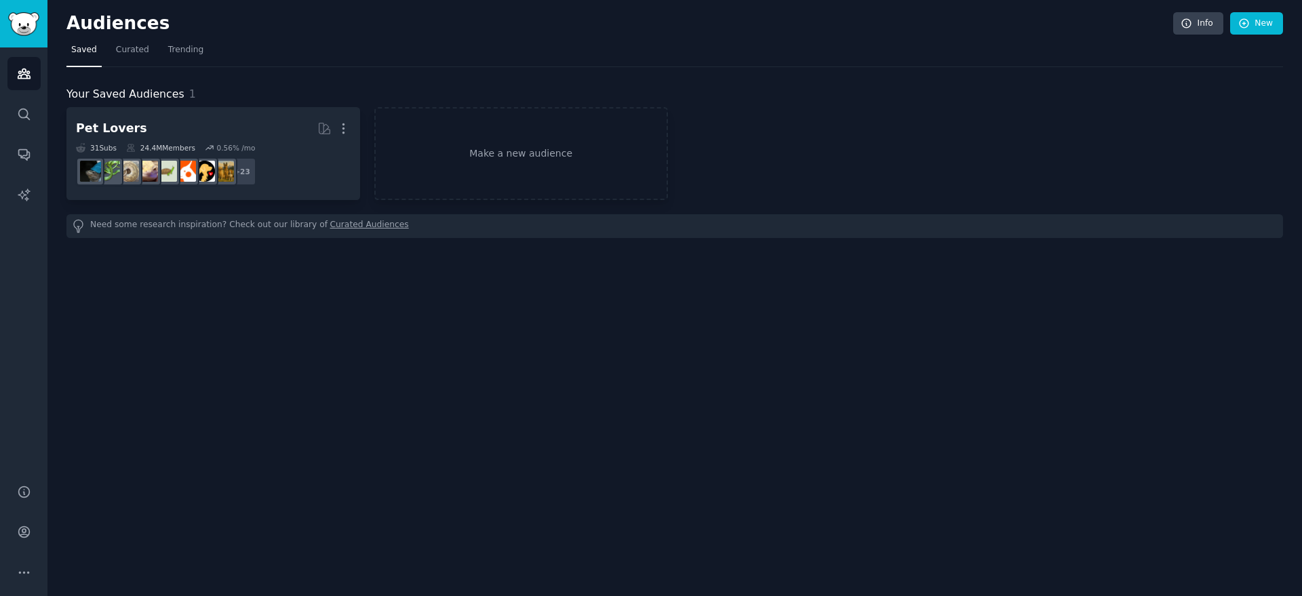
click at [345, 226] on link "Curated Audiences" at bounding box center [369, 226] width 79 height 14
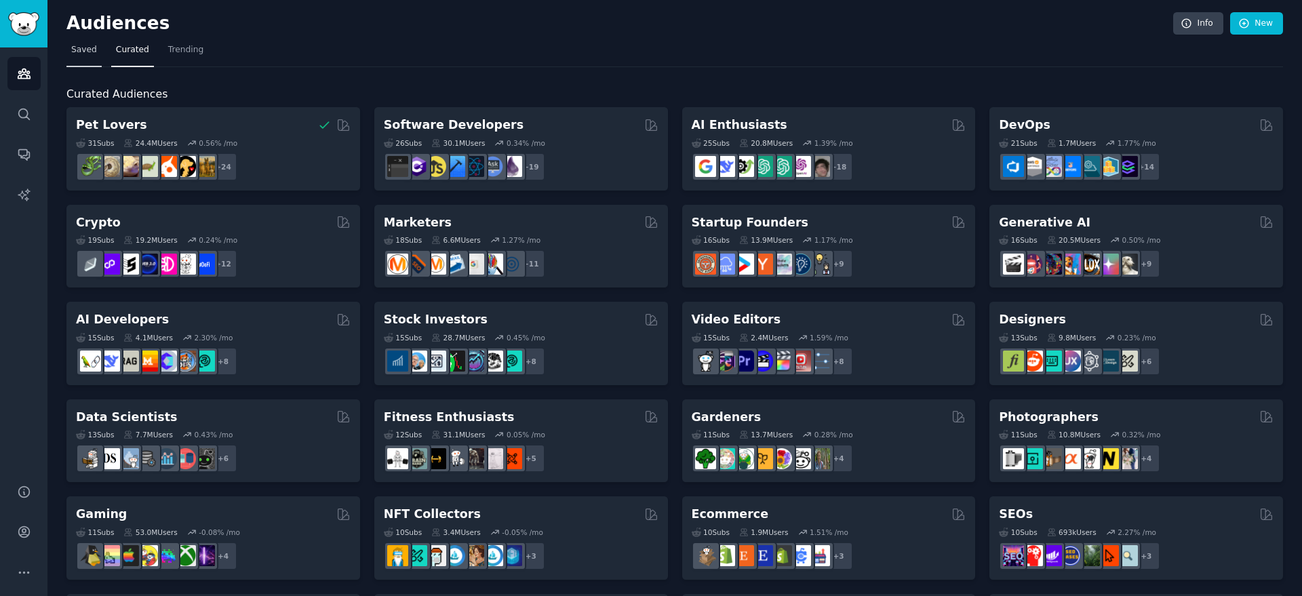
click at [68, 46] on link "Saved" at bounding box center [83, 53] width 35 height 28
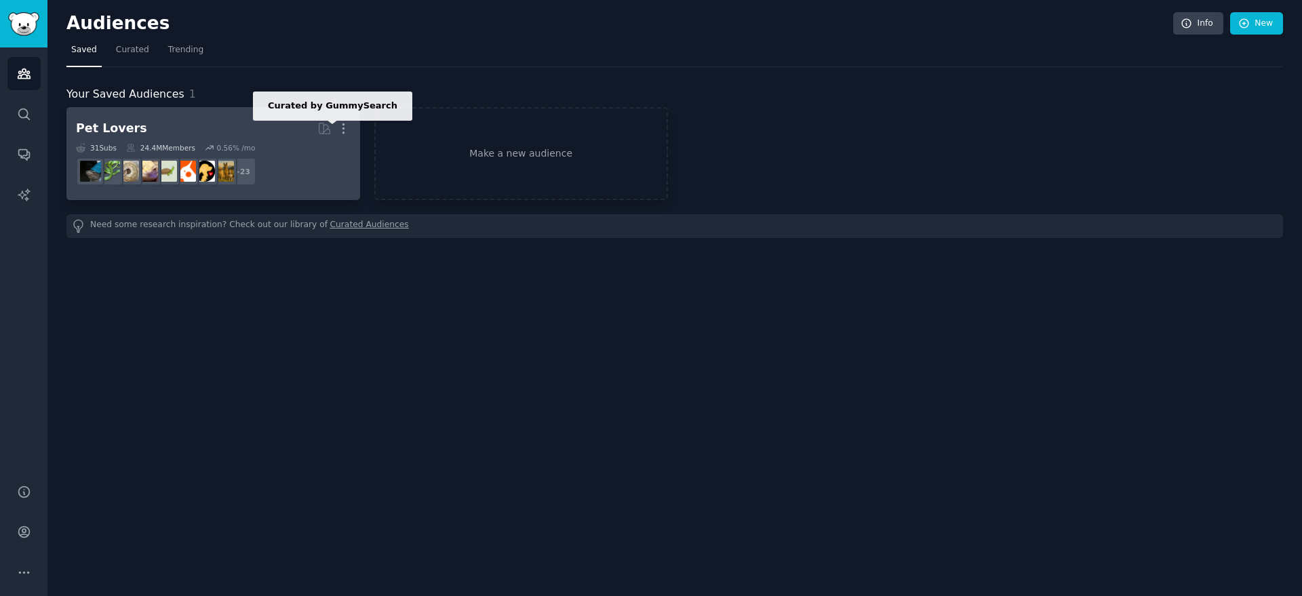
click at [327, 127] on icon at bounding box center [324, 128] width 14 height 14
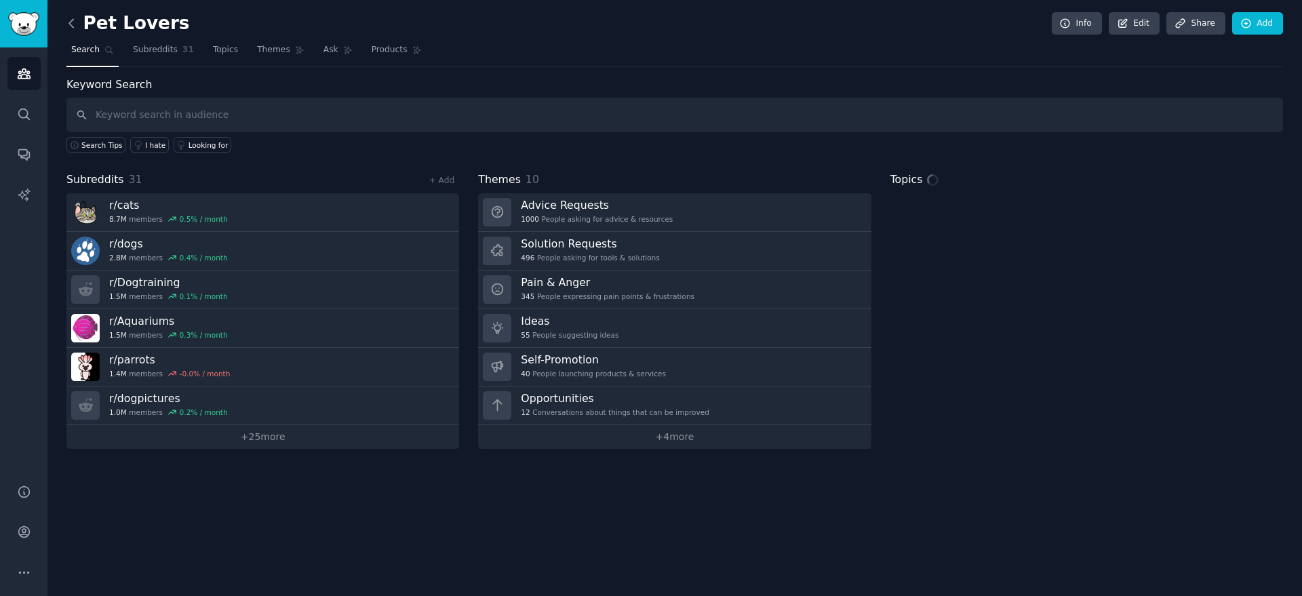
click at [70, 25] on icon at bounding box center [71, 23] width 14 height 14
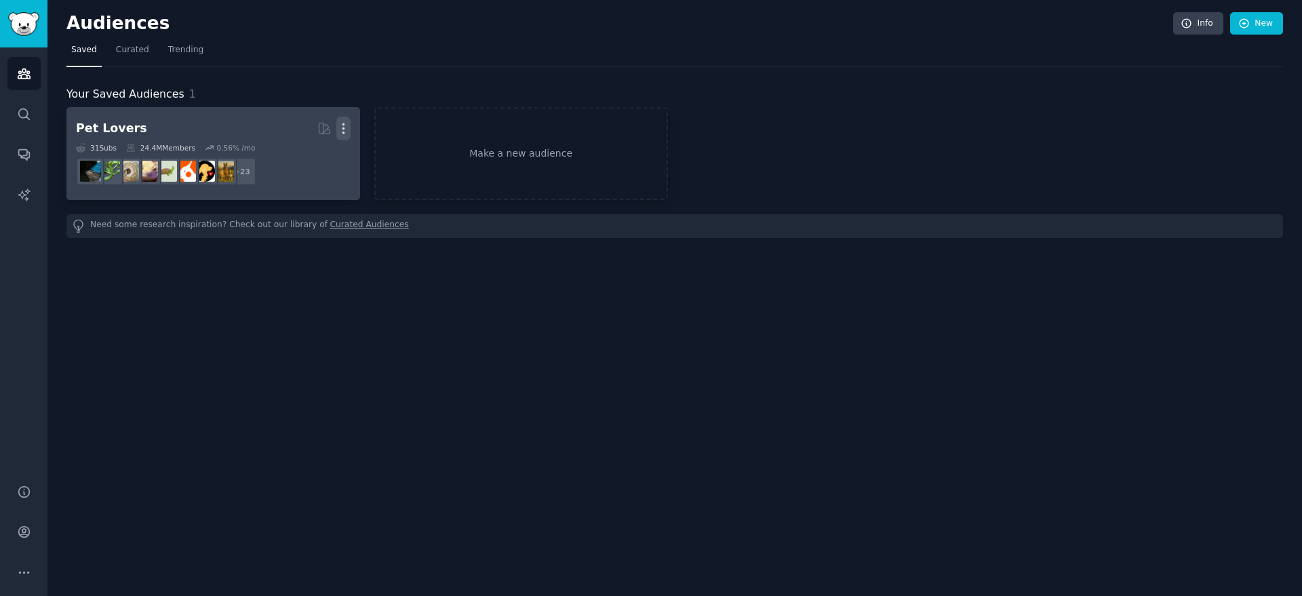
click at [347, 127] on icon "button" at bounding box center [343, 128] width 14 height 14
click at [306, 159] on p "Delete" at bounding box center [306, 157] width 31 height 14
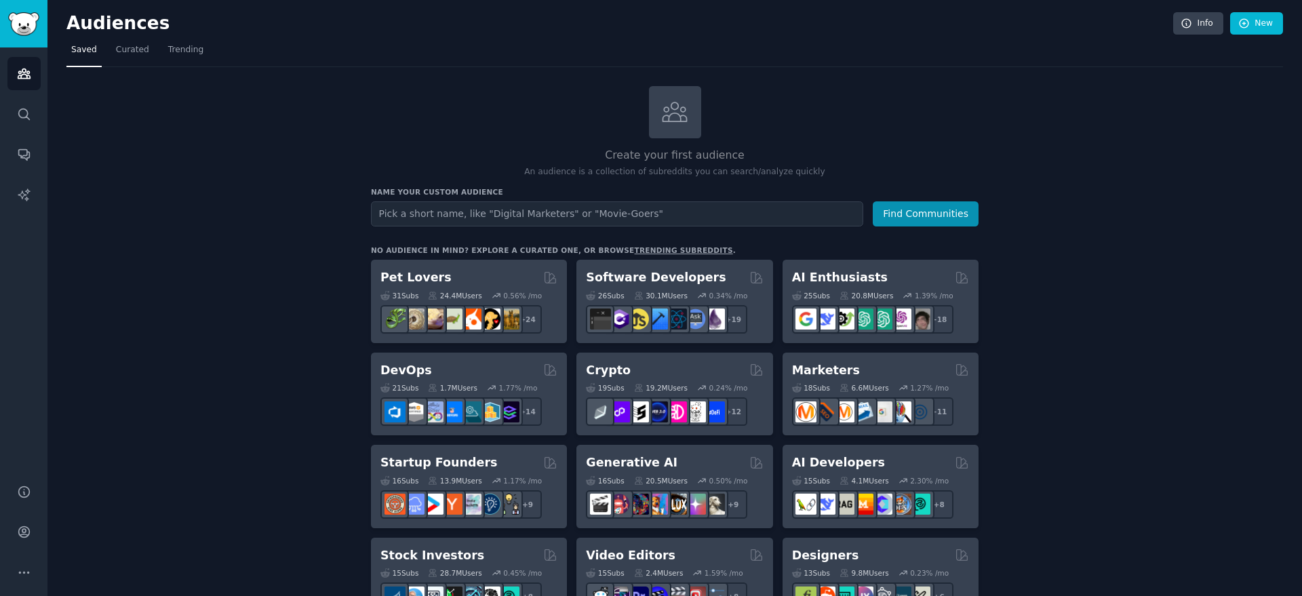
click at [657, 216] on input "text" at bounding box center [617, 213] width 492 height 25
click at [1191, 24] on link "Info" at bounding box center [1198, 23] width 50 height 23
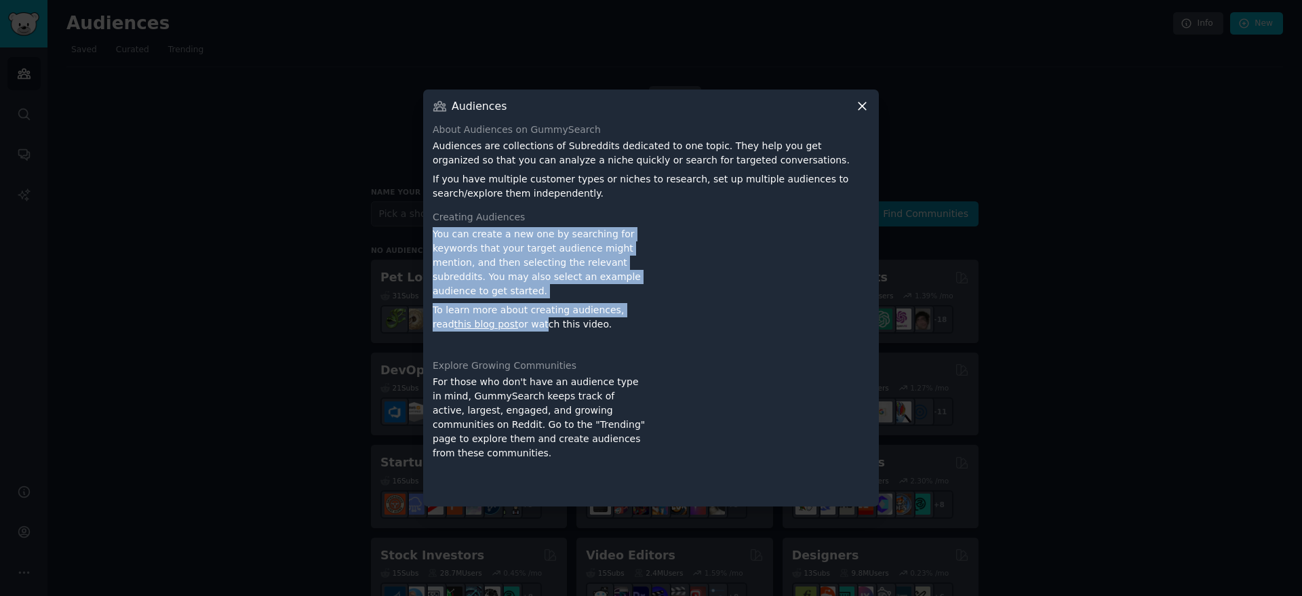
drag, startPoint x: 464, startPoint y: 235, endPoint x: 515, endPoint y: 330, distance: 108.6
click at [519, 330] on div "Audiences About Audiences on GummySearch Audiences are collections of Subreddit…" at bounding box center [651, 298] width 456 height 418
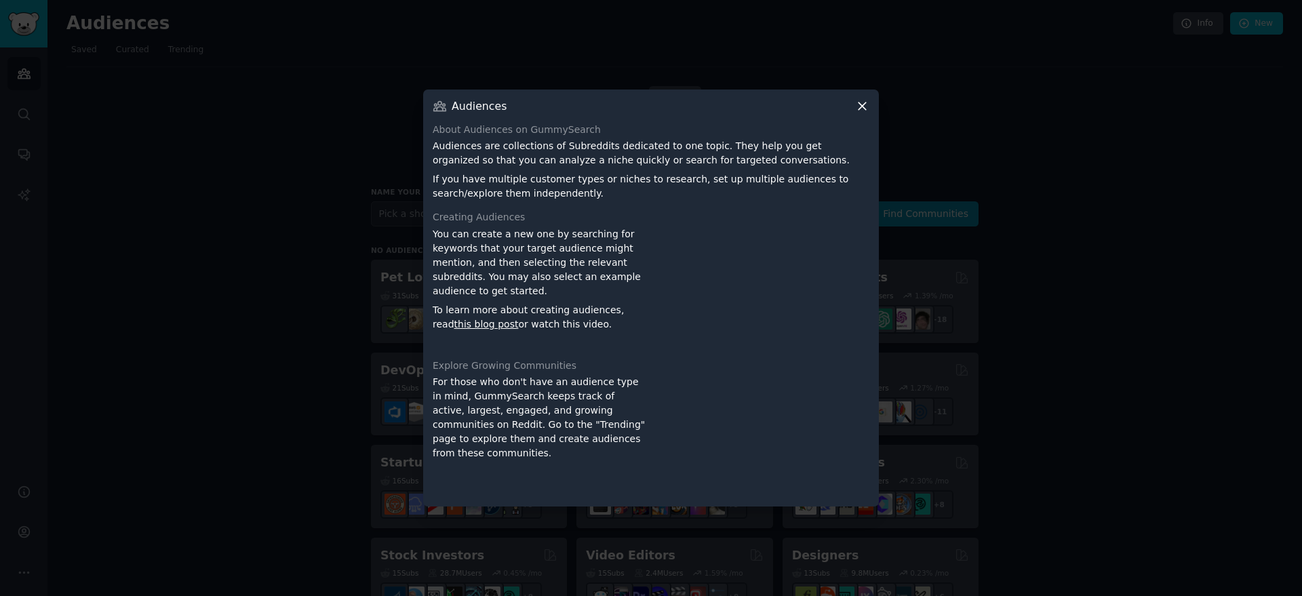
click at [437, 386] on div "For those who don't have an audience type in mind, GummySearch keeps track of a…" at bounding box center [540, 436] width 214 height 122
click at [292, 318] on div at bounding box center [651, 298] width 1302 height 596
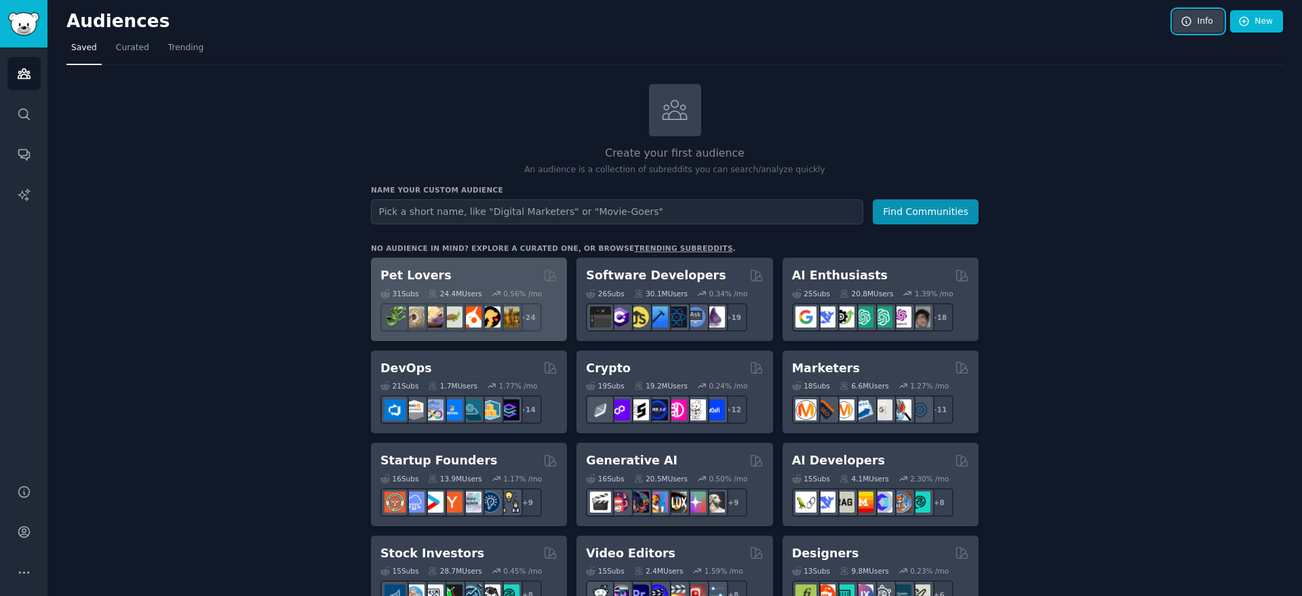
scroll to position [3, 0]
